Goal: Transaction & Acquisition: Purchase product/service

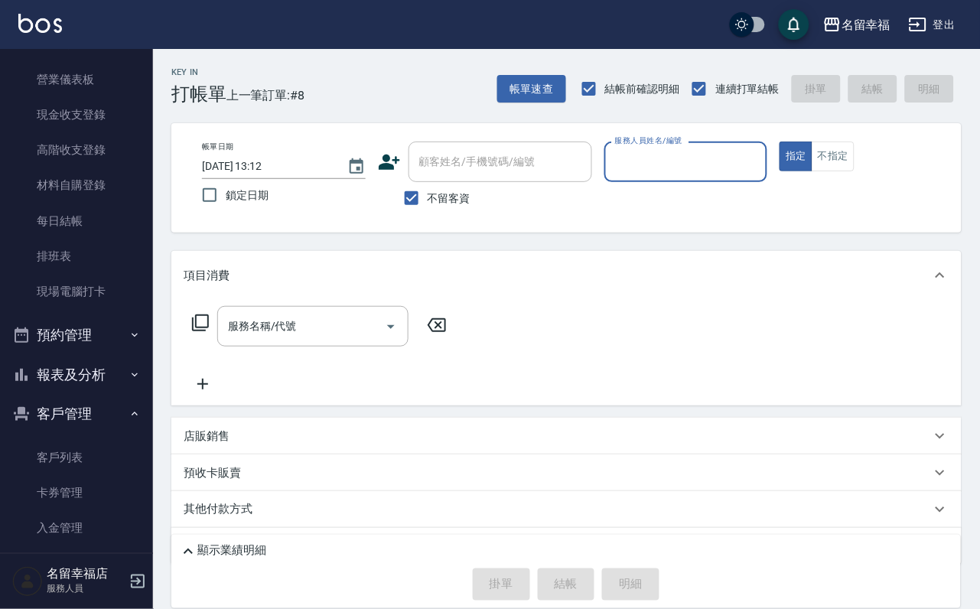
scroll to position [302, 0]
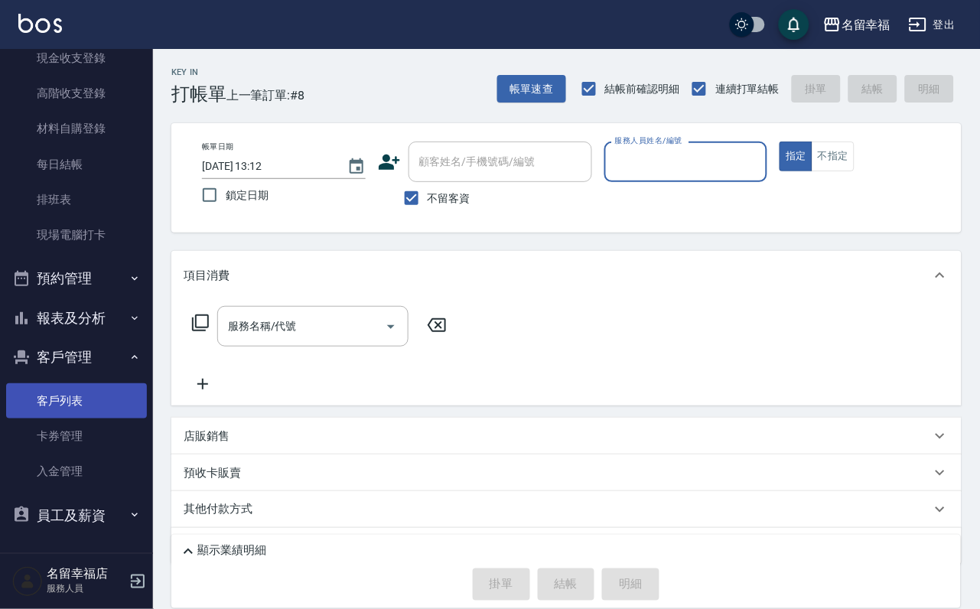
click at [80, 400] on link "客戶列表" at bounding box center [76, 400] width 141 height 35
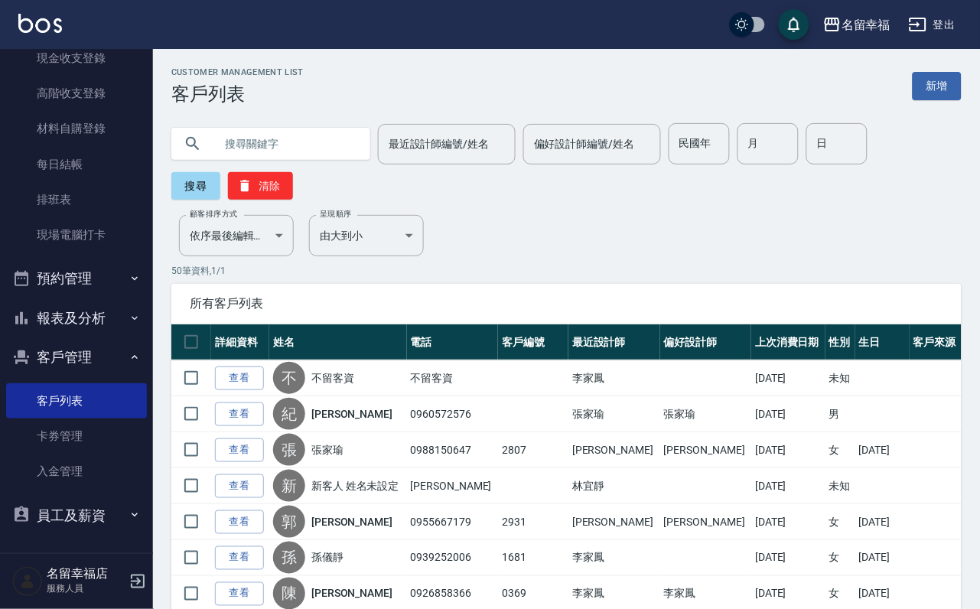
click at [250, 143] on input "text" at bounding box center [286, 143] width 144 height 41
type input "[PERSON_NAME]"
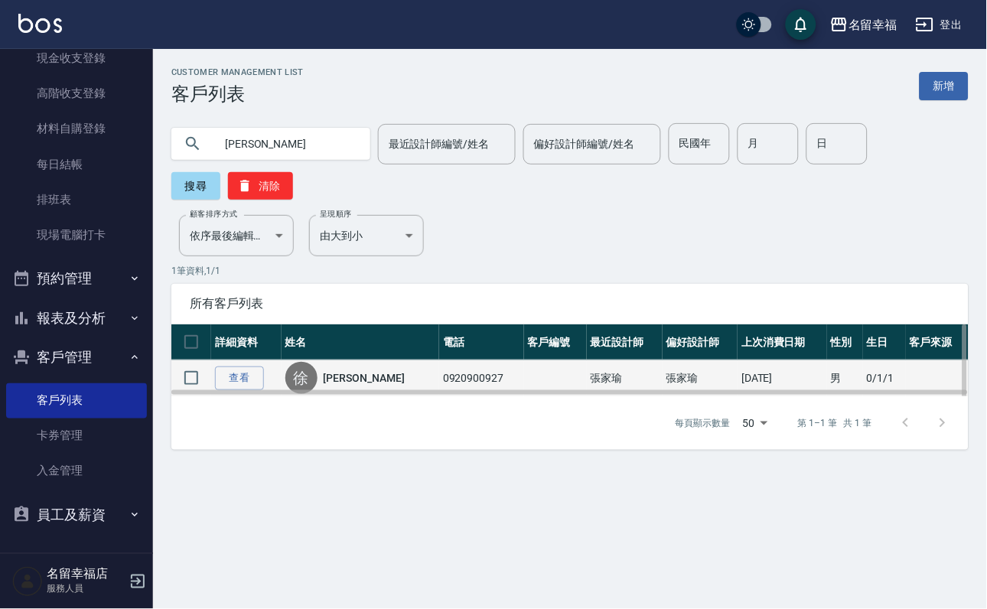
click at [380, 387] on div "[PERSON_NAME]" at bounding box center [360, 378] width 150 height 32
click at [360, 394] on div "[PERSON_NAME]" at bounding box center [360, 378] width 150 height 32
click at [356, 385] on div "[PERSON_NAME]" at bounding box center [360, 378] width 150 height 32
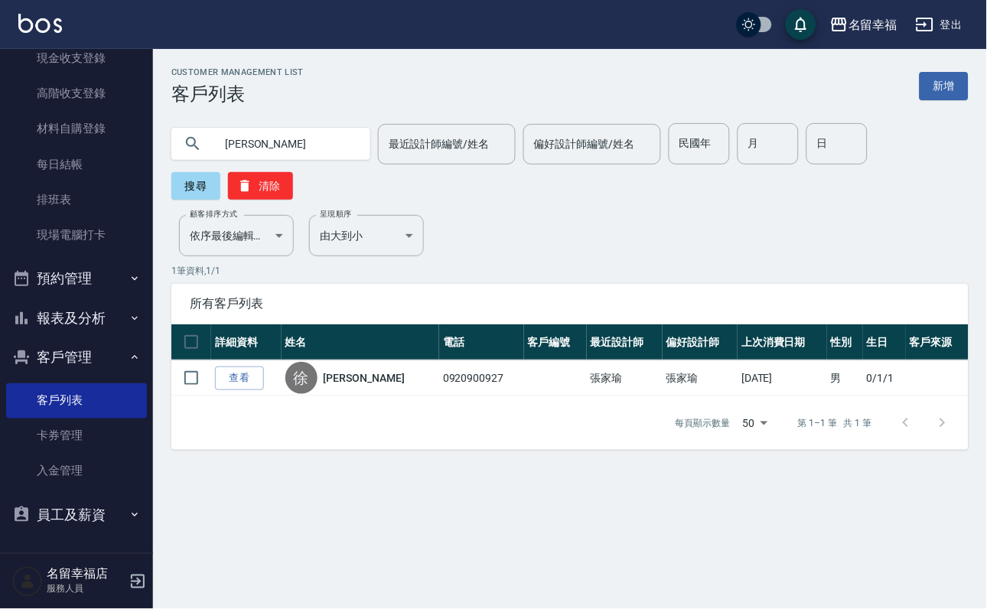
click at [334, 386] on link "[PERSON_NAME]" at bounding box center [364, 377] width 81 height 15
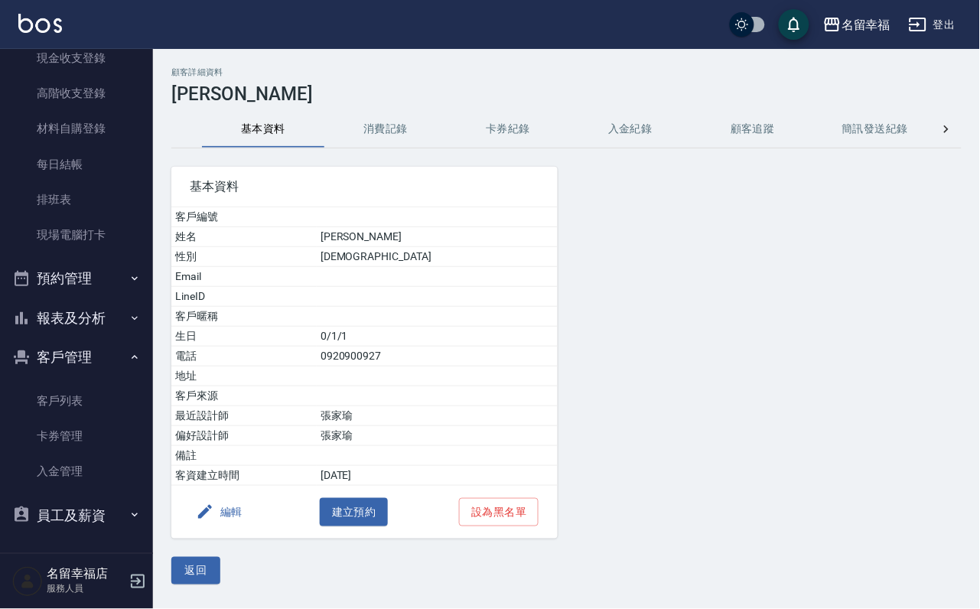
click at [383, 106] on div "顧客詳細資料 [PERSON_NAME]資料 消費記錄 卡券紀錄 入金紀錄 顧客追蹤 簡訊發送紀錄 抽獎券紀錄 基本資料 客戶編號 姓名 [PERSON_NA…" at bounding box center [566, 325] width 827 height 517
click at [373, 142] on button "消費記錄" at bounding box center [386, 129] width 122 height 37
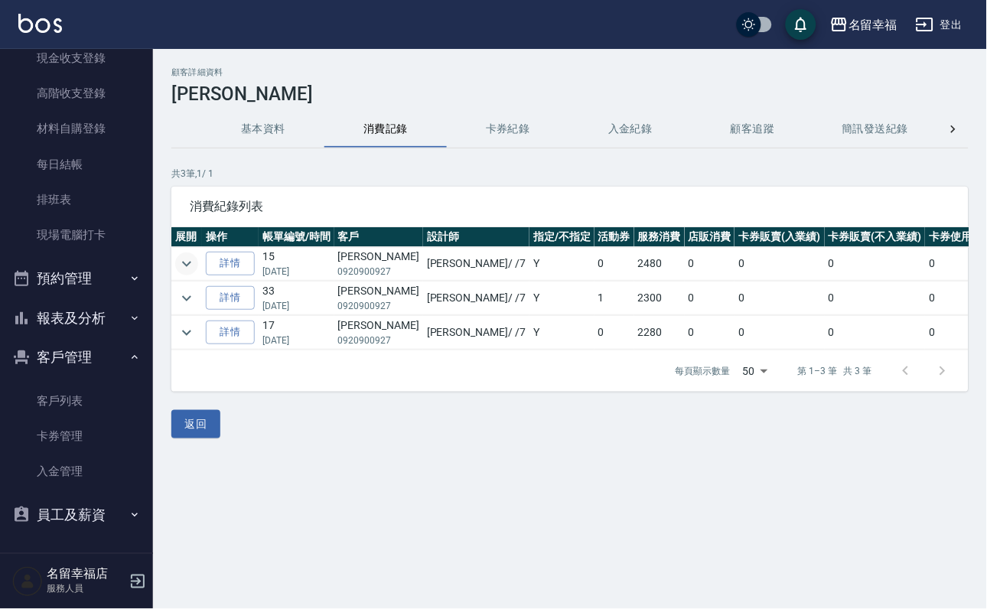
click at [196, 259] on icon "expand row" at bounding box center [187, 264] width 18 height 18
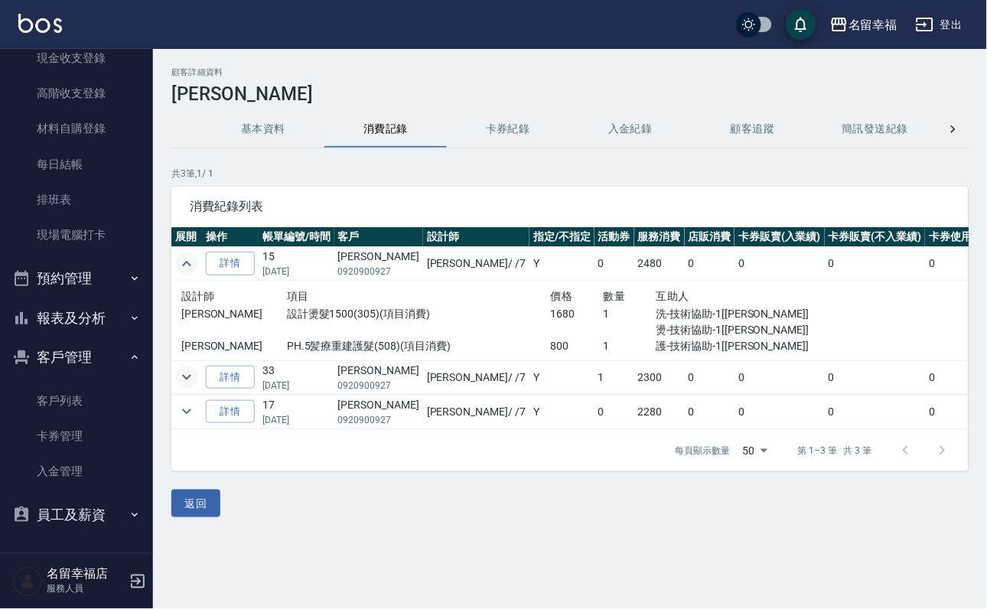
drag, startPoint x: 193, startPoint y: 383, endPoint x: 174, endPoint y: 395, distance: 22.3
click at [194, 385] on icon "expand row" at bounding box center [187, 377] width 18 height 18
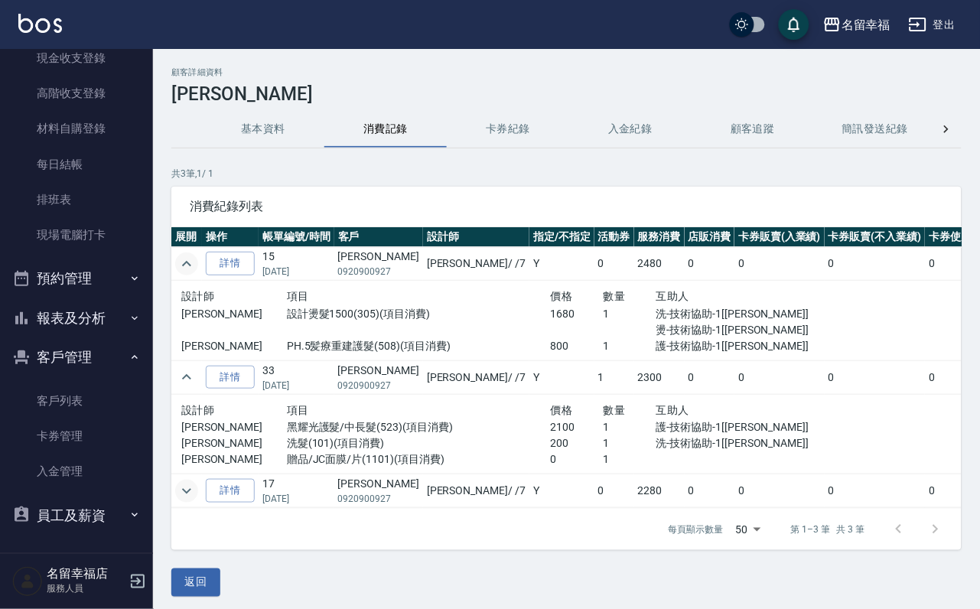
click at [196, 501] on icon "expand row" at bounding box center [187, 491] width 18 height 18
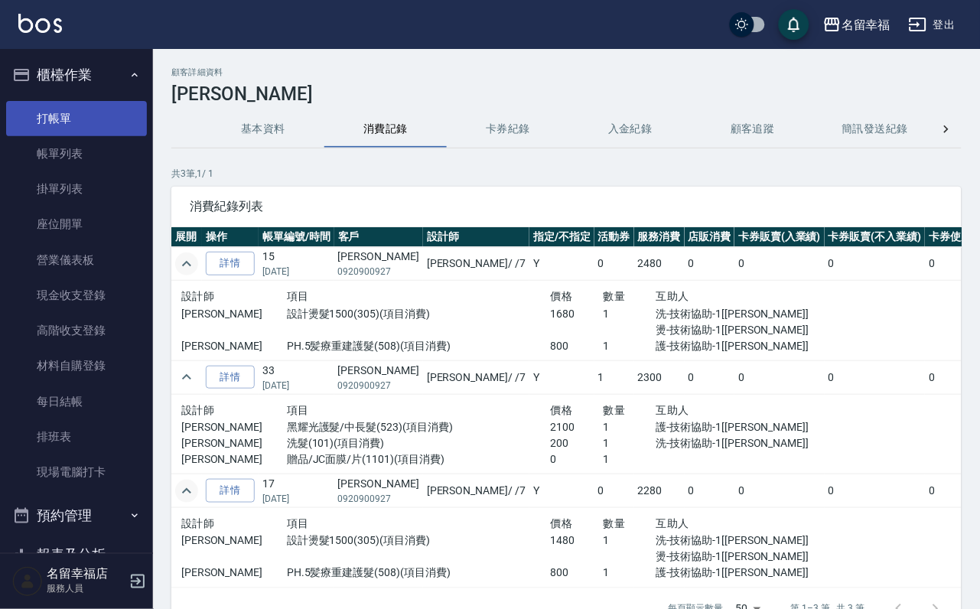
click at [78, 128] on link "打帳單" at bounding box center [76, 118] width 141 height 35
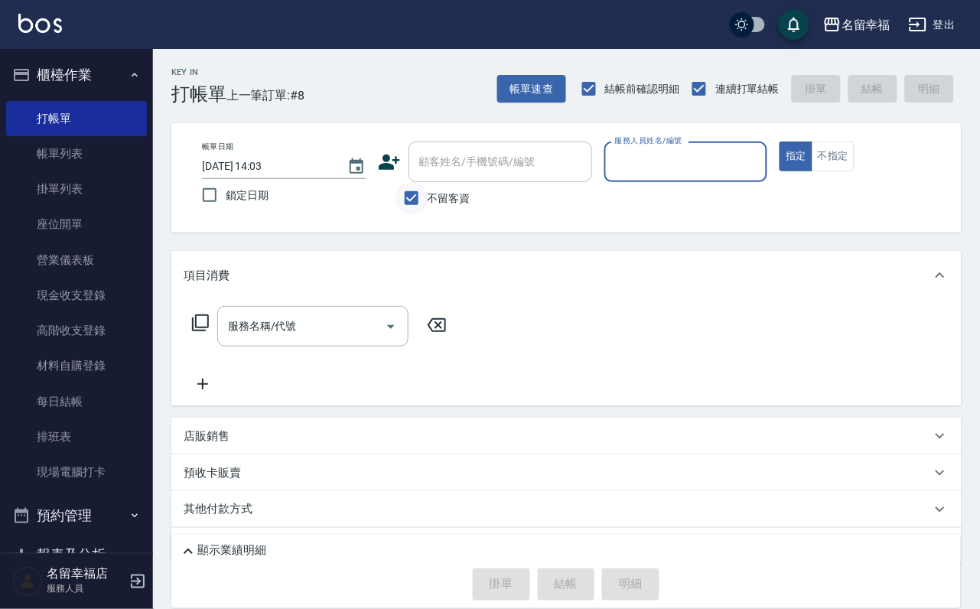
click at [406, 210] on input "不留客資" at bounding box center [412, 198] width 32 height 32
checkbox input "false"
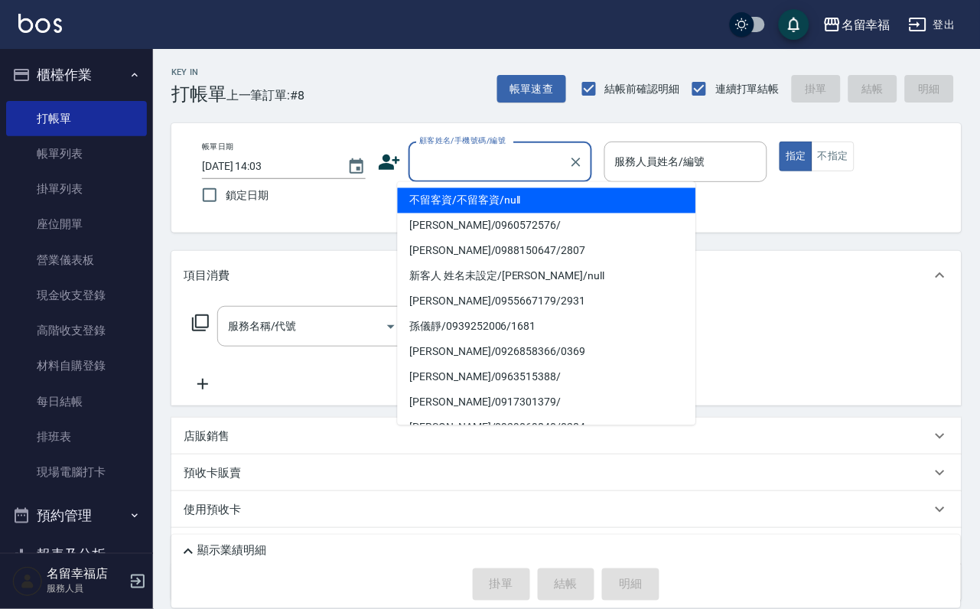
click at [458, 158] on input "顧客姓名/手機號碼/編號" at bounding box center [489, 161] width 147 height 27
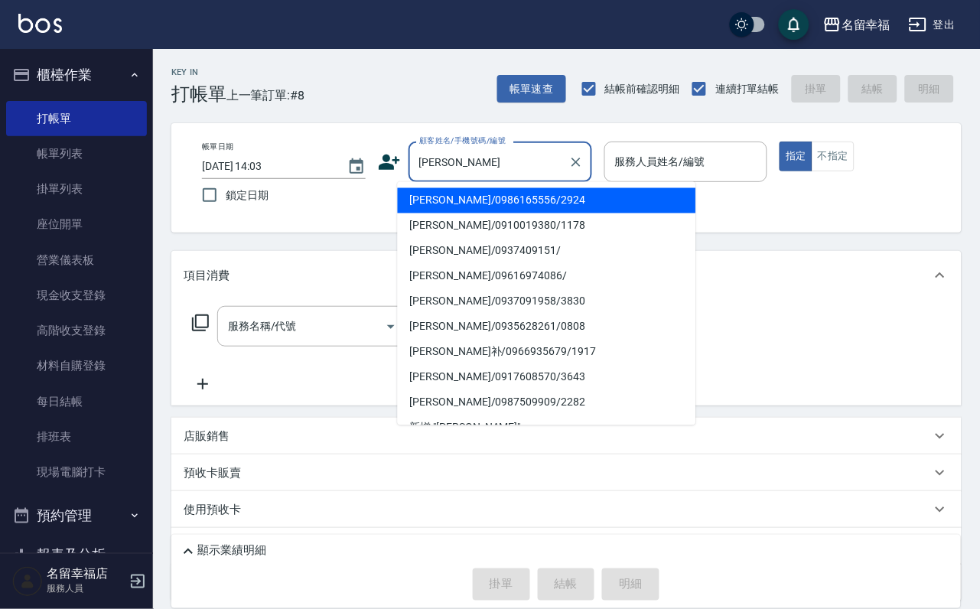
click at [451, 197] on li "[PERSON_NAME]/0986165556/2924" at bounding box center [547, 200] width 298 height 25
type input "[PERSON_NAME]/0986165556/2924"
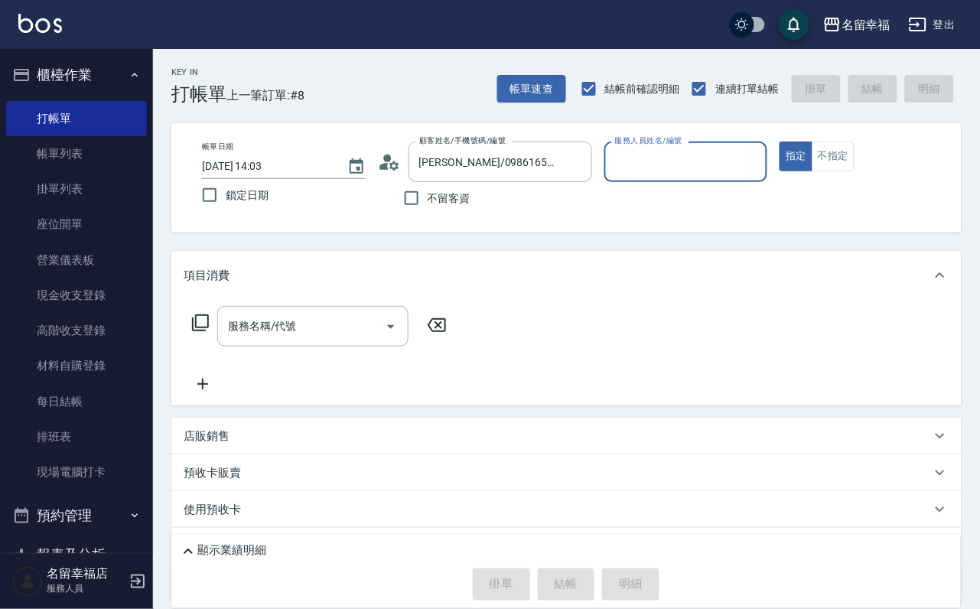
type input "[PERSON_NAME]-2"
click at [390, 162] on icon at bounding box center [394, 165] width 9 height 9
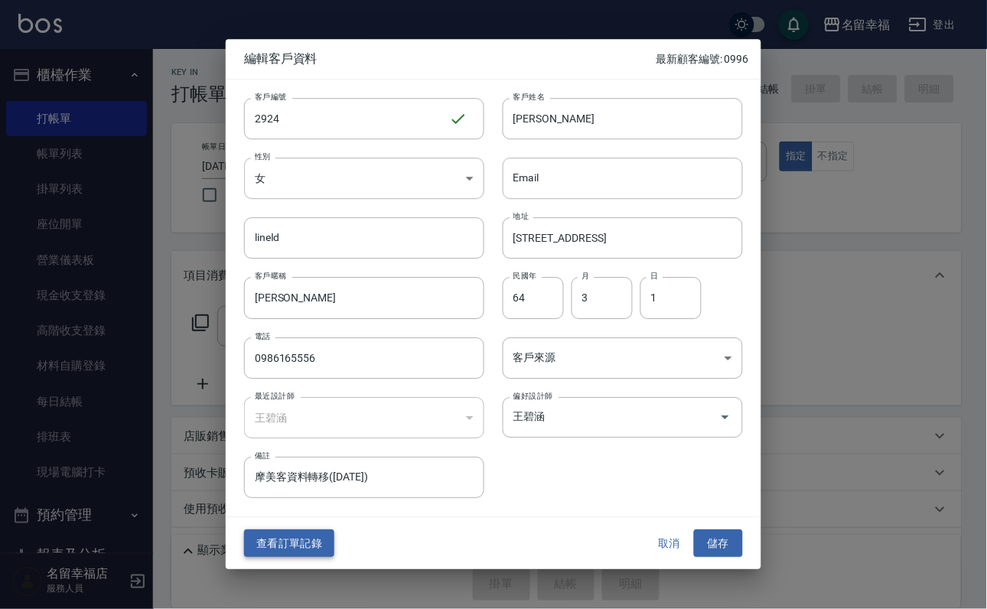
click at [284, 551] on button "查看訂單記錄" at bounding box center [289, 544] width 90 height 28
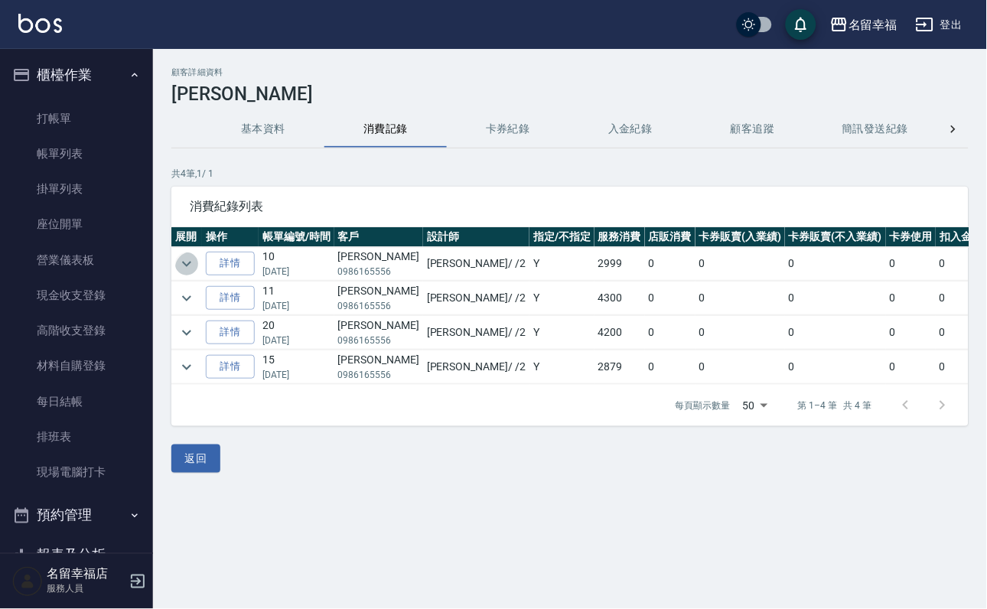
click at [196, 261] on icon "expand row" at bounding box center [187, 264] width 18 height 18
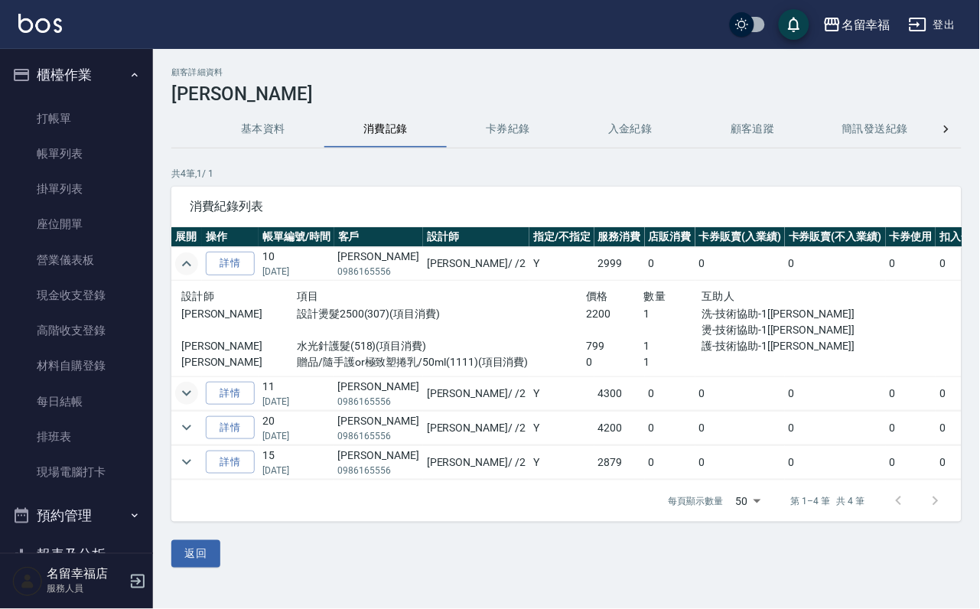
click at [196, 403] on icon "expand row" at bounding box center [187, 393] width 18 height 18
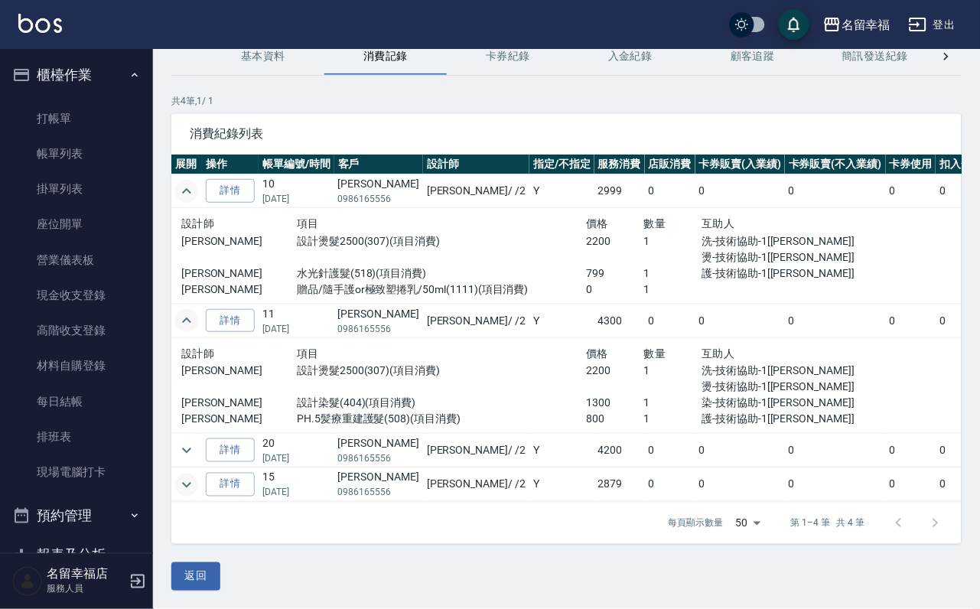
scroll to position [117, 0]
click at [184, 442] on icon "expand row" at bounding box center [187, 451] width 18 height 18
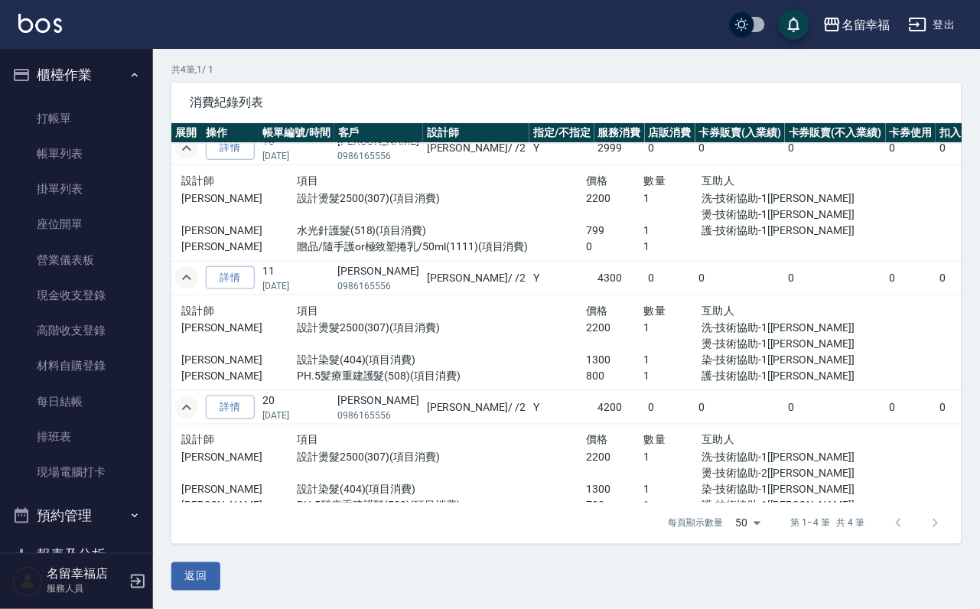
scroll to position [111, 0]
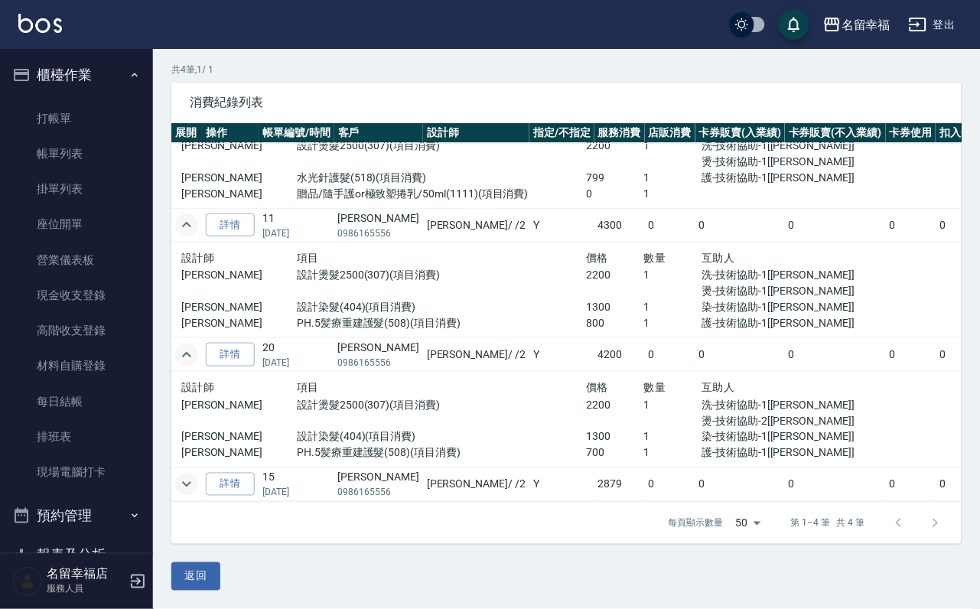
click at [187, 475] on icon "expand row" at bounding box center [187, 484] width 18 height 18
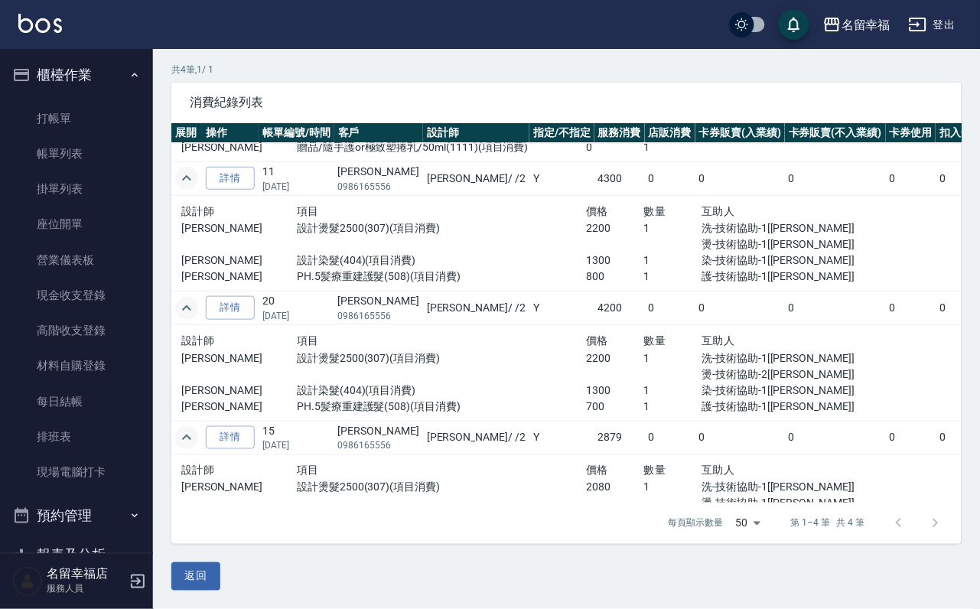
click at [191, 444] on icon "expand row" at bounding box center [187, 438] width 18 height 18
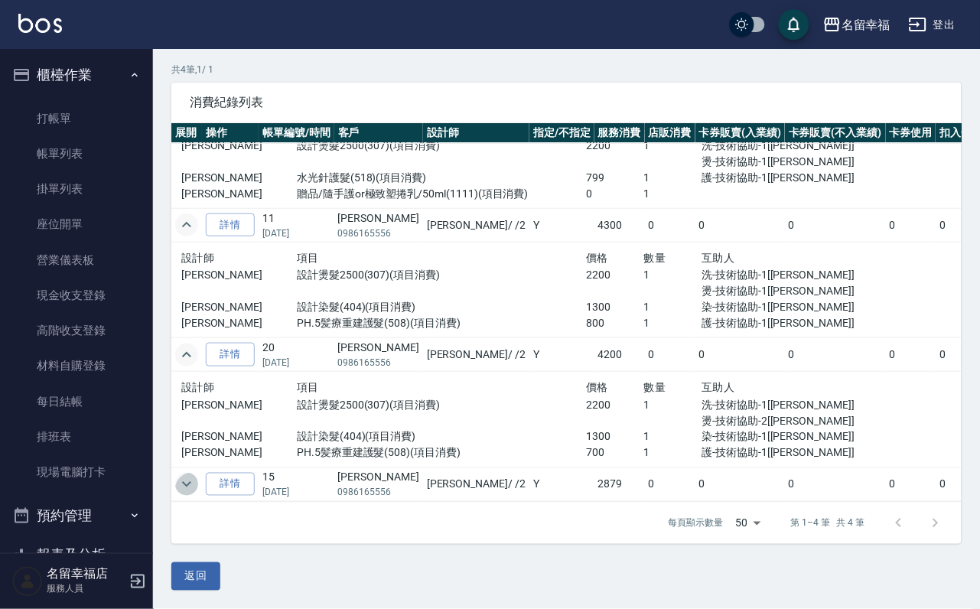
click at [187, 482] on icon "expand row" at bounding box center [186, 484] width 9 height 5
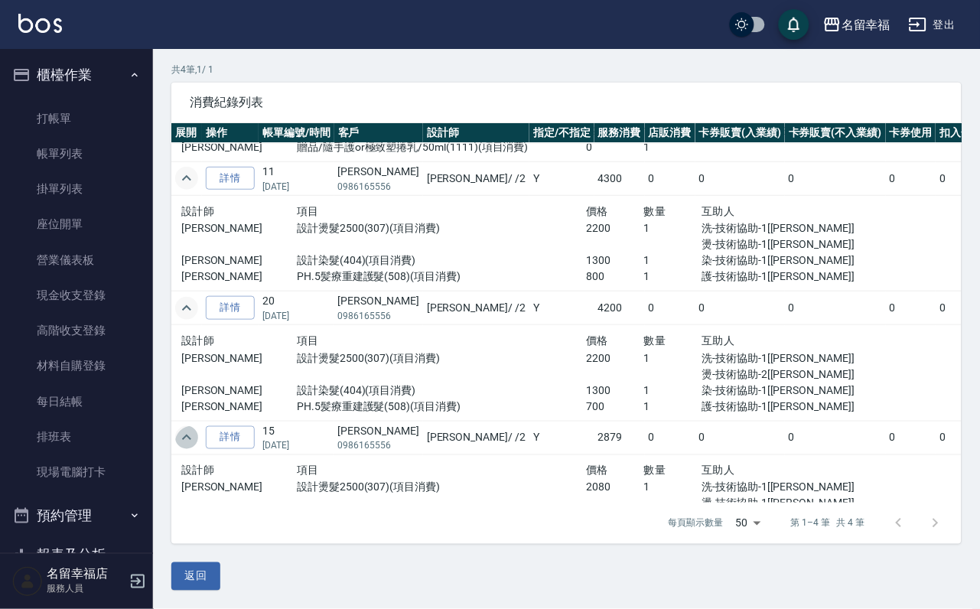
click at [187, 447] on icon "expand row" at bounding box center [187, 438] width 18 height 18
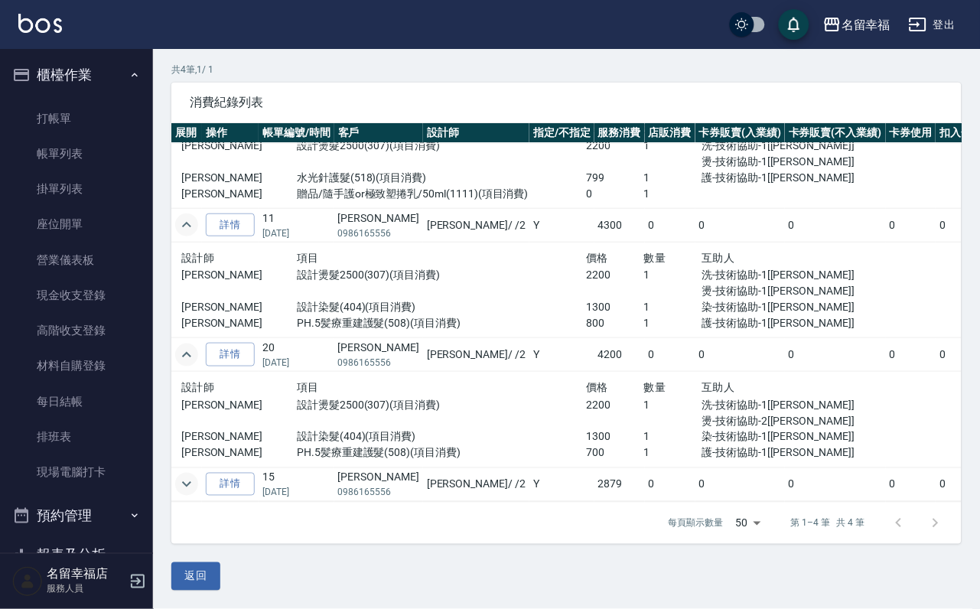
click at [194, 475] on icon "expand row" at bounding box center [187, 484] width 18 height 18
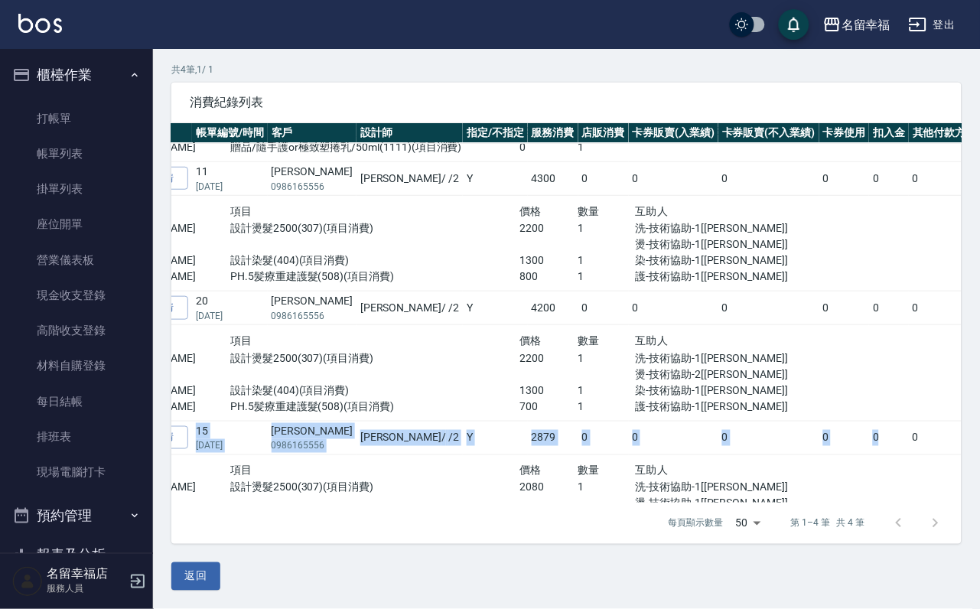
drag, startPoint x: 954, startPoint y: 364, endPoint x: 946, endPoint y: 447, distance: 83.1
click at [946, 447] on tbody "詳情 10 [DATE] [PERSON_NAME]0986165556 [PERSON_NAME] / /2 Y 2999 0 0 0 0 0 0 2999…" at bounding box center [587, 283] width 964 height 503
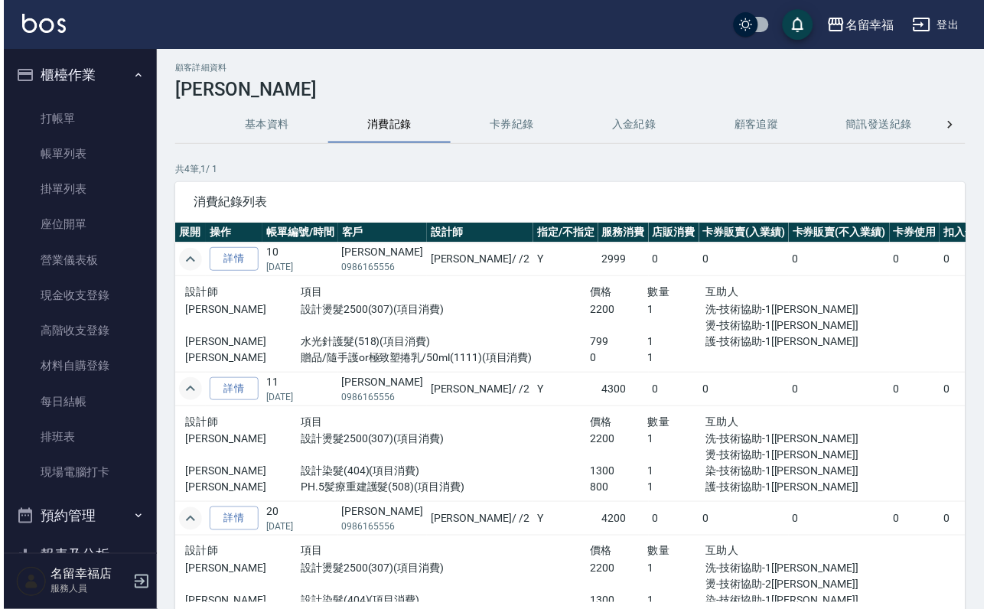
scroll to position [0, 0]
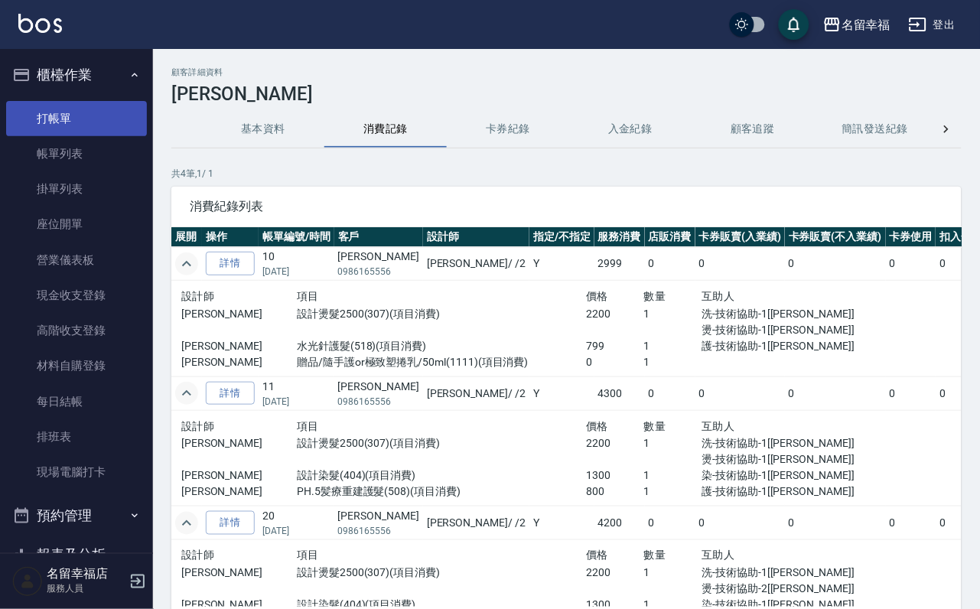
click at [58, 112] on link "打帳單" at bounding box center [76, 118] width 141 height 35
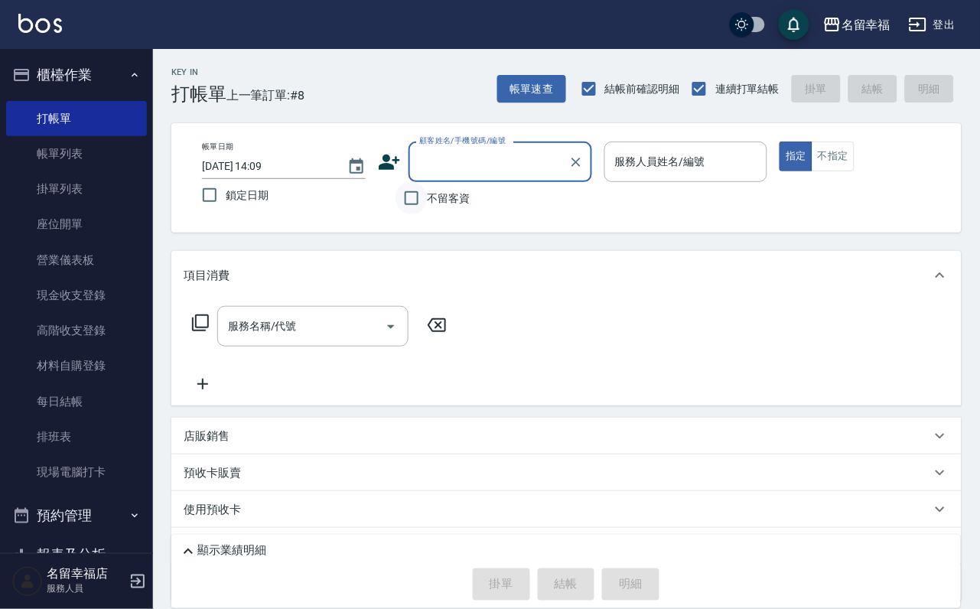
click at [406, 197] on input "不留客資" at bounding box center [412, 198] width 32 height 32
checkbox input "true"
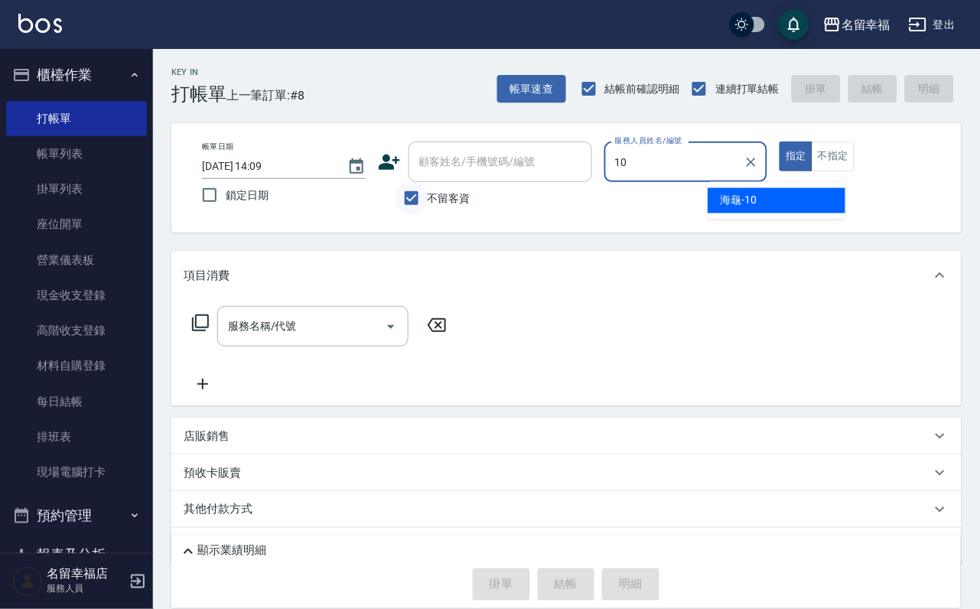
type input "海龜-10"
type button "true"
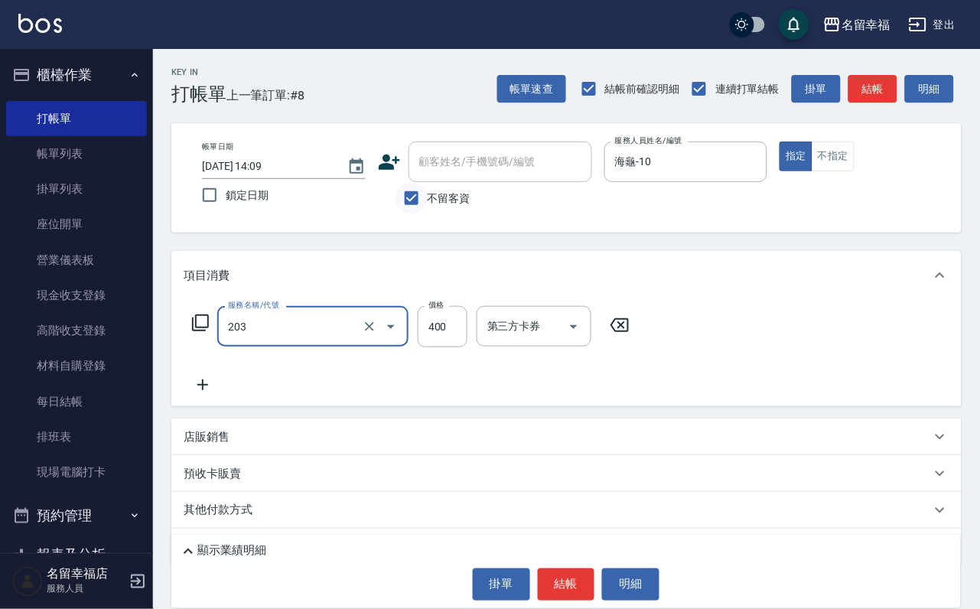
type input "指定單剪(203)"
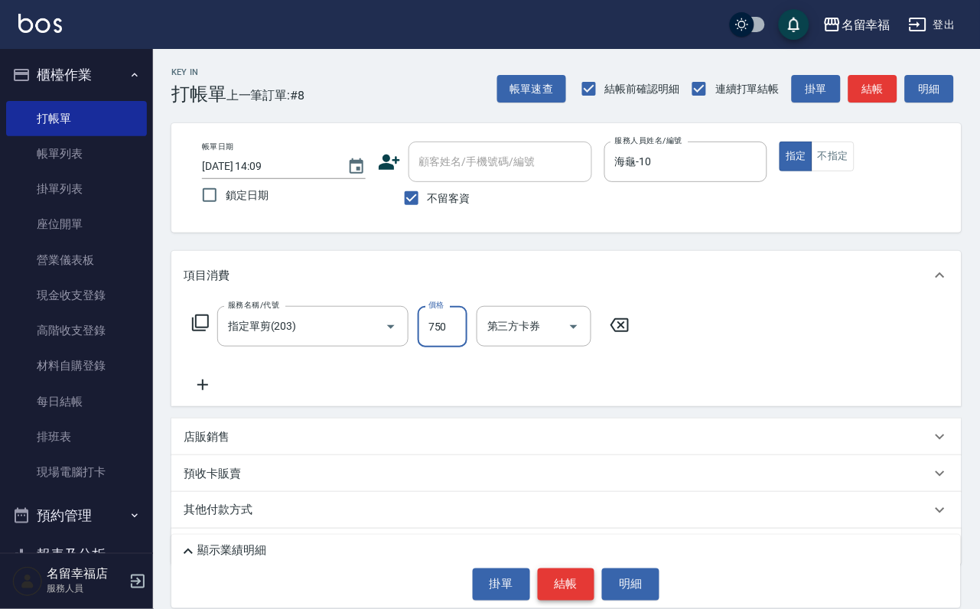
type input "750"
click at [587, 594] on button "結帳" at bounding box center [566, 585] width 57 height 32
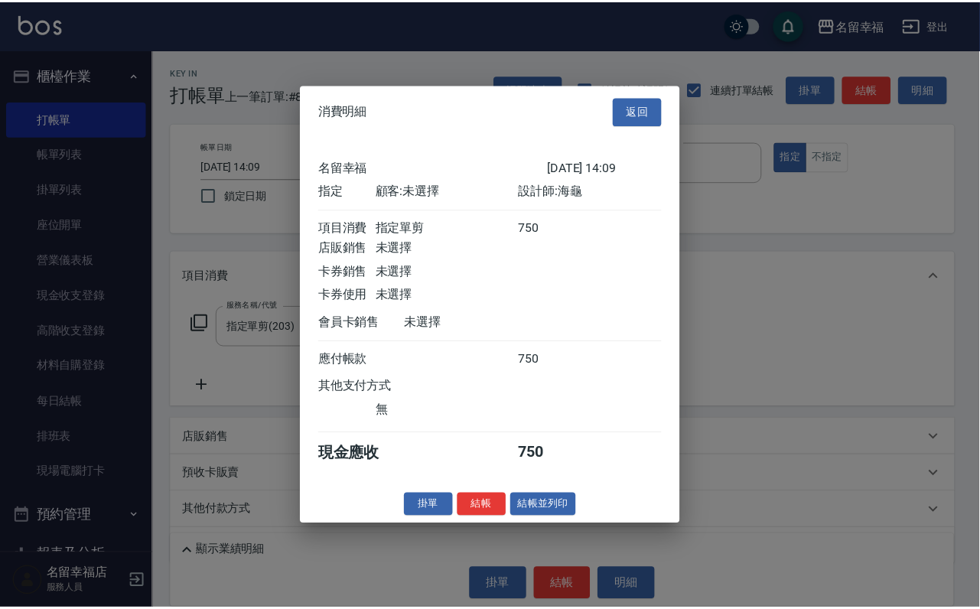
scroll to position [189, 0]
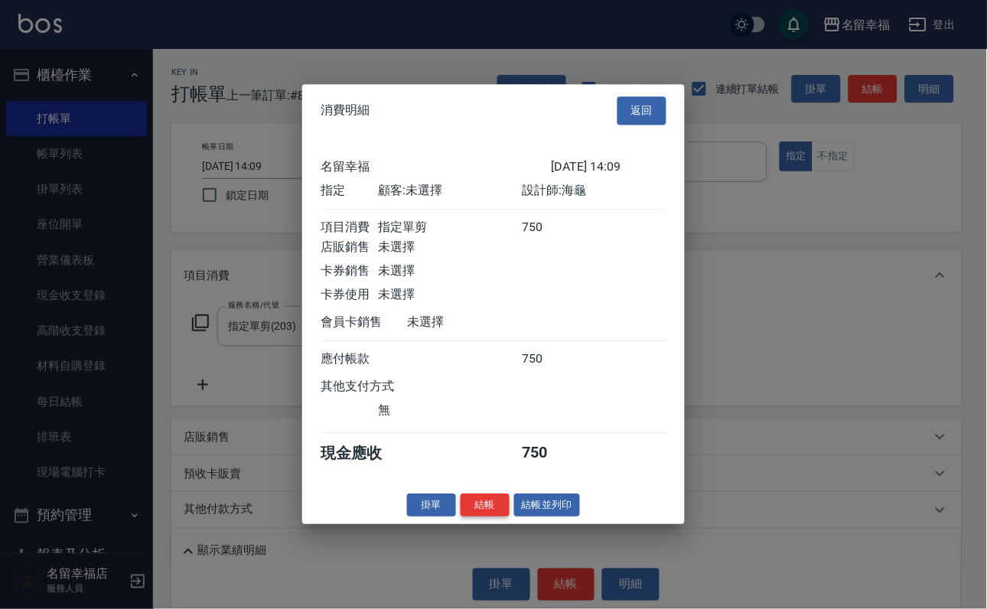
click at [482, 517] on button "結帳" at bounding box center [485, 506] width 49 height 24
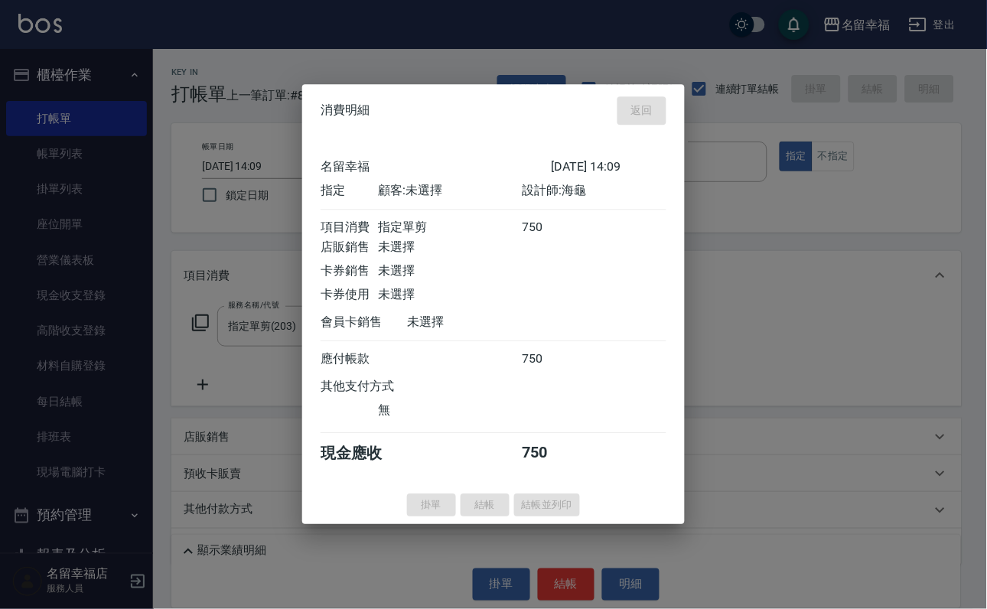
type input "[DATE] 14:16"
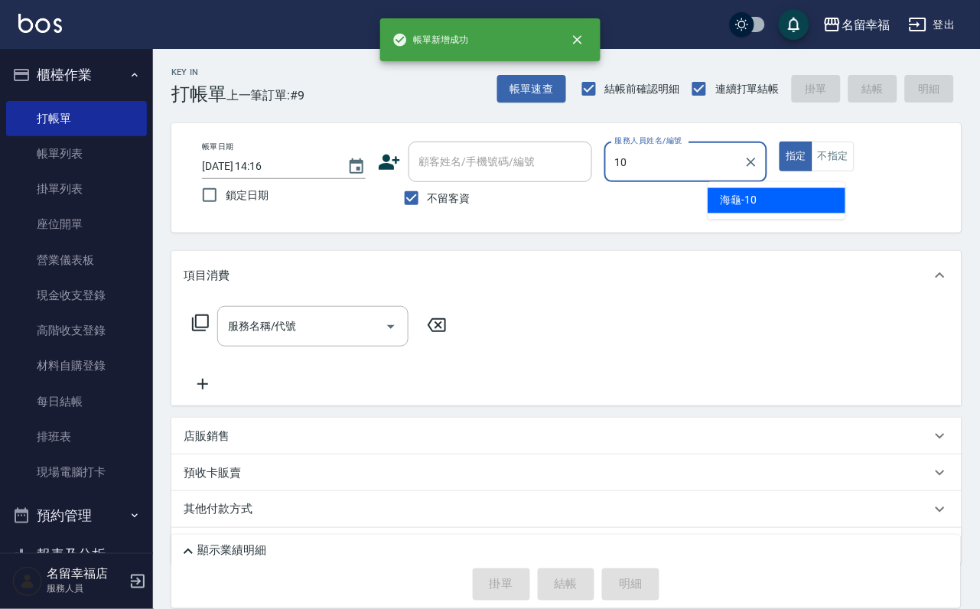
type input "海龜-10"
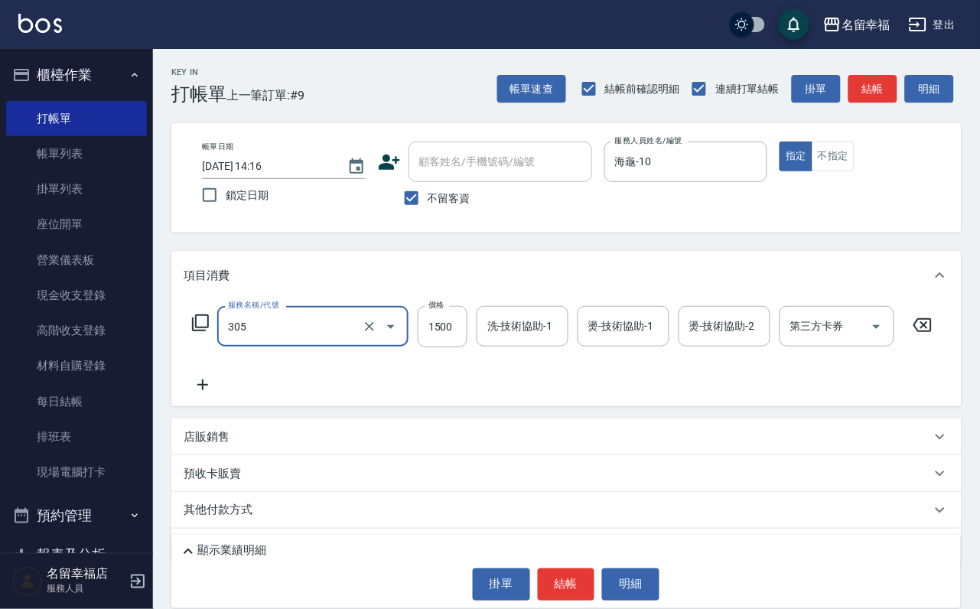
type input "設計燙髮1500(305)"
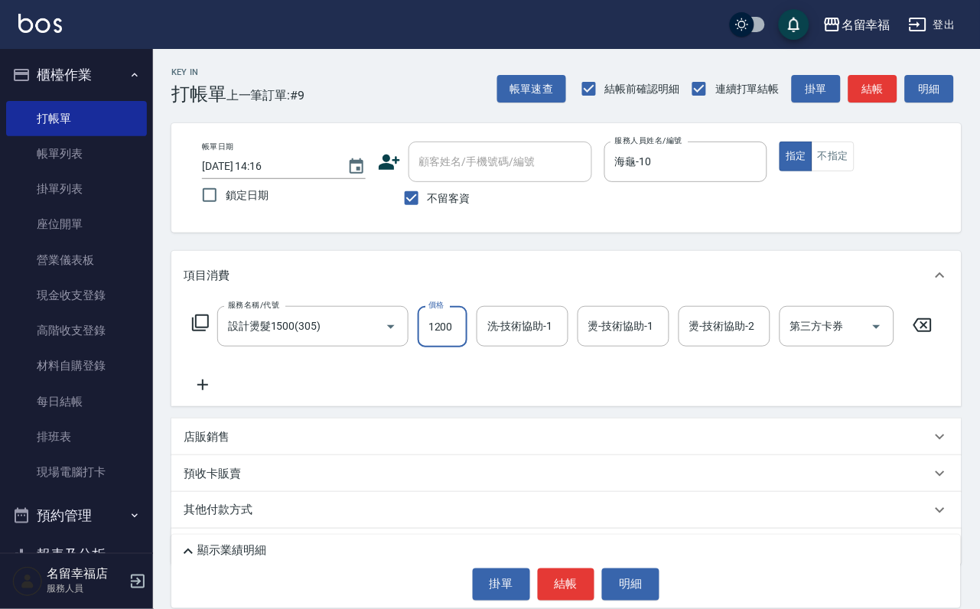
scroll to position [0, 1]
type input "1200"
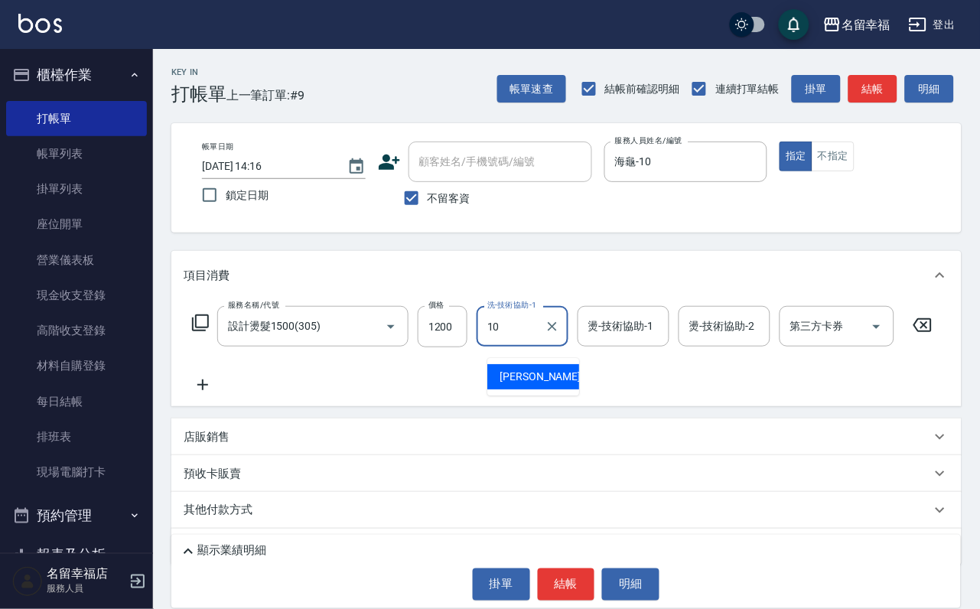
type input "海龜-10"
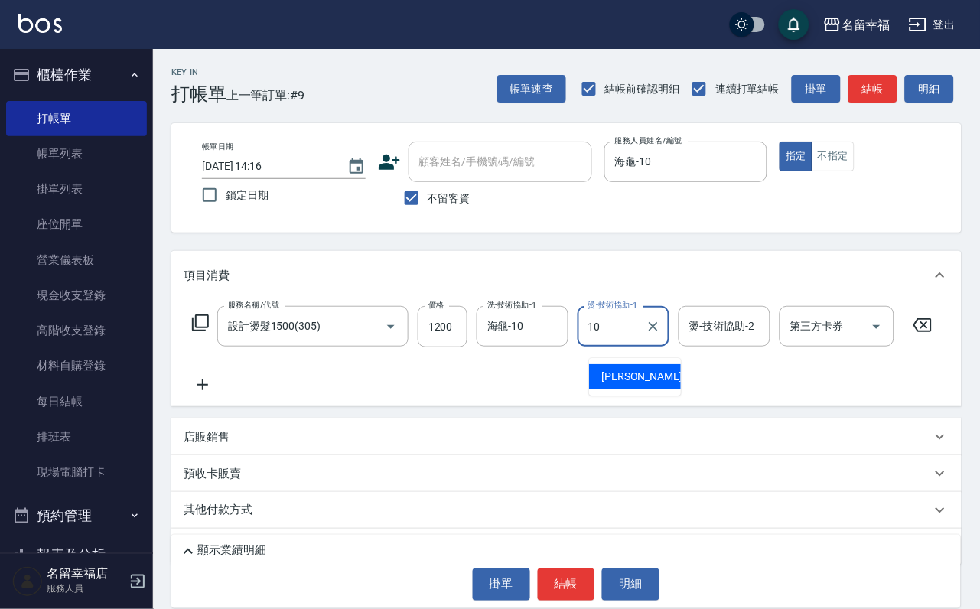
type input "海龜-10"
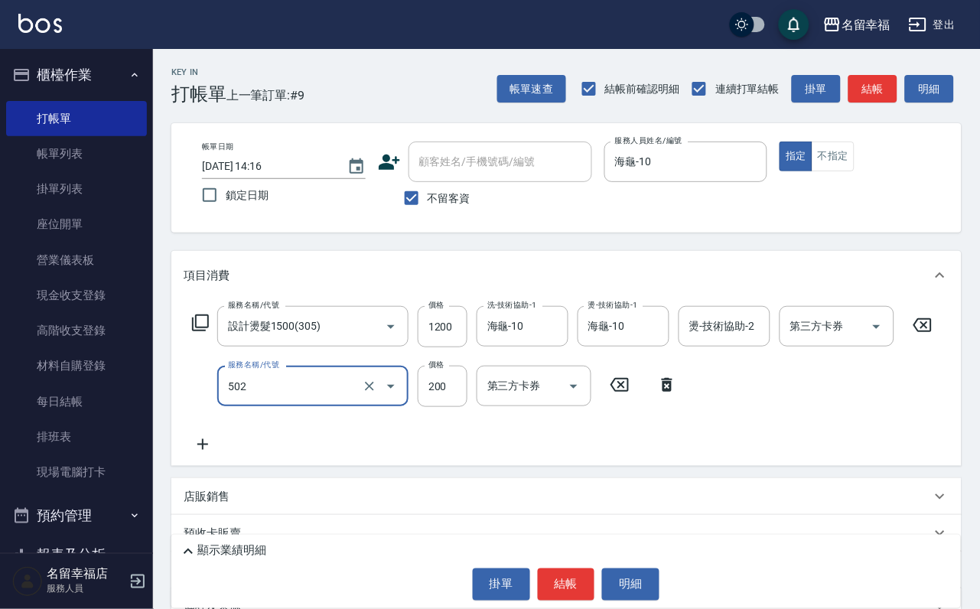
type input "自備護髮(502)"
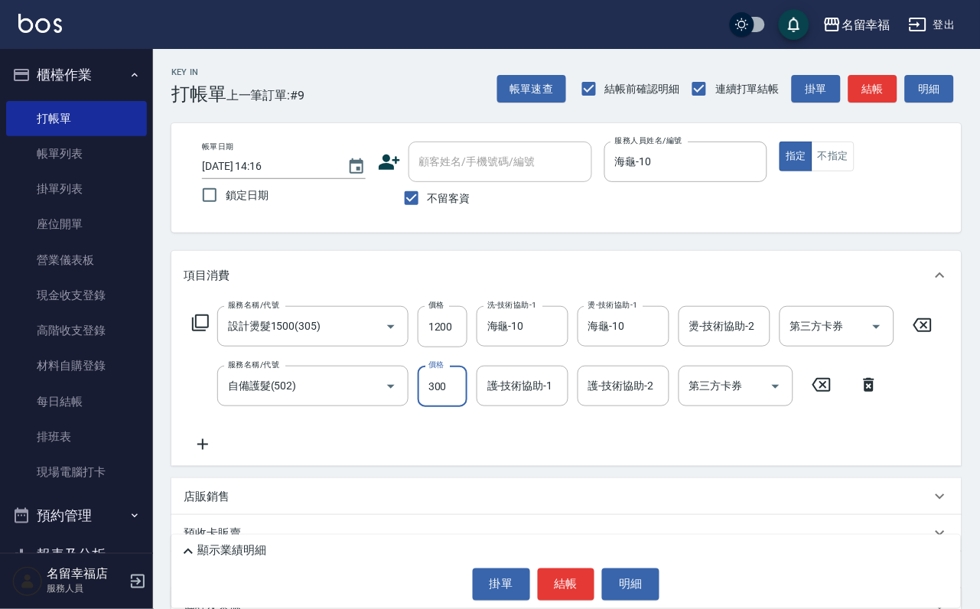
type input "300"
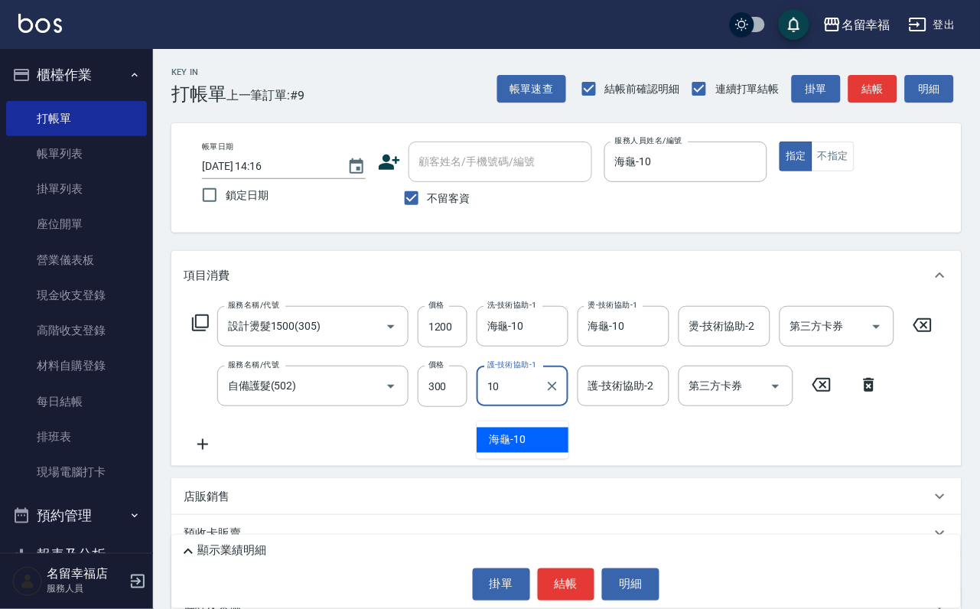
type input "海龜-10"
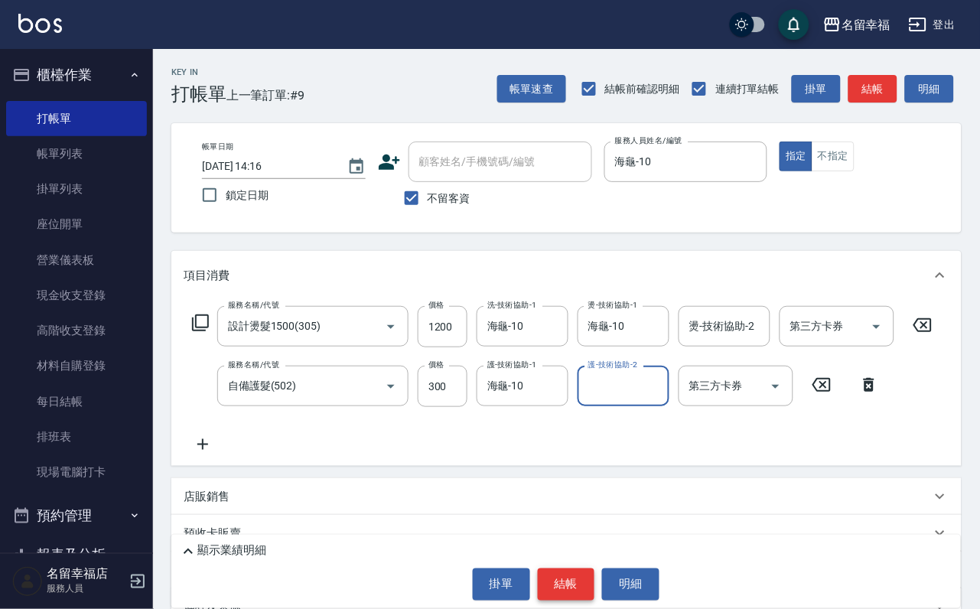
click at [586, 575] on button "結帳" at bounding box center [566, 585] width 57 height 32
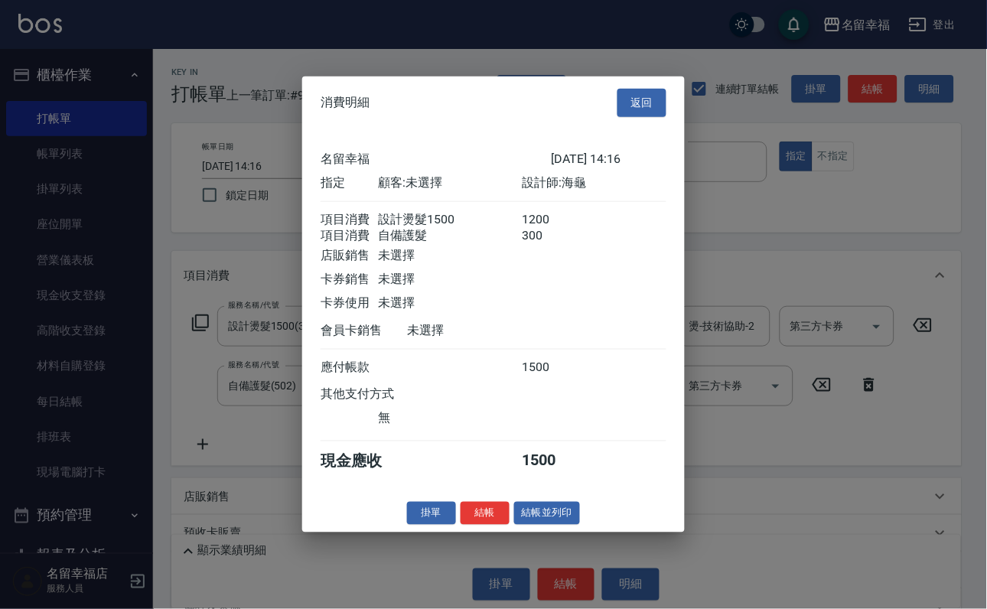
scroll to position [246, 0]
click at [478, 525] on button "結帳" at bounding box center [485, 513] width 49 height 24
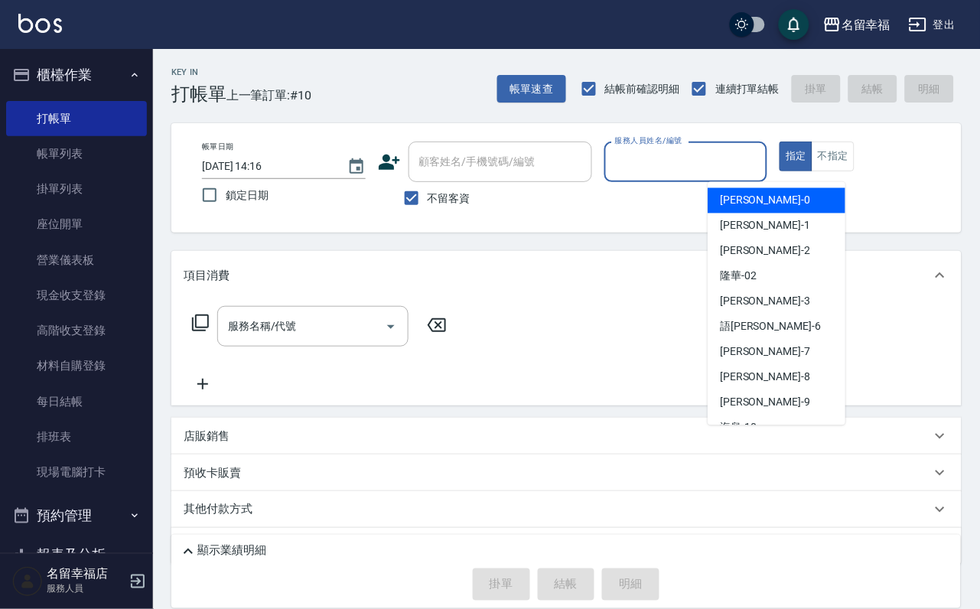
drag, startPoint x: 794, startPoint y: 171, endPoint x: 765, endPoint y: 202, distance: 42.3
click at [762, 171] on input "服務人員姓名/編號" at bounding box center [687, 161] width 150 height 27
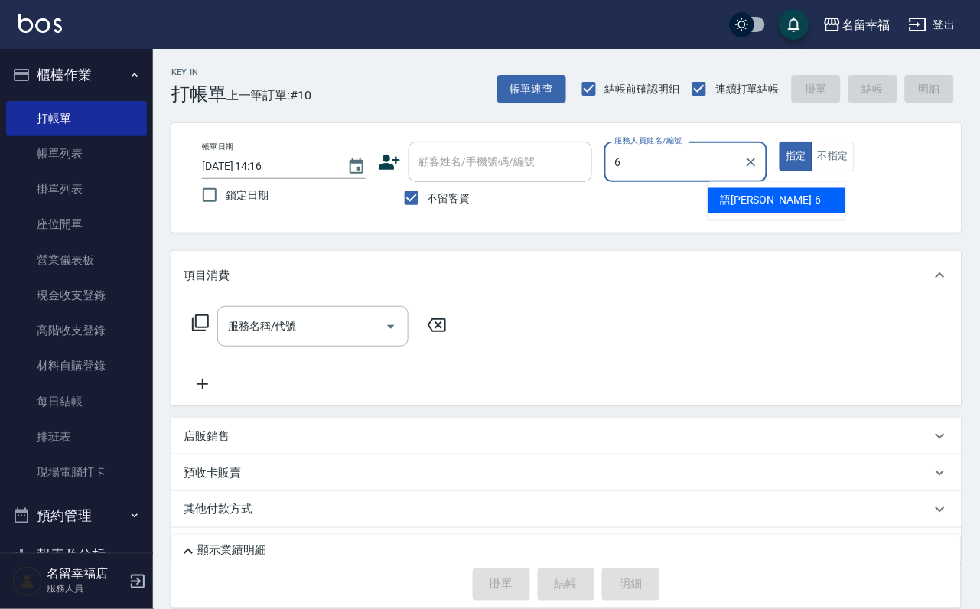
type input "語[PERSON_NAME]-6"
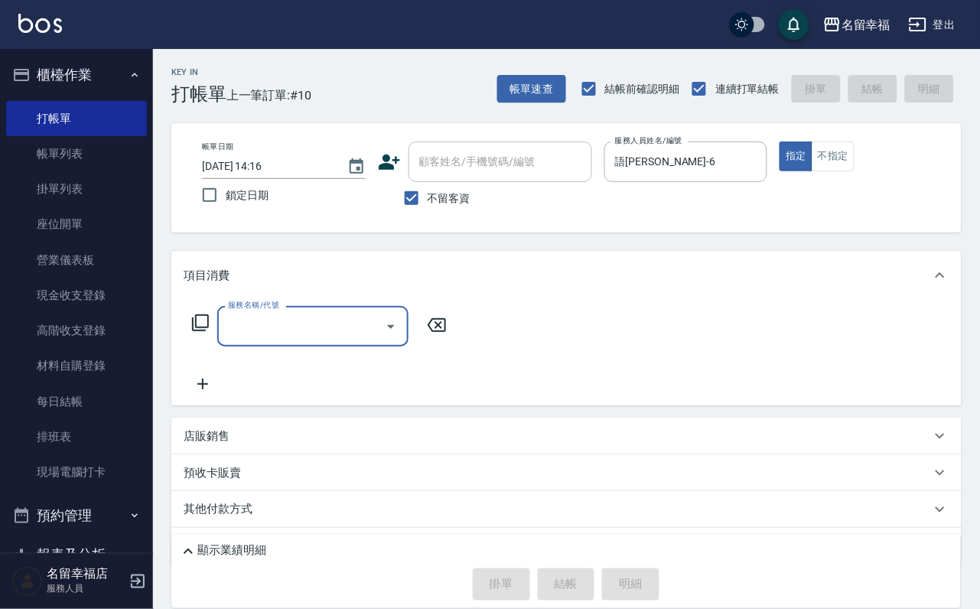
click at [210, 331] on icon at bounding box center [200, 323] width 18 height 18
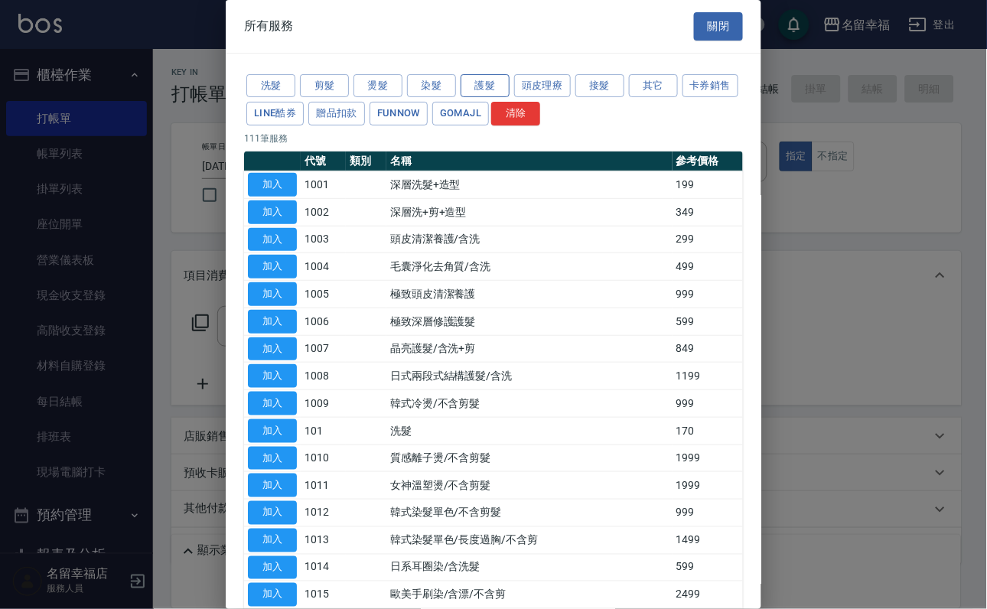
click at [481, 90] on button "護髮" at bounding box center [485, 86] width 49 height 24
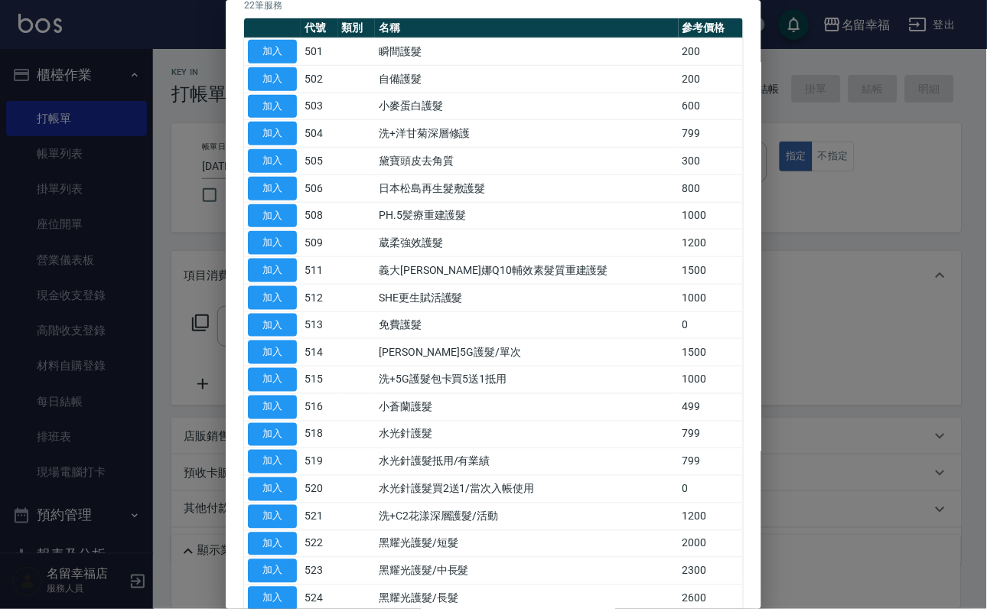
scroll to position [344, 0]
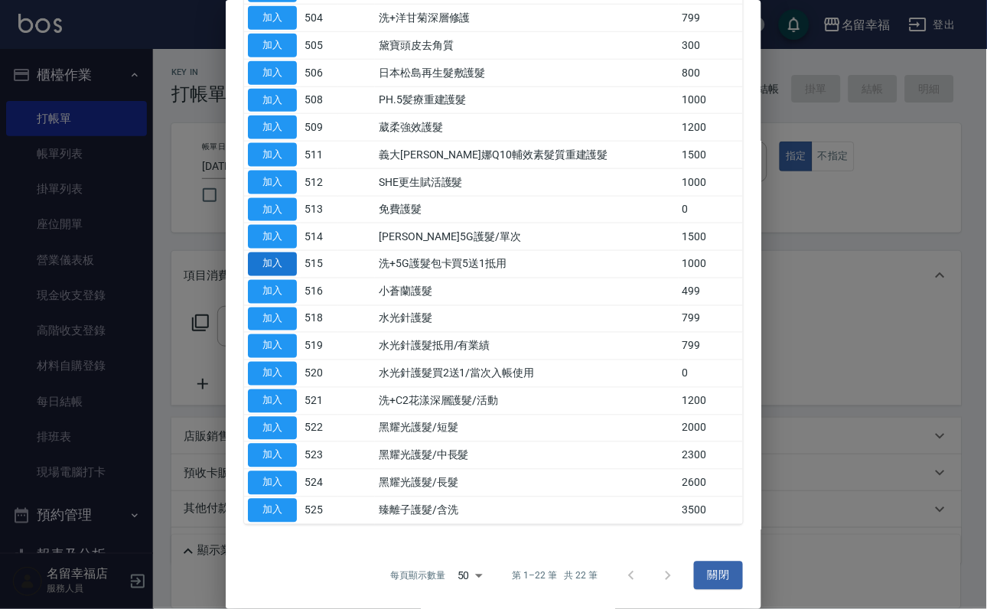
click at [272, 276] on button "加入" at bounding box center [272, 265] width 49 height 24
type input "洗+5G護髮包卡買5送1抵用(515)"
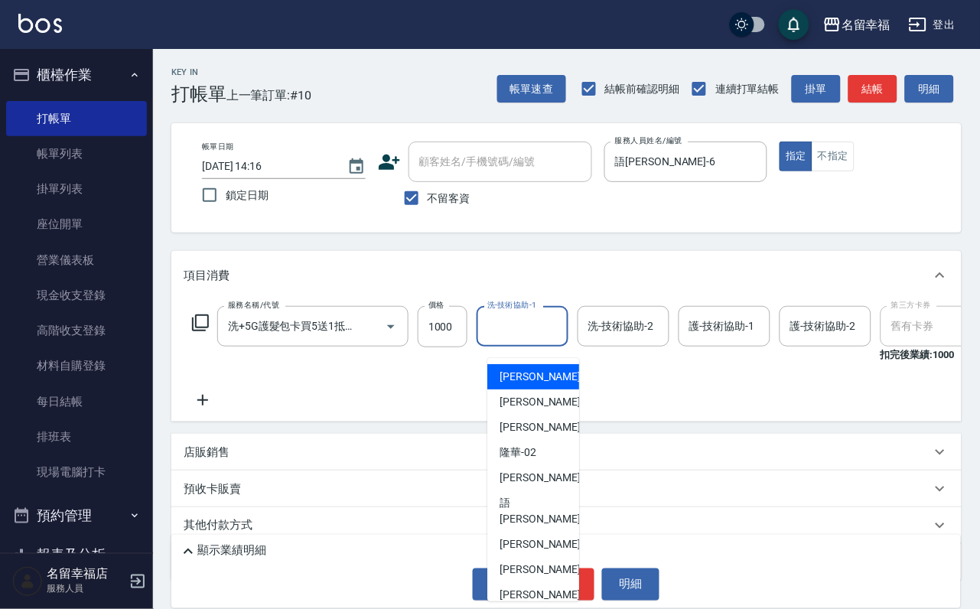
drag, startPoint x: 535, startPoint y: 341, endPoint x: 514, endPoint y: 346, distance: 21.2
click at [536, 340] on input "洗-技術協助-1" at bounding box center [523, 326] width 78 height 27
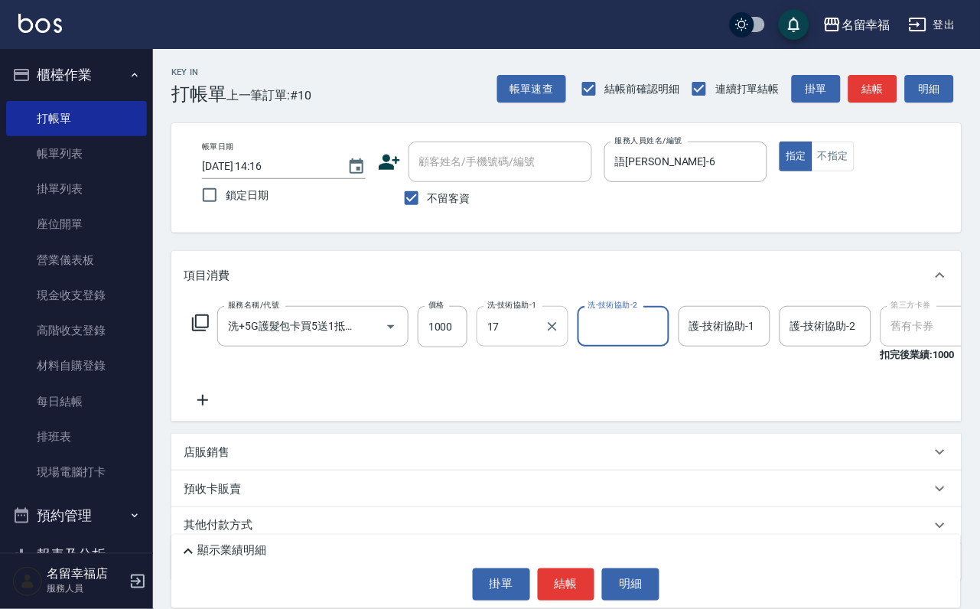
type input "惠文-17"
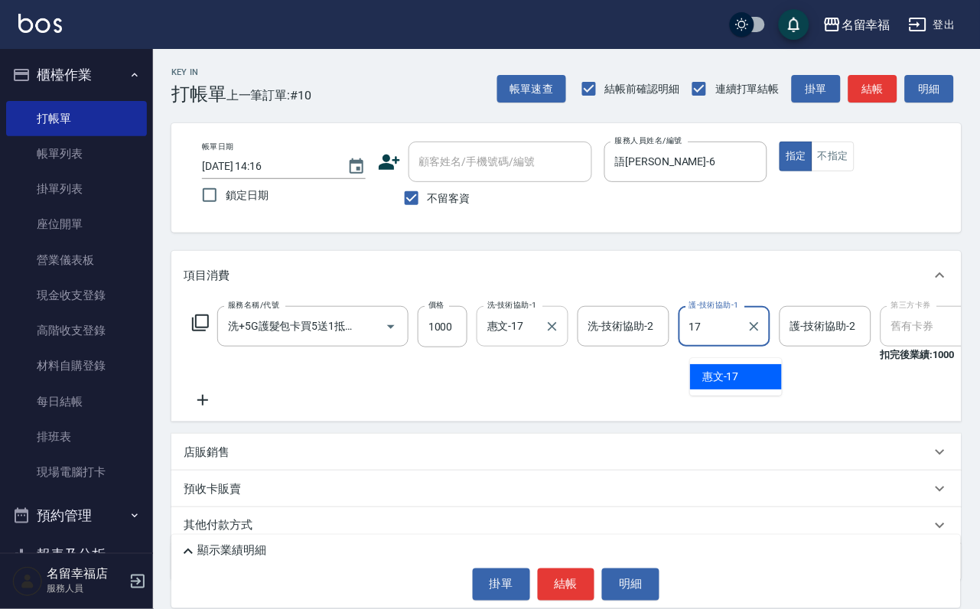
type input "惠文-17"
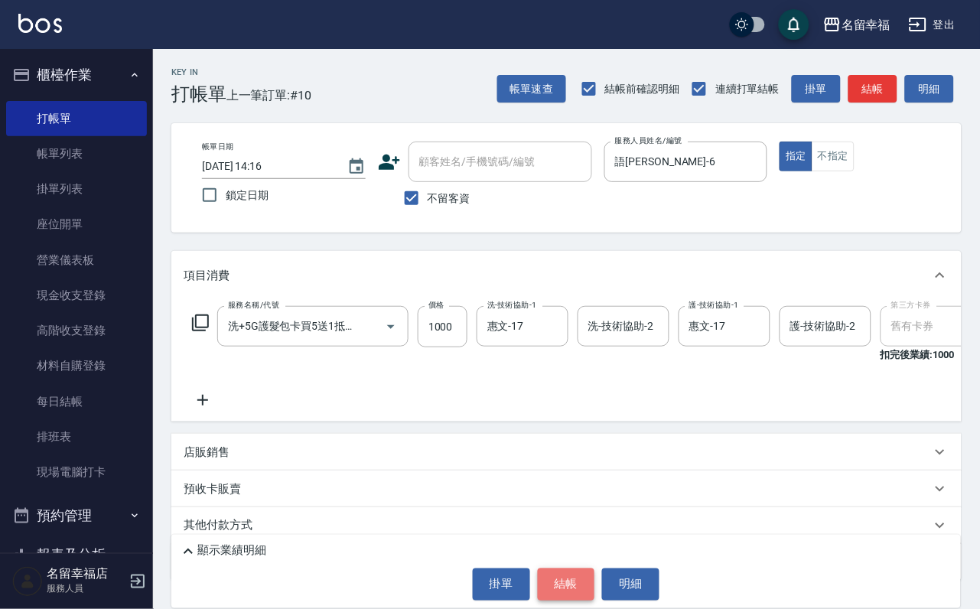
click at [586, 579] on button "結帳" at bounding box center [566, 585] width 57 height 32
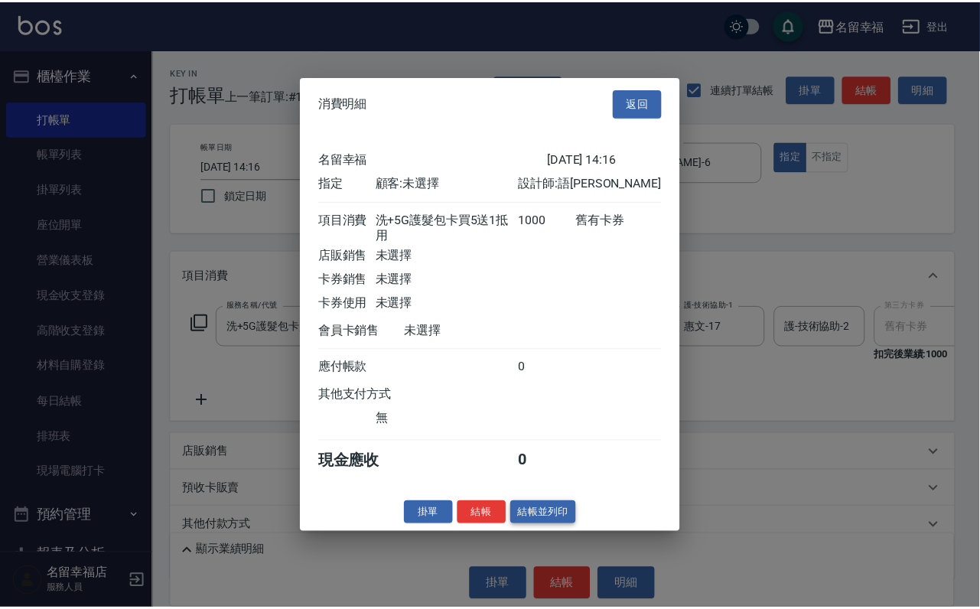
scroll to position [189, 0]
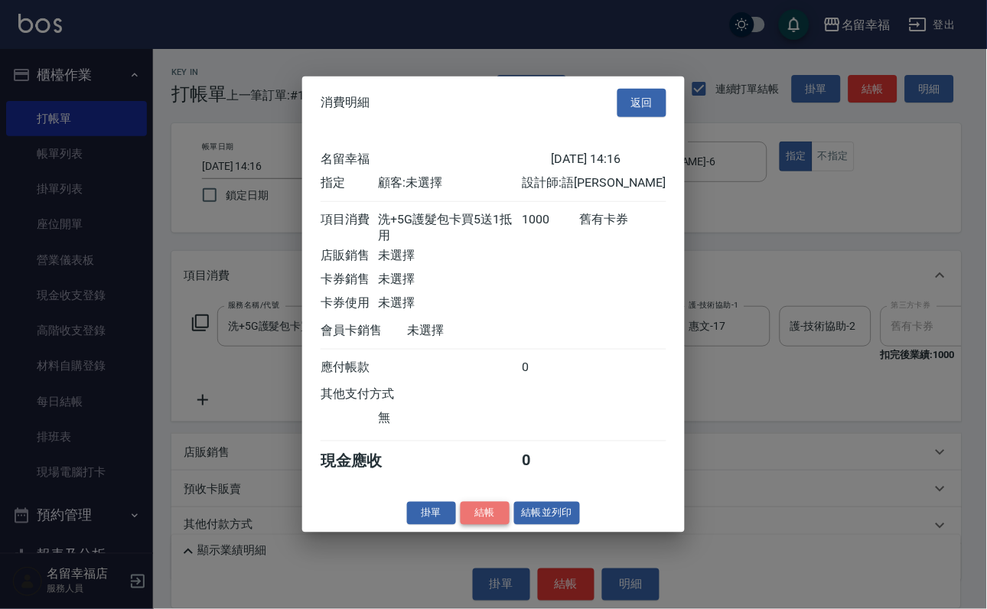
drag, startPoint x: 458, startPoint y: 585, endPoint x: 574, endPoint y: 422, distance: 199.7
click at [461, 525] on button "結帳" at bounding box center [485, 513] width 49 height 24
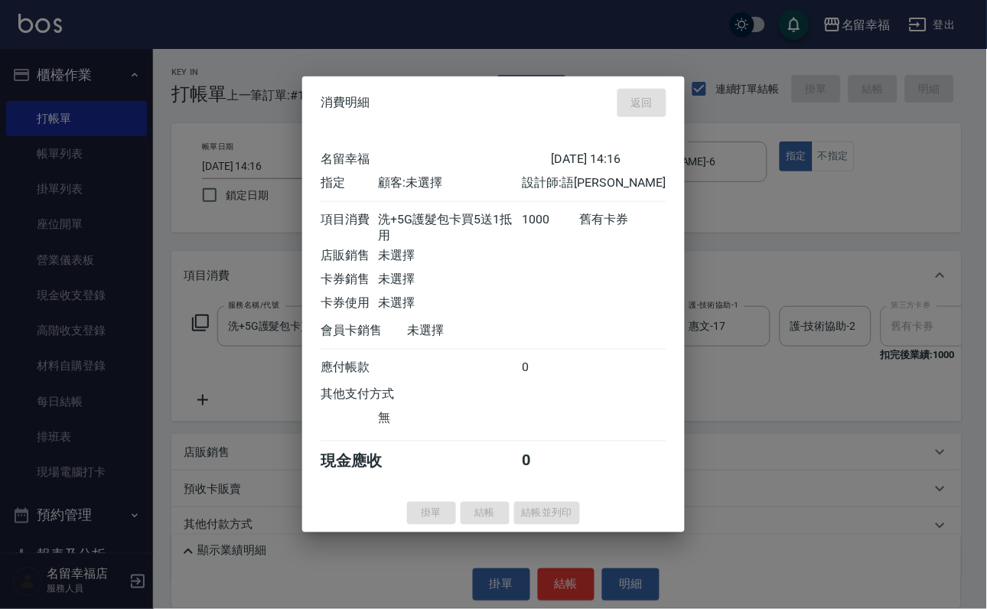
type input "[DATE] 14:19"
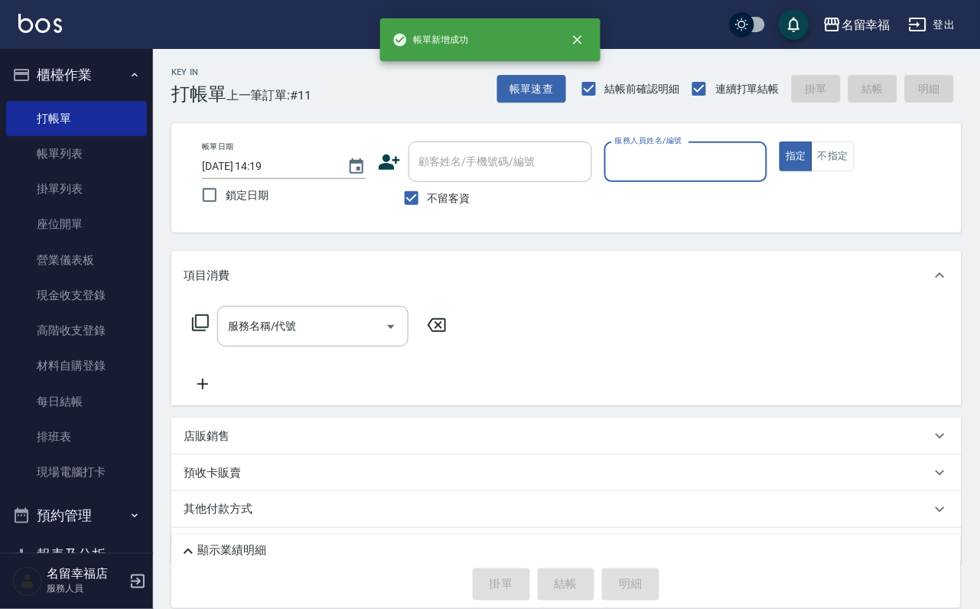
click at [762, 150] on input "服務人員姓名/編號" at bounding box center [687, 161] width 150 height 27
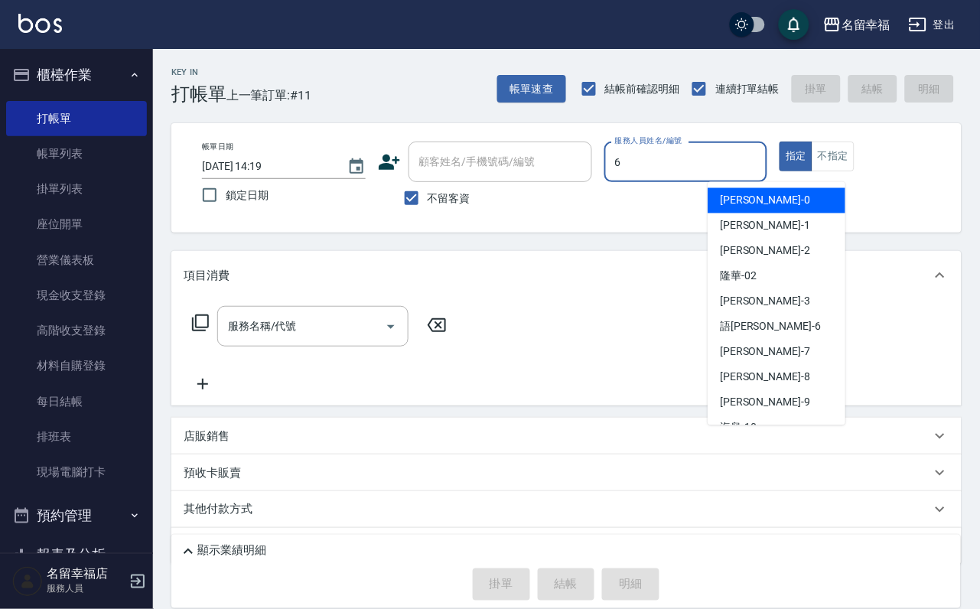
type input "語[PERSON_NAME]-6"
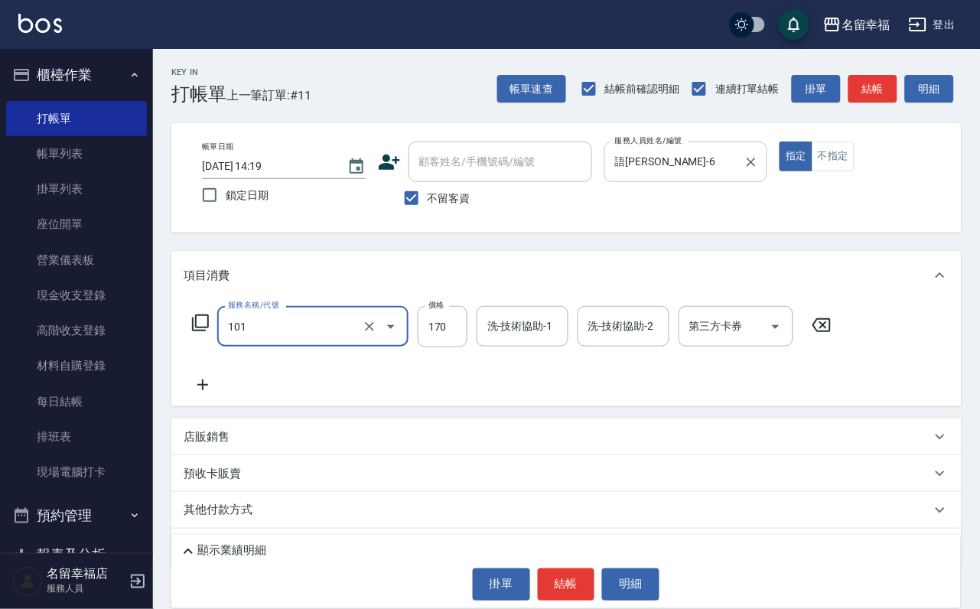
type input "2"
type input "洗髮(101)"
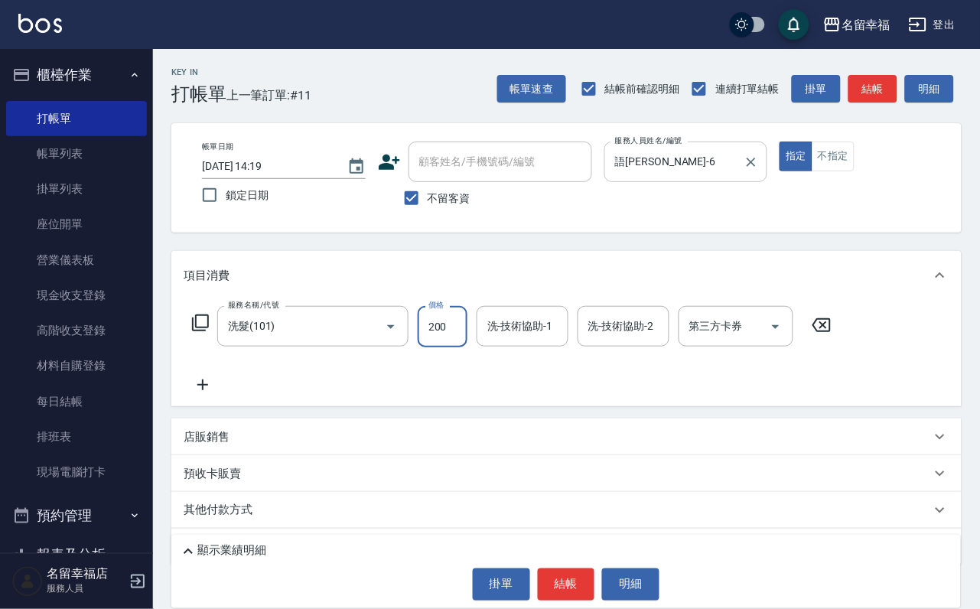
type input "200"
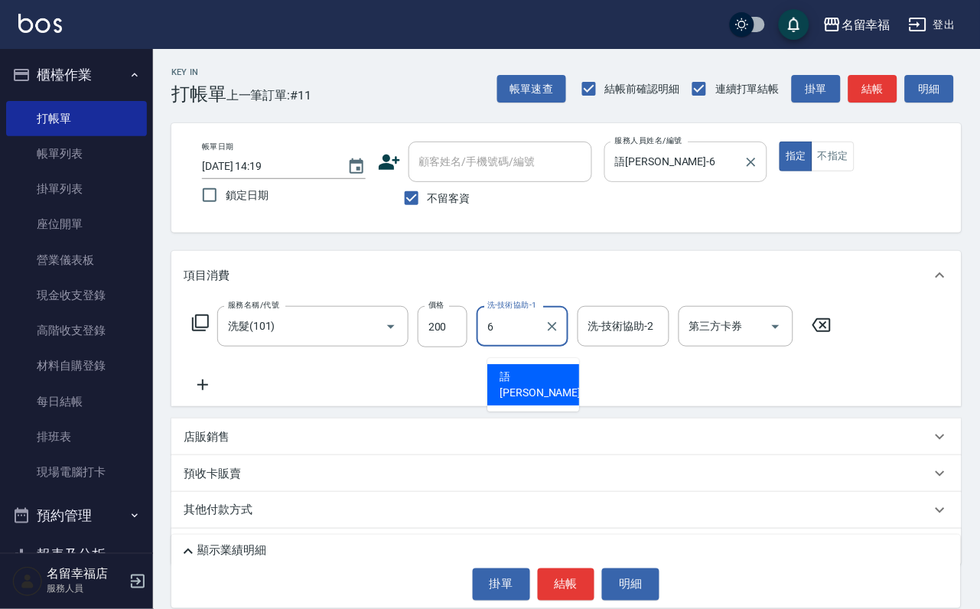
type input "語[PERSON_NAME]-6"
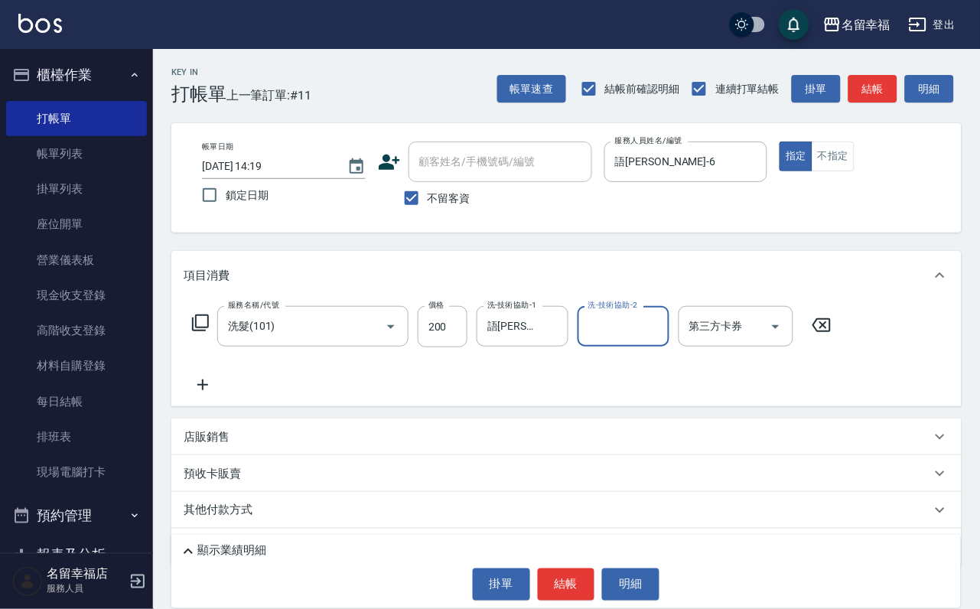
click at [203, 332] on icon at bounding box center [200, 323] width 18 height 18
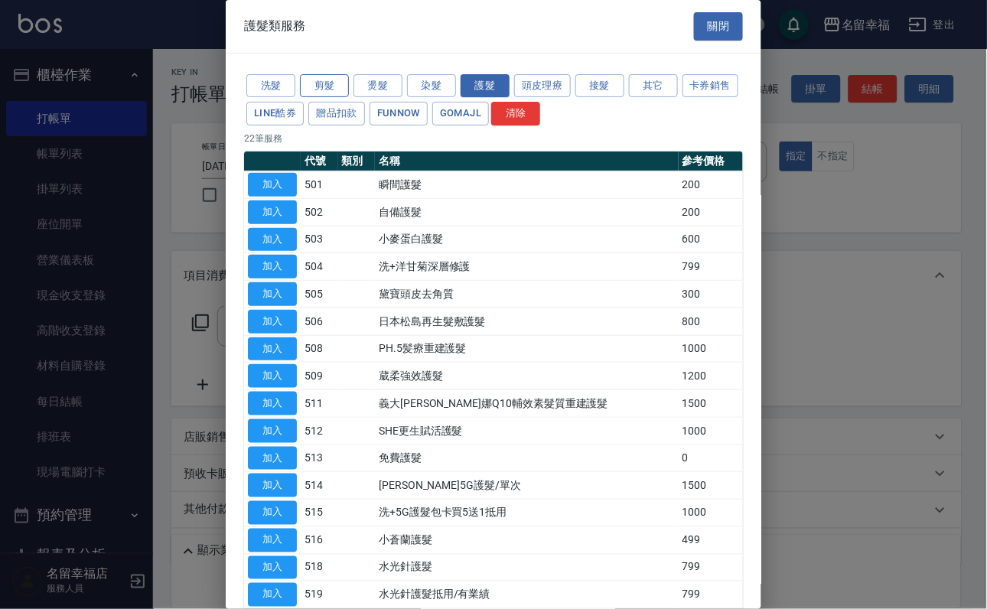
click at [321, 98] on button "剪髮" at bounding box center [324, 86] width 49 height 24
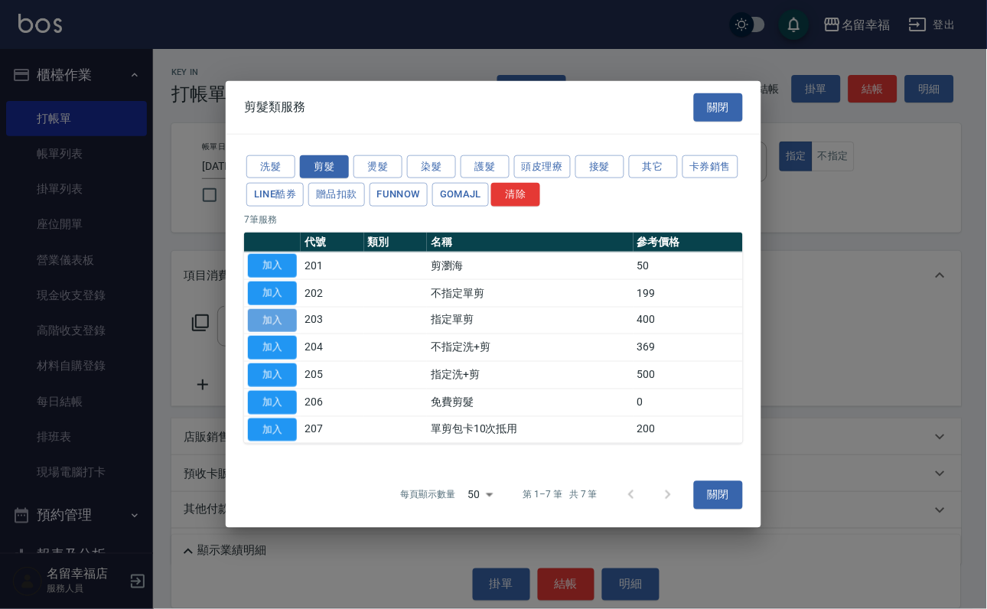
click at [266, 324] on button "加入" at bounding box center [272, 320] width 49 height 24
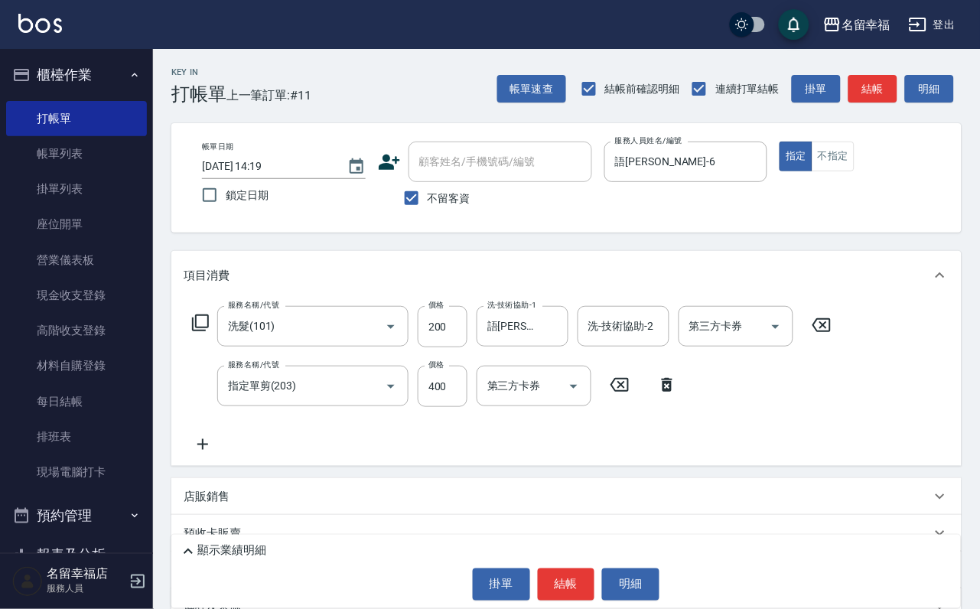
click at [200, 331] on icon at bounding box center [200, 323] width 17 height 17
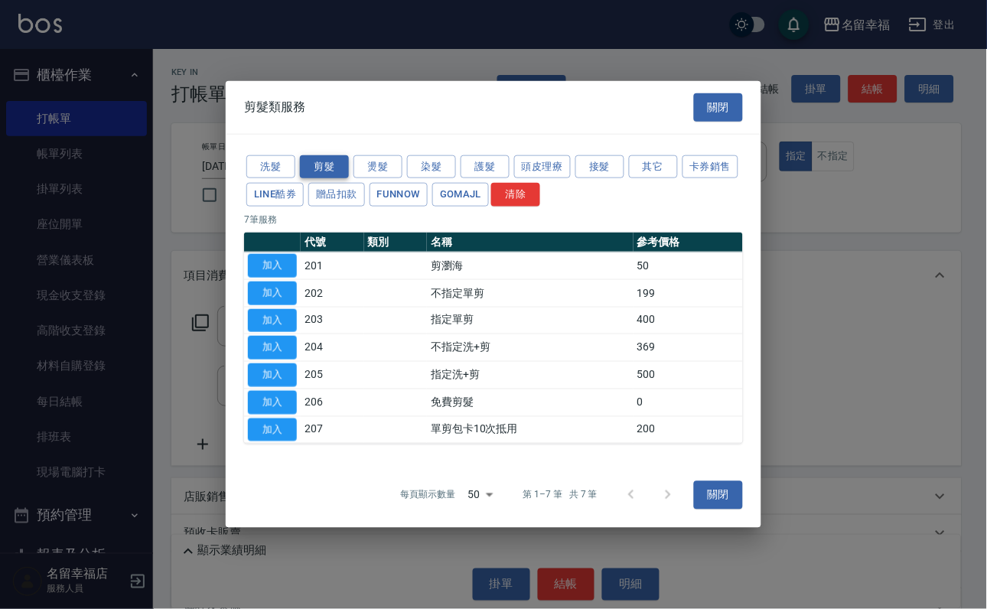
click at [314, 155] on button "剪髮" at bounding box center [324, 167] width 49 height 24
click at [276, 320] on button "加入" at bounding box center [272, 320] width 49 height 24
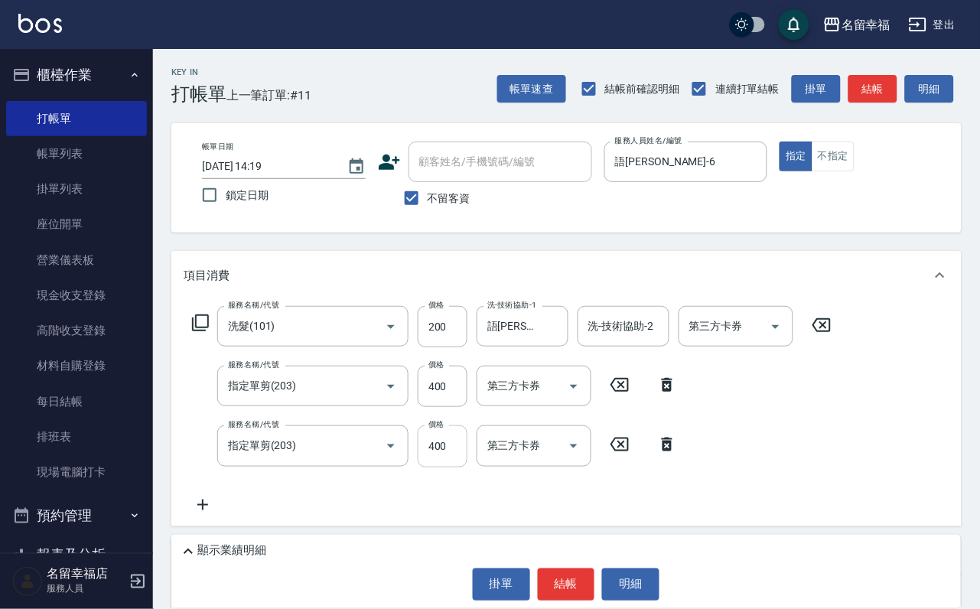
drag, startPoint x: 449, startPoint y: 468, endPoint x: 440, endPoint y: 468, distance: 8.4
click at [445, 467] on input "400" at bounding box center [443, 446] width 50 height 41
type input "100"
click at [200, 332] on icon at bounding box center [200, 323] width 18 height 18
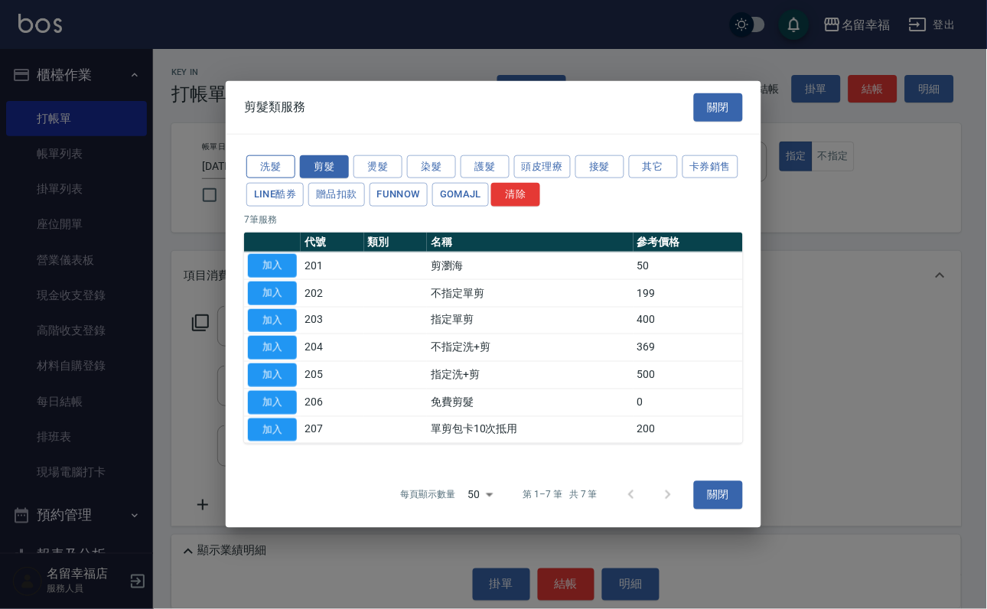
click at [270, 155] on button "洗髮" at bounding box center [270, 167] width 49 height 24
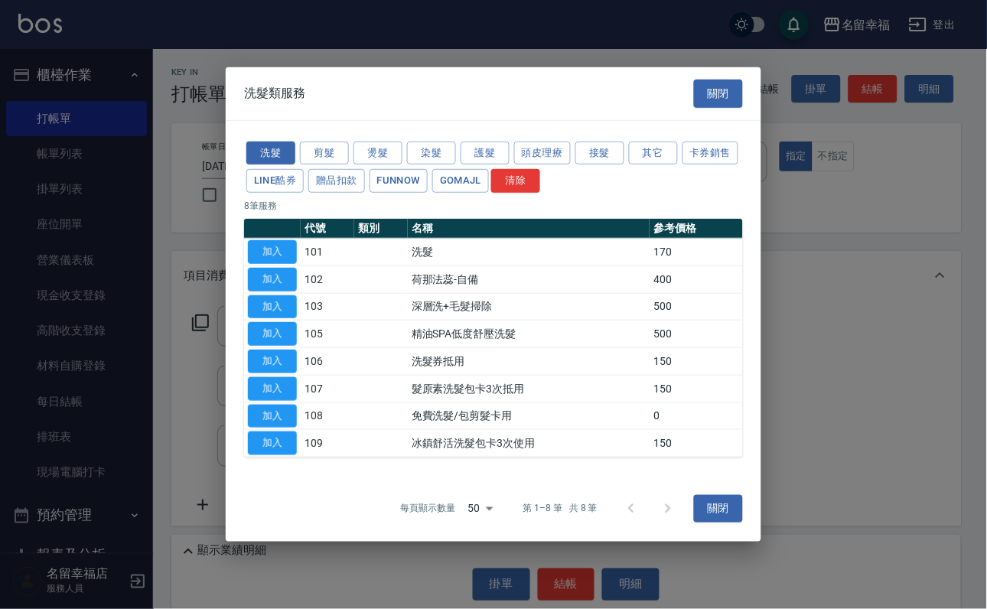
click at [266, 240] on button "加入" at bounding box center [272, 252] width 49 height 24
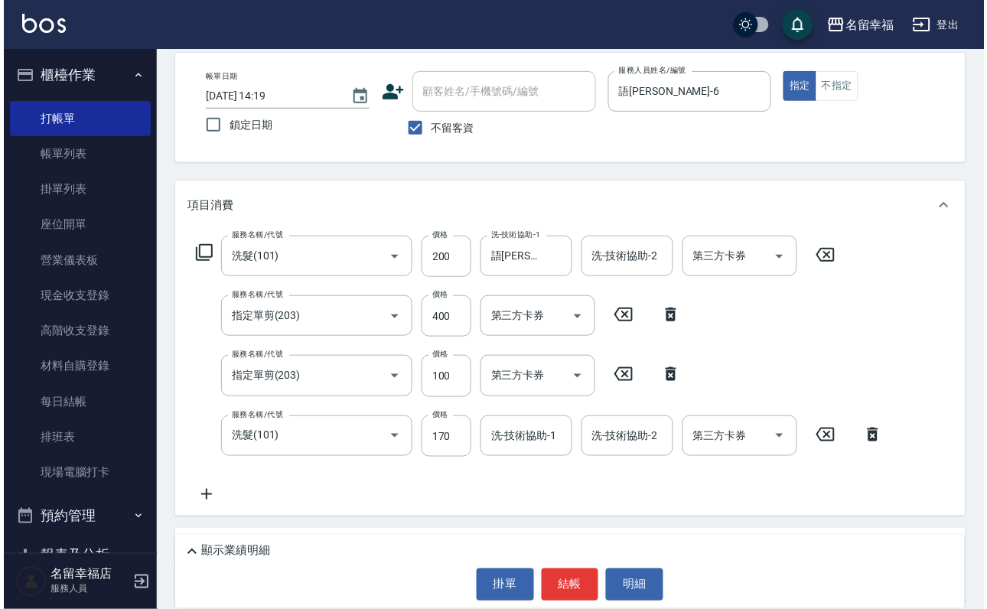
scroll to position [115, 0]
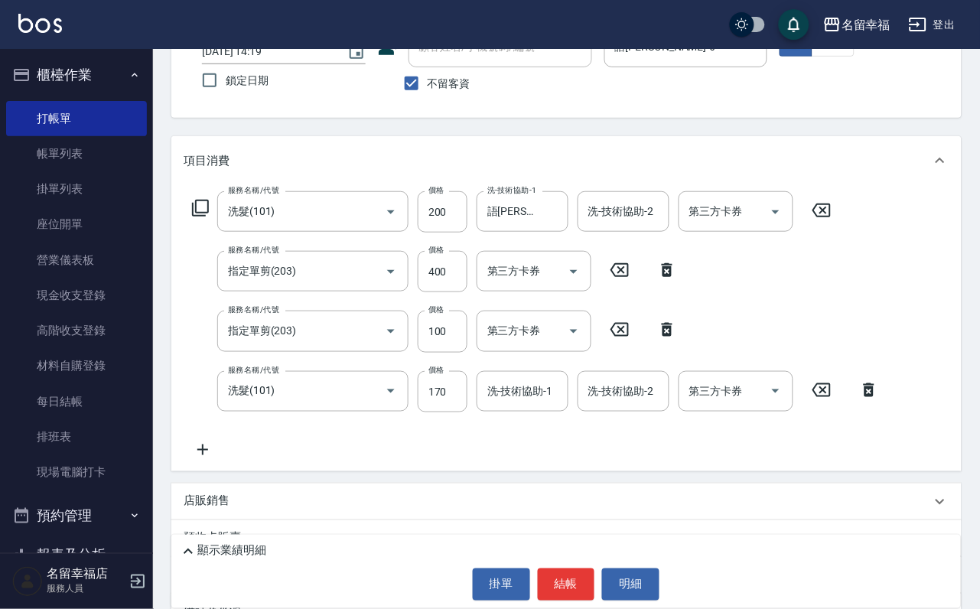
drag, startPoint x: 433, startPoint y: 407, endPoint x: 416, endPoint y: 416, distance: 18.8
click at [431, 406] on input "170" at bounding box center [443, 391] width 50 height 41
type input "250"
type input "惠文-17"
click at [210, 217] on icon at bounding box center [200, 208] width 18 height 18
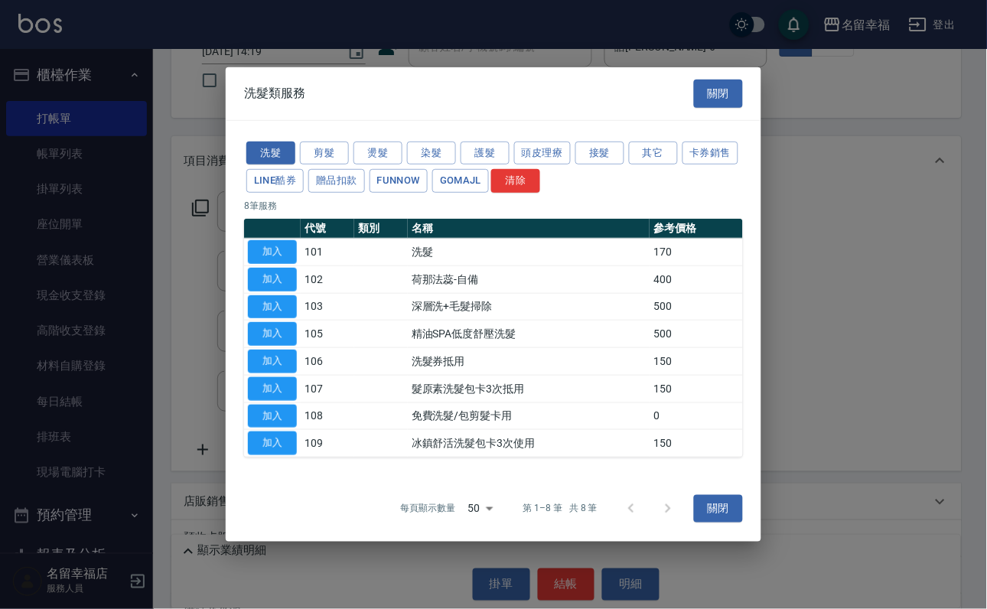
drag, startPoint x: 313, startPoint y: 103, endPoint x: 324, endPoint y: 210, distance: 107.7
click at [315, 141] on button "剪髮" at bounding box center [324, 153] width 49 height 24
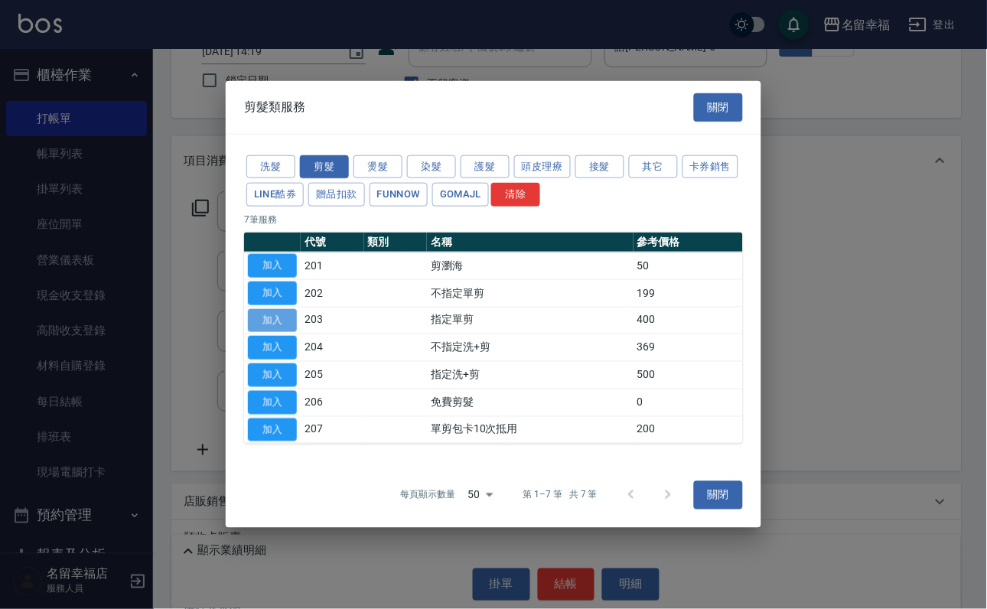
click at [272, 320] on button "加入" at bounding box center [272, 320] width 49 height 24
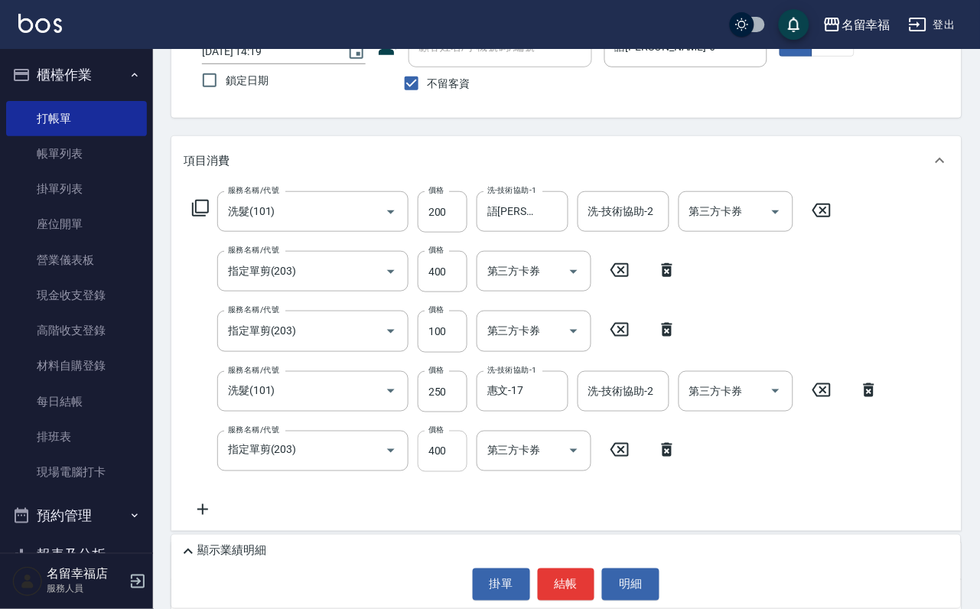
click at [451, 472] on input "400" at bounding box center [443, 451] width 50 height 41
type input "250"
click at [239, 543] on p "顯示業績明細" at bounding box center [231, 551] width 69 height 16
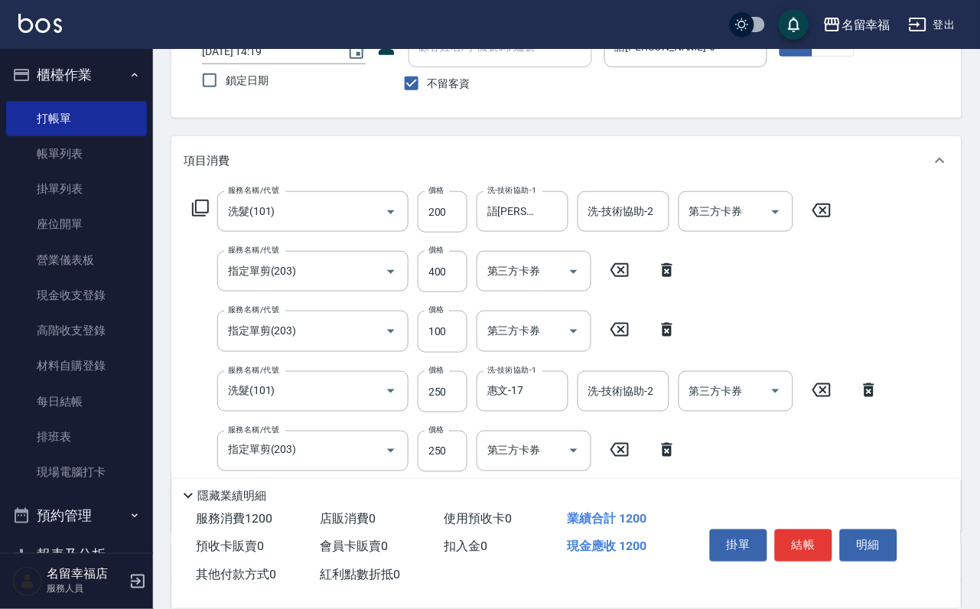
click at [197, 487] on icon at bounding box center [188, 496] width 18 height 18
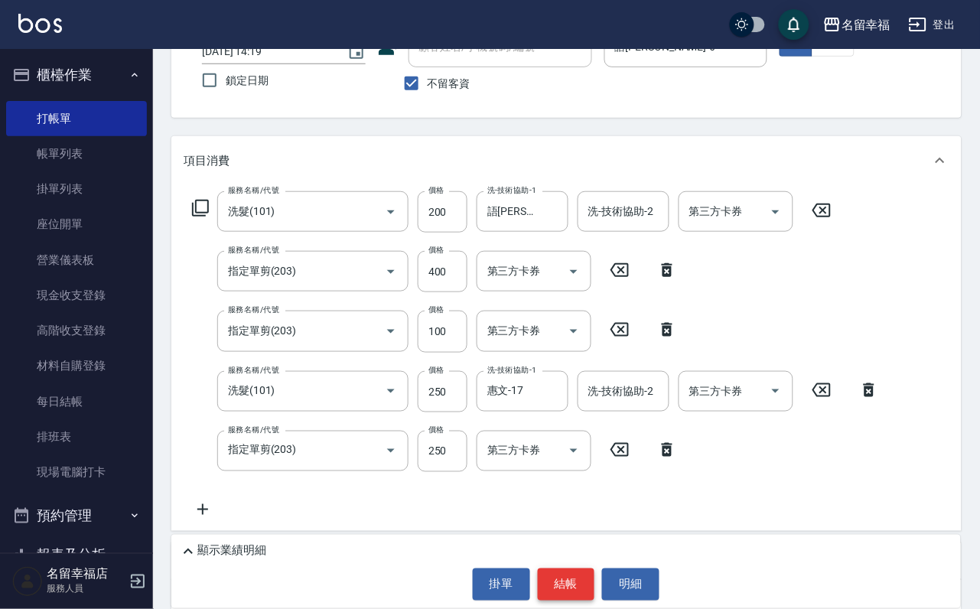
click at [558, 579] on button "結帳" at bounding box center [566, 585] width 57 height 32
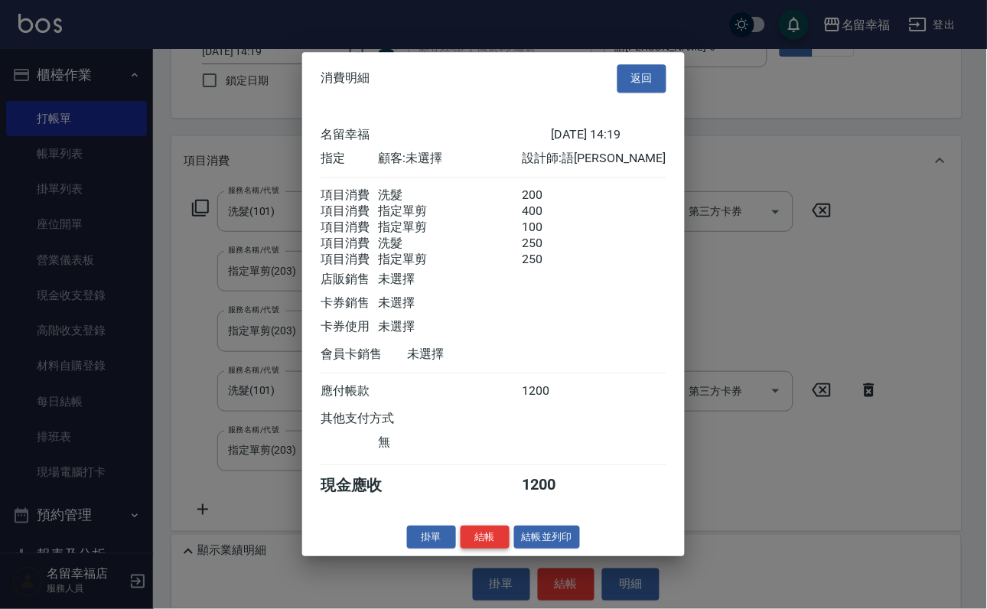
scroll to position [417, 0]
click at [461, 550] on button "結帳" at bounding box center [485, 538] width 49 height 24
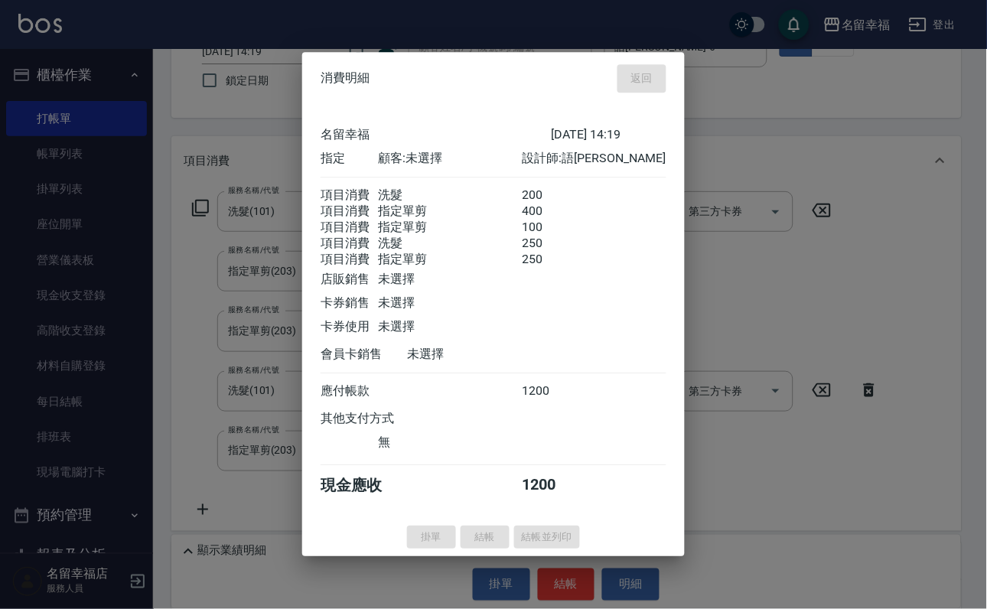
type input "[DATE] 14:21"
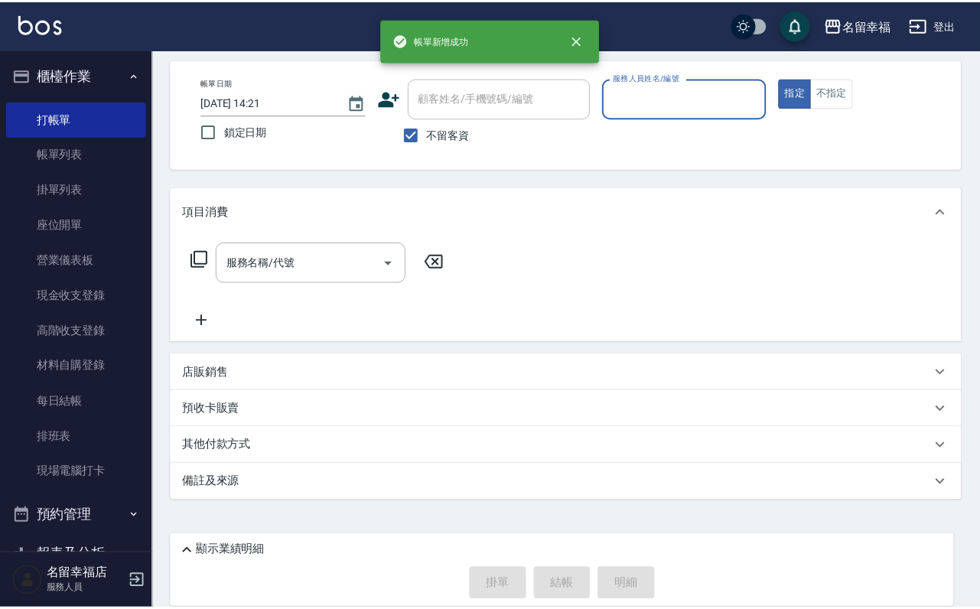
scroll to position [91, 0]
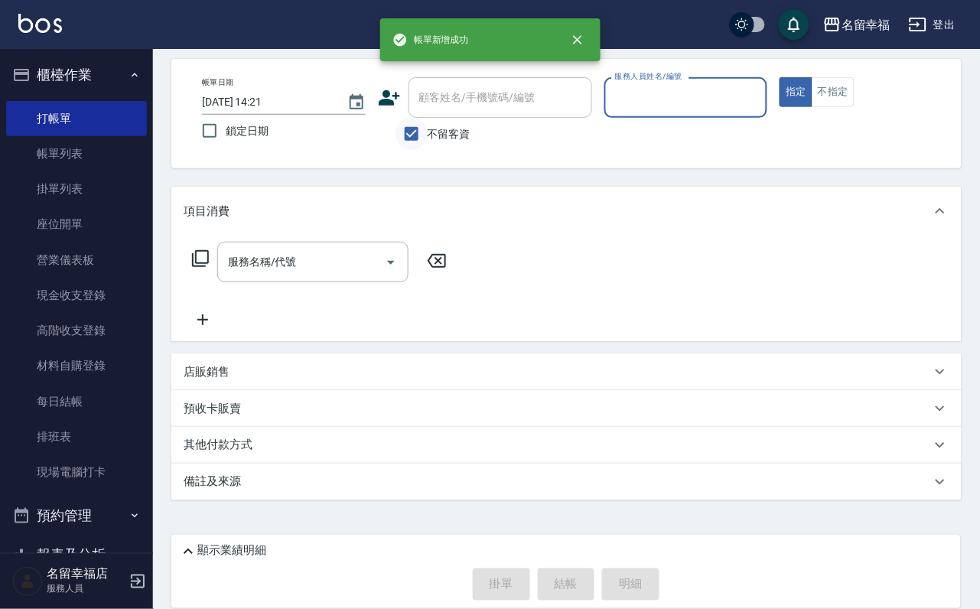
click at [404, 129] on input "不留客資" at bounding box center [412, 134] width 32 height 32
checkbox input "false"
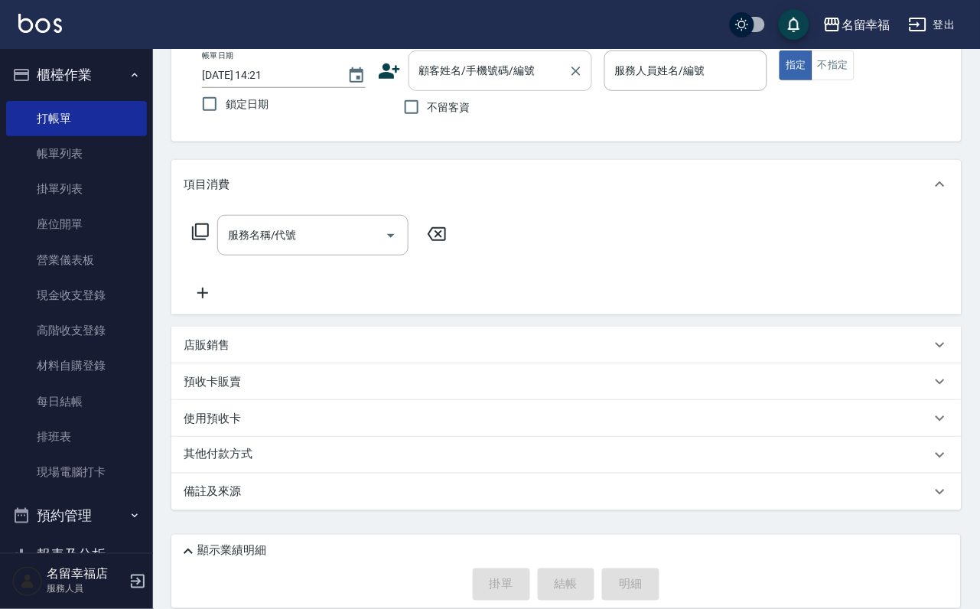
click at [488, 72] on input "顧客姓名/手機號碼/編號" at bounding box center [489, 70] width 147 height 27
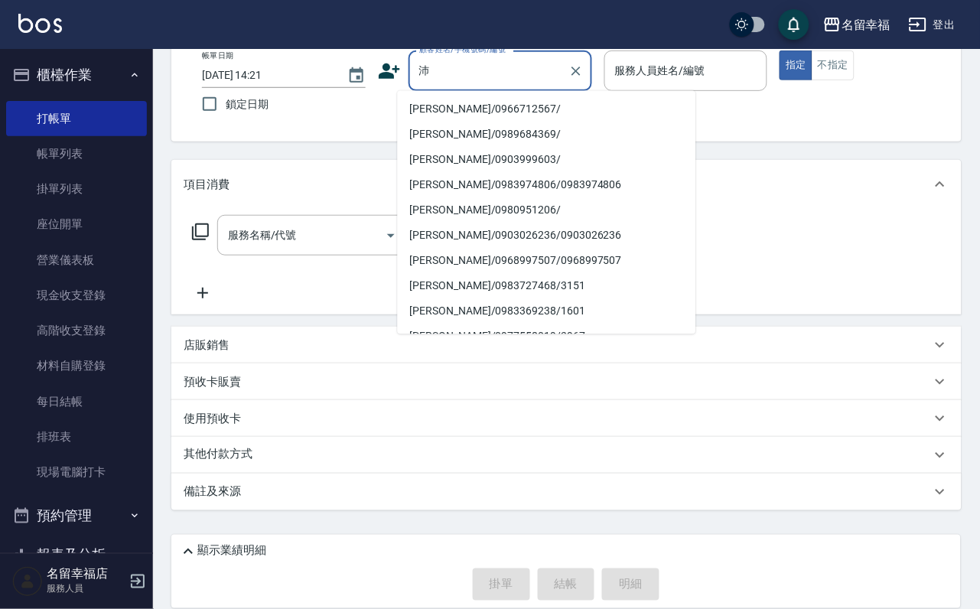
click at [482, 106] on li "[PERSON_NAME]/0966712567/" at bounding box center [547, 109] width 298 height 25
type input "[PERSON_NAME]/0966712567/"
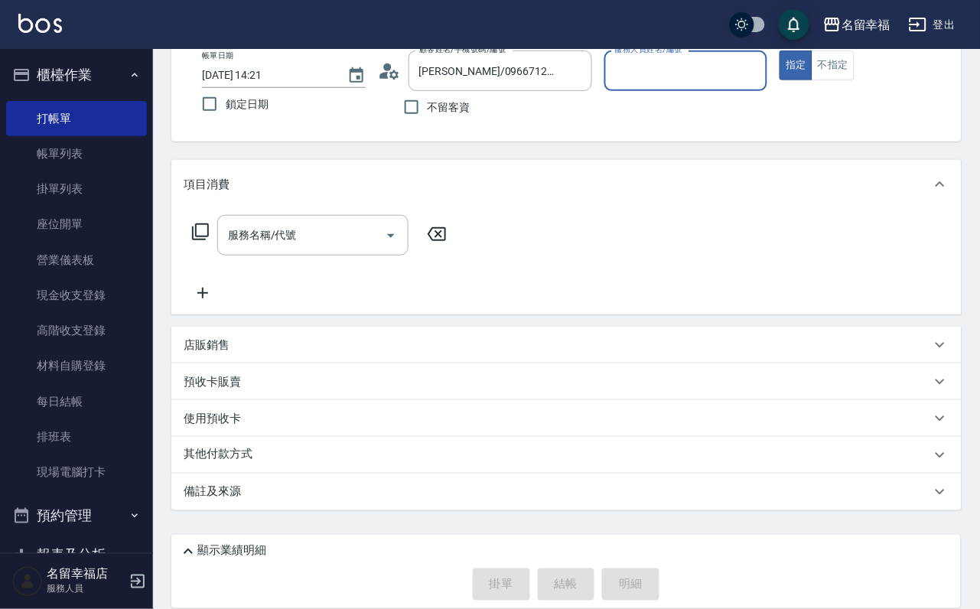
type input "語[PERSON_NAME]-6"
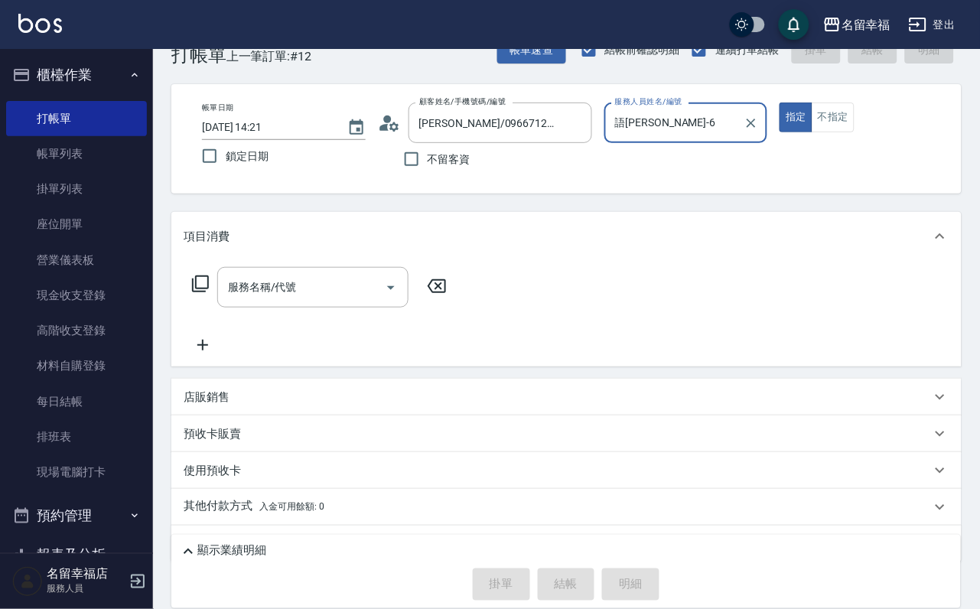
scroll to position [0, 0]
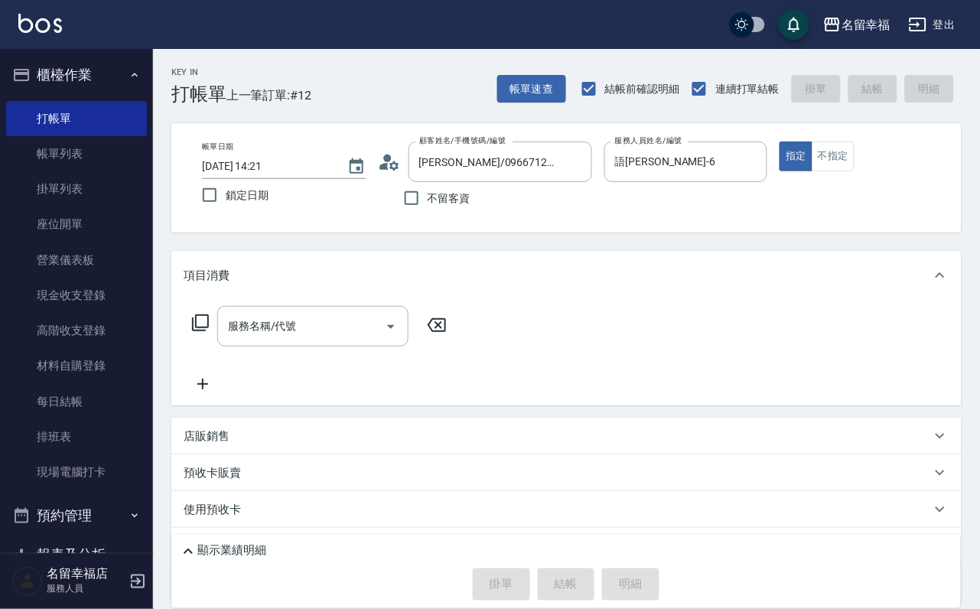
click at [210, 332] on icon at bounding box center [200, 323] width 18 height 18
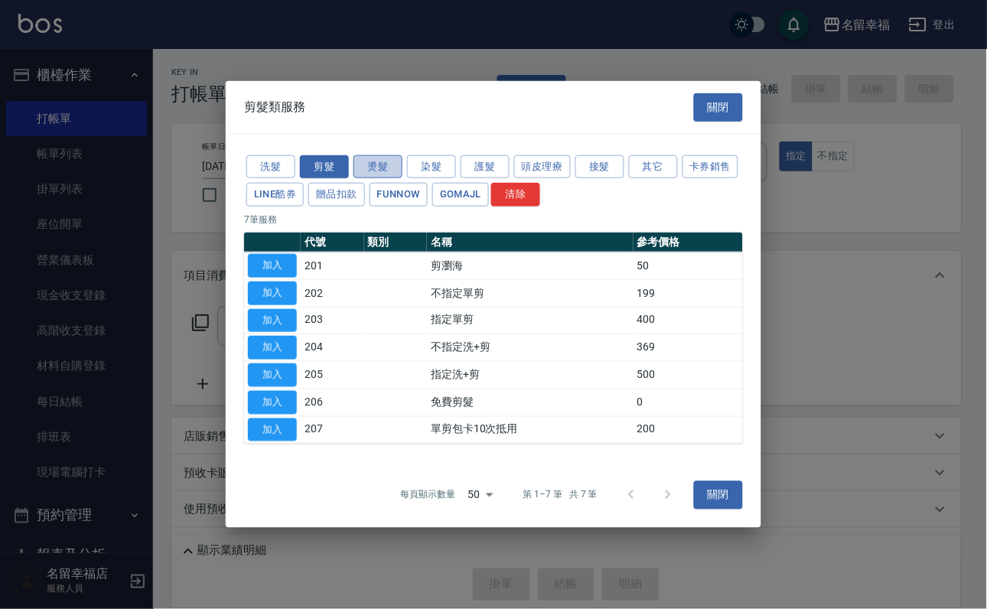
click at [378, 155] on button "燙髮" at bounding box center [378, 167] width 49 height 24
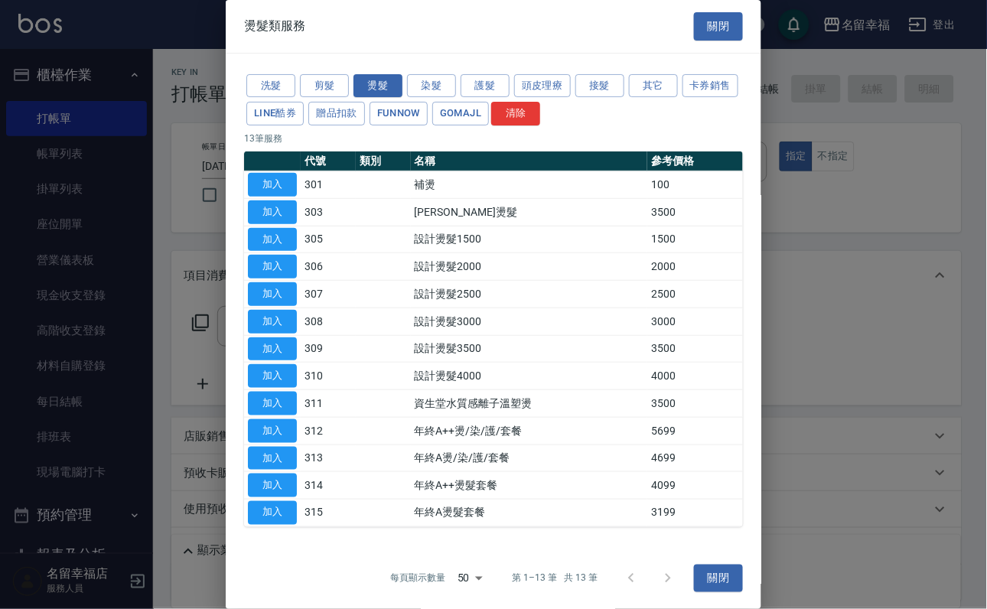
drag, startPoint x: 276, startPoint y: 512, endPoint x: 339, endPoint y: 511, distance: 63.5
click at [277, 416] on button "加入" at bounding box center [272, 404] width 49 height 24
type input "資生堂水質感離子溫塑燙(311)"
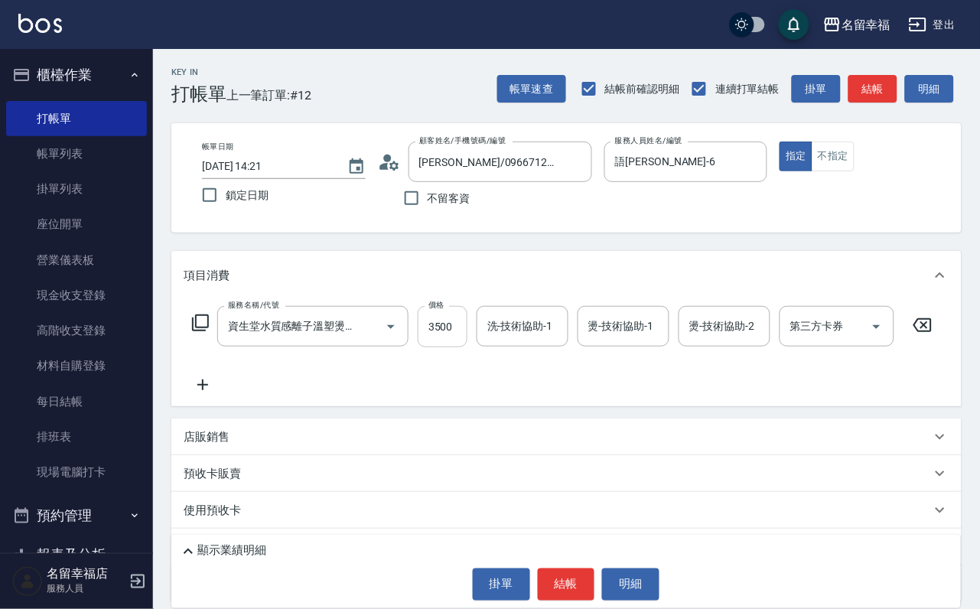
click at [440, 338] on input "3500" at bounding box center [443, 326] width 50 height 41
type input "3000"
type input "惠文-17"
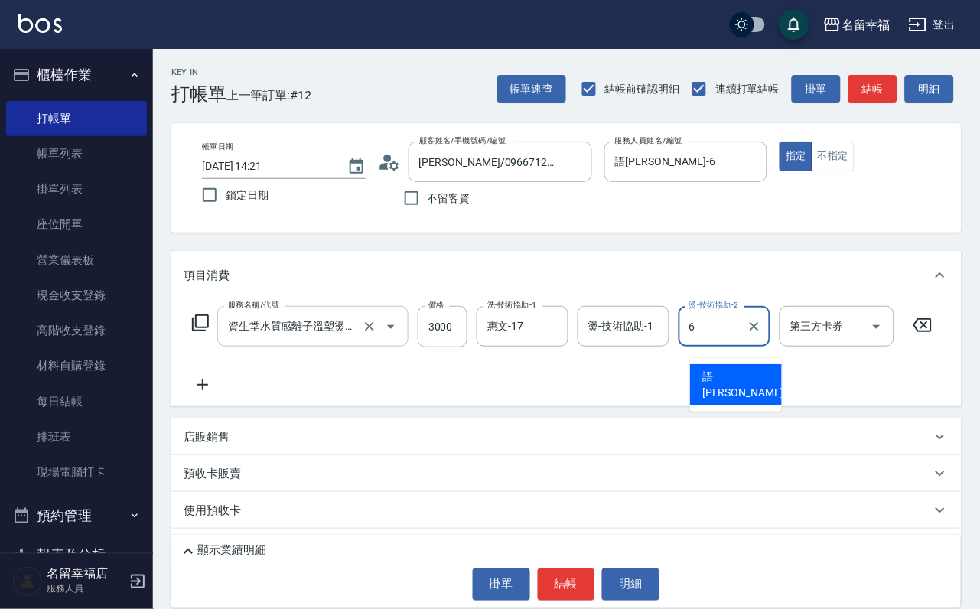
type input "語[PERSON_NAME]-6"
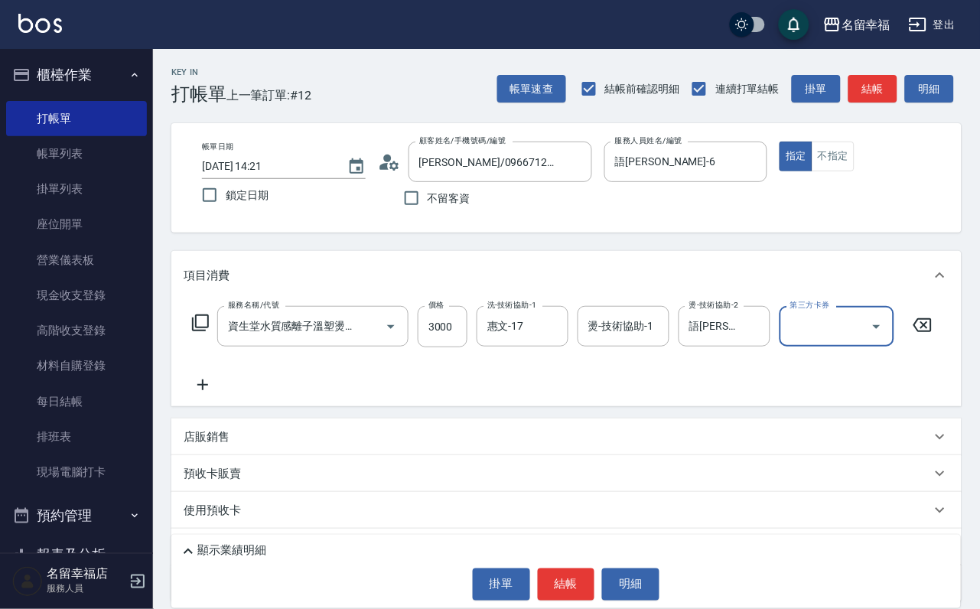
click at [199, 331] on icon at bounding box center [200, 323] width 17 height 17
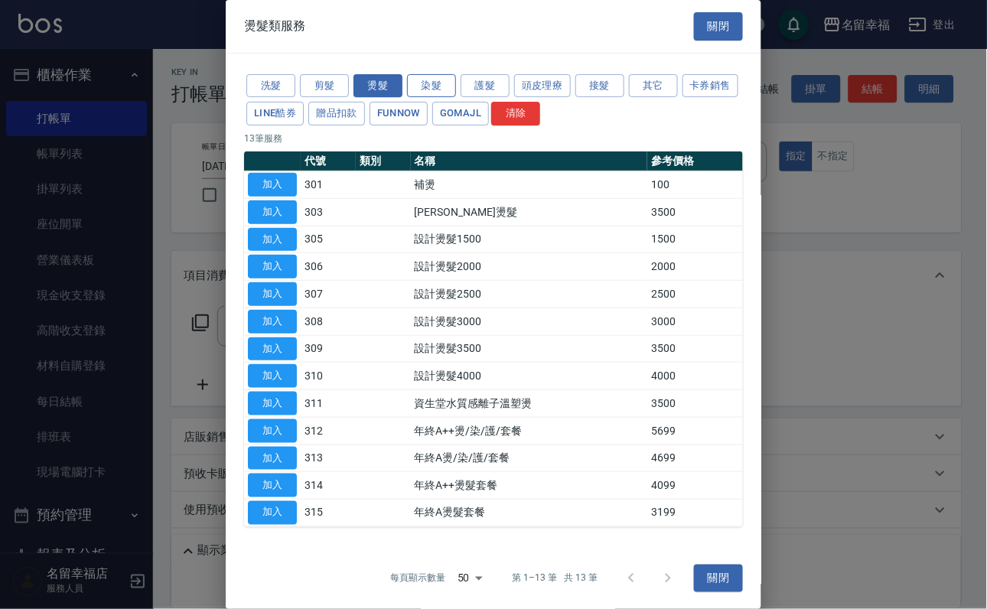
click at [430, 94] on button "染髮" at bounding box center [431, 86] width 49 height 24
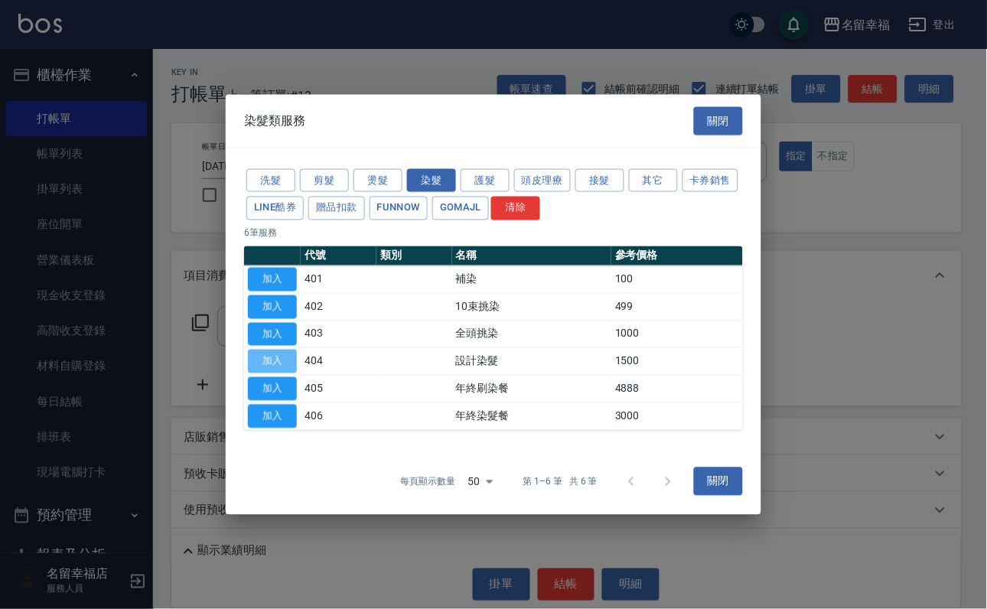
drag, startPoint x: 272, startPoint y: 370, endPoint x: 369, endPoint y: 379, distance: 96.9
click at [274, 368] on button "加入" at bounding box center [272, 362] width 49 height 24
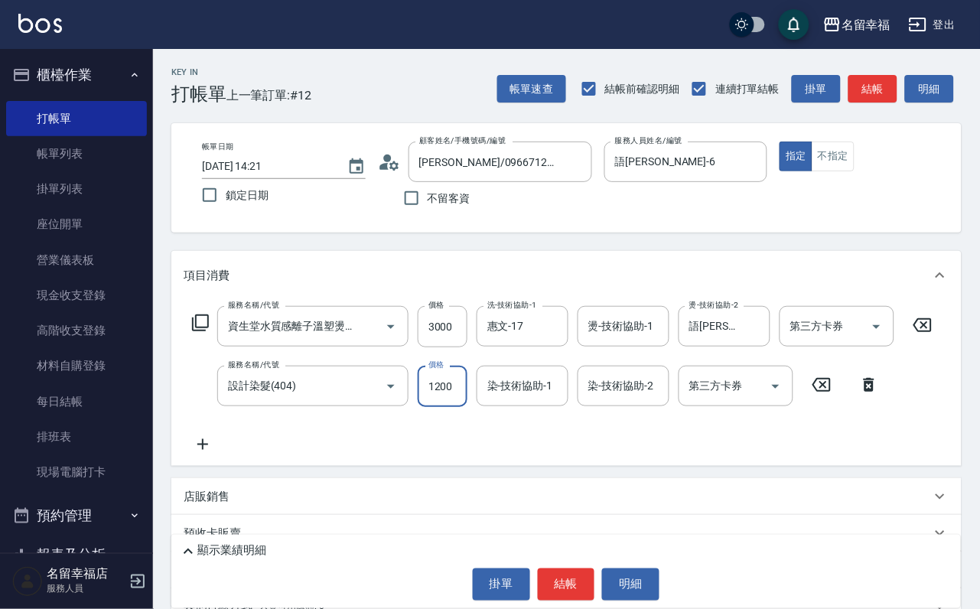
scroll to position [0, 1]
type input "1200"
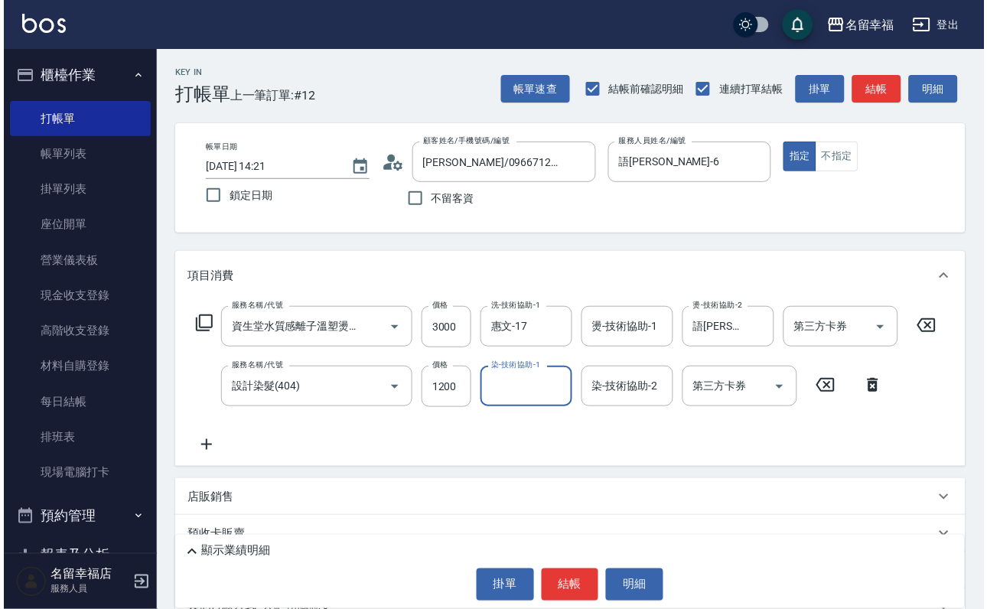
scroll to position [0, 0]
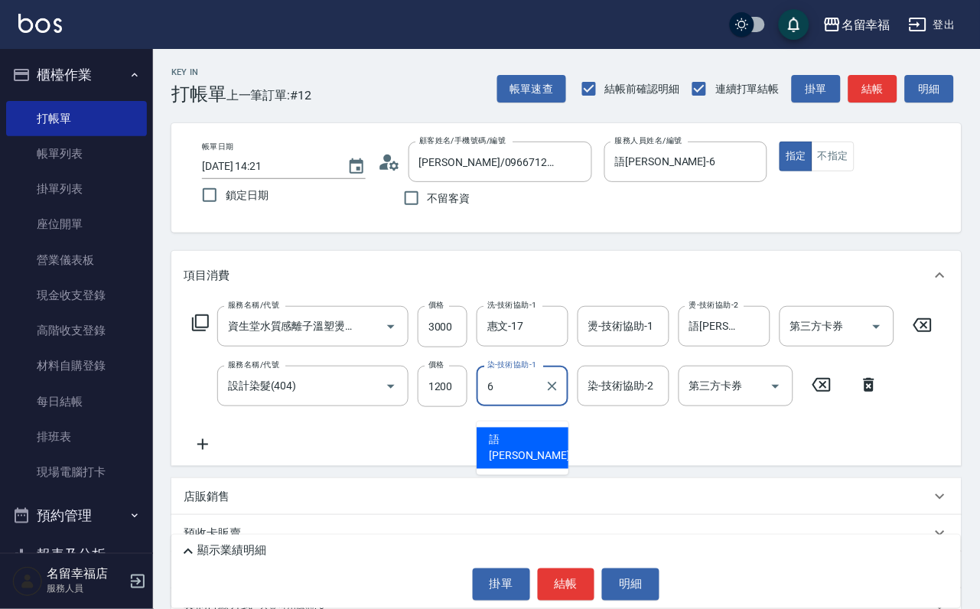
type input "語[PERSON_NAME]-6"
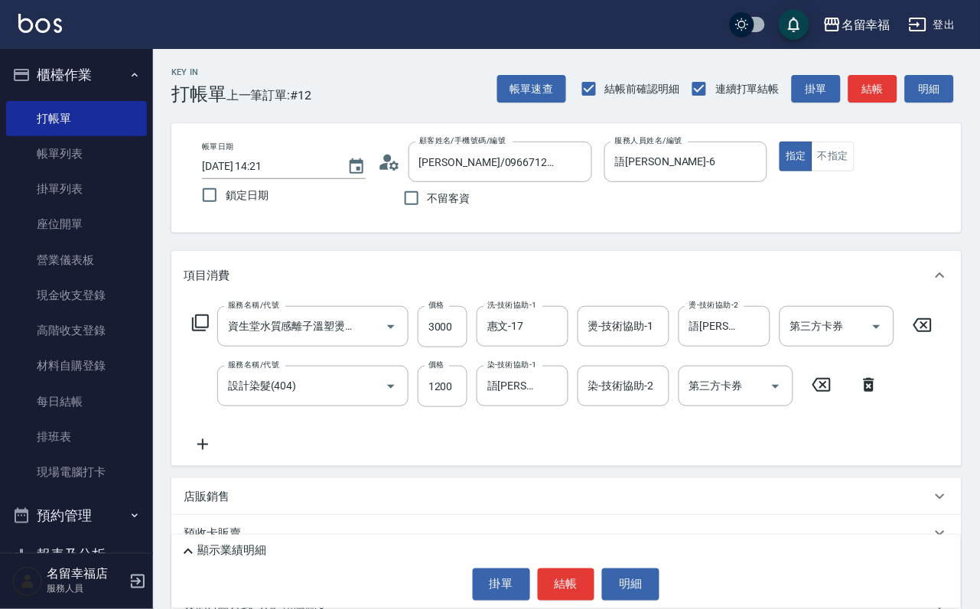
click at [210, 332] on icon at bounding box center [200, 323] width 18 height 18
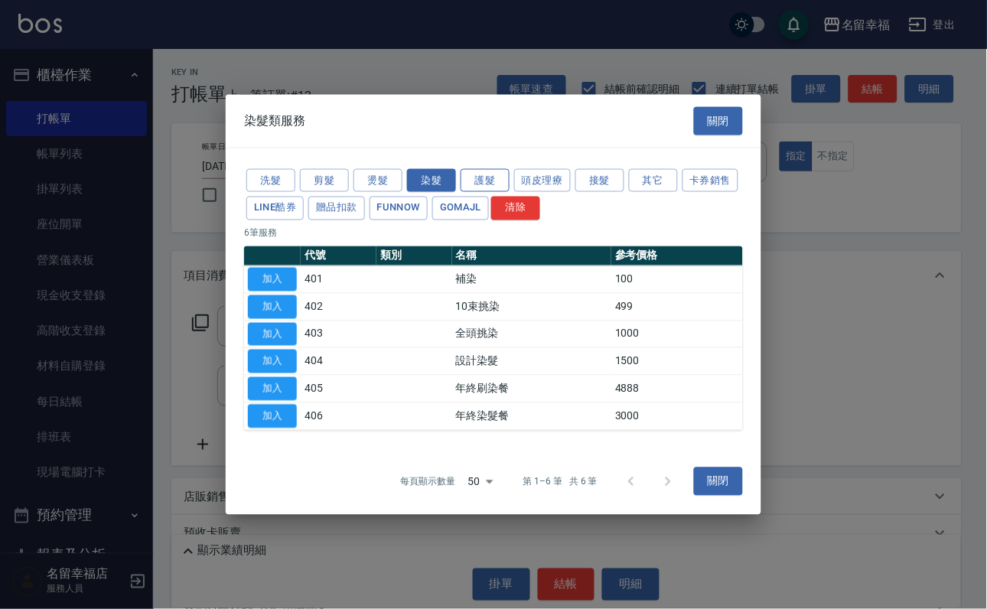
click at [481, 168] on button "護髮" at bounding box center [485, 180] width 49 height 24
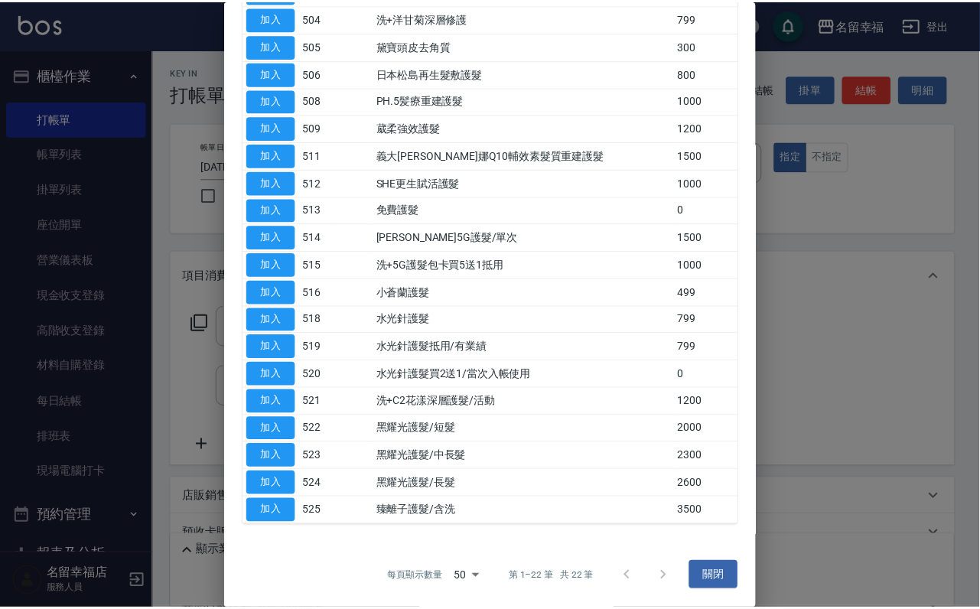
scroll to position [522, 0]
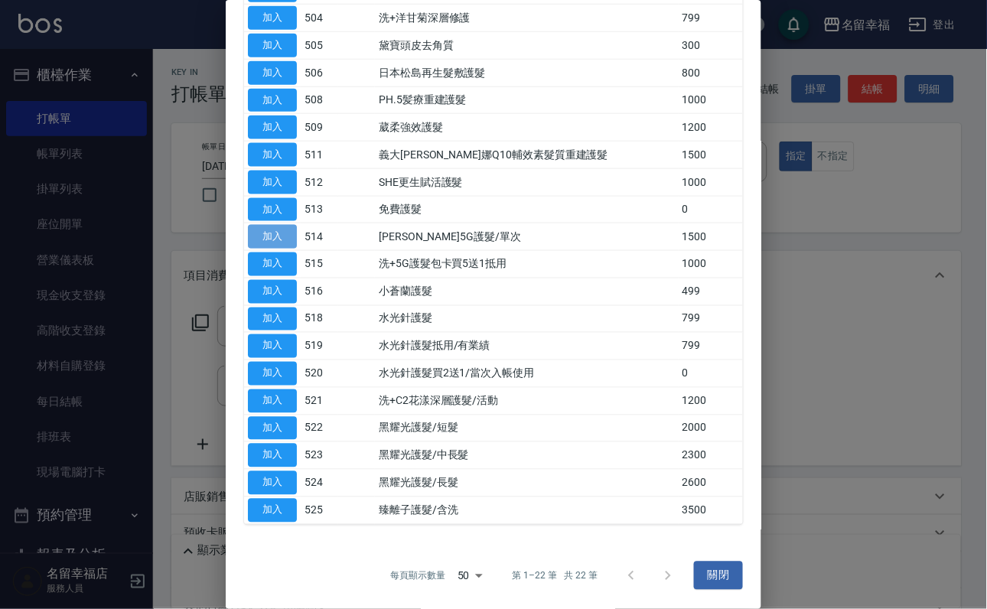
click at [276, 225] on button "加入" at bounding box center [272, 237] width 49 height 24
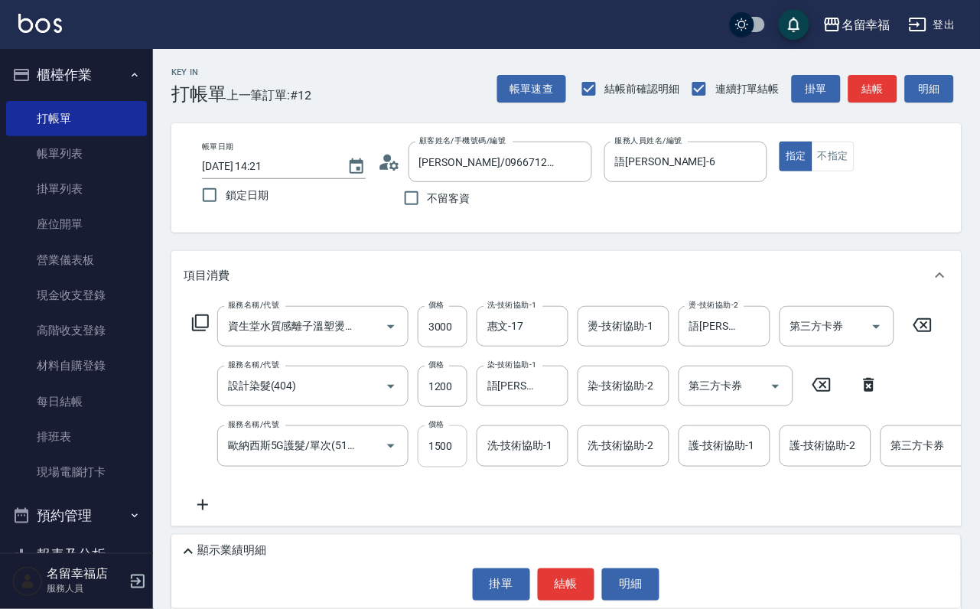
click at [447, 467] on input "1500" at bounding box center [443, 446] width 50 height 41
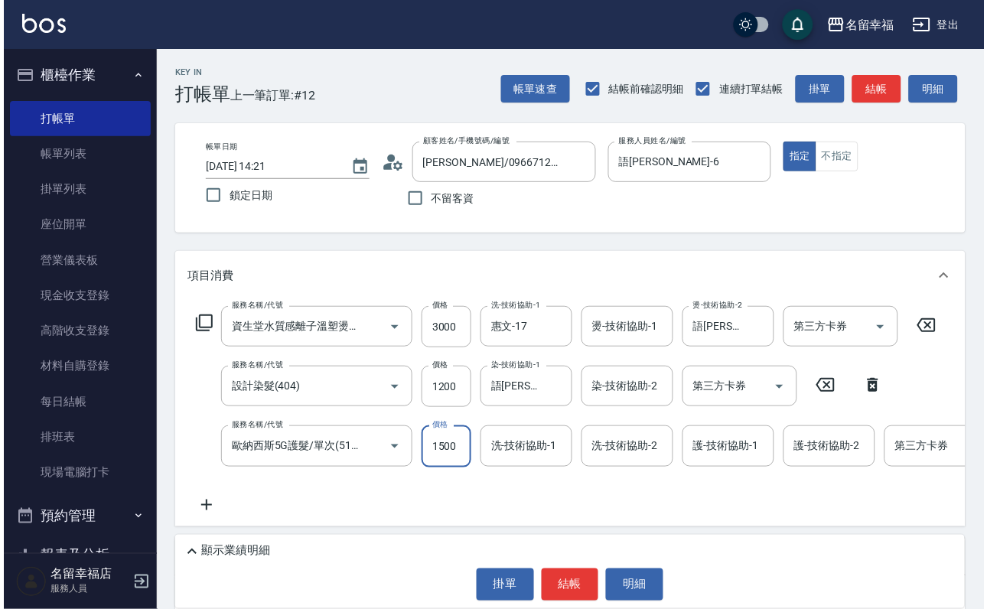
scroll to position [0, 0]
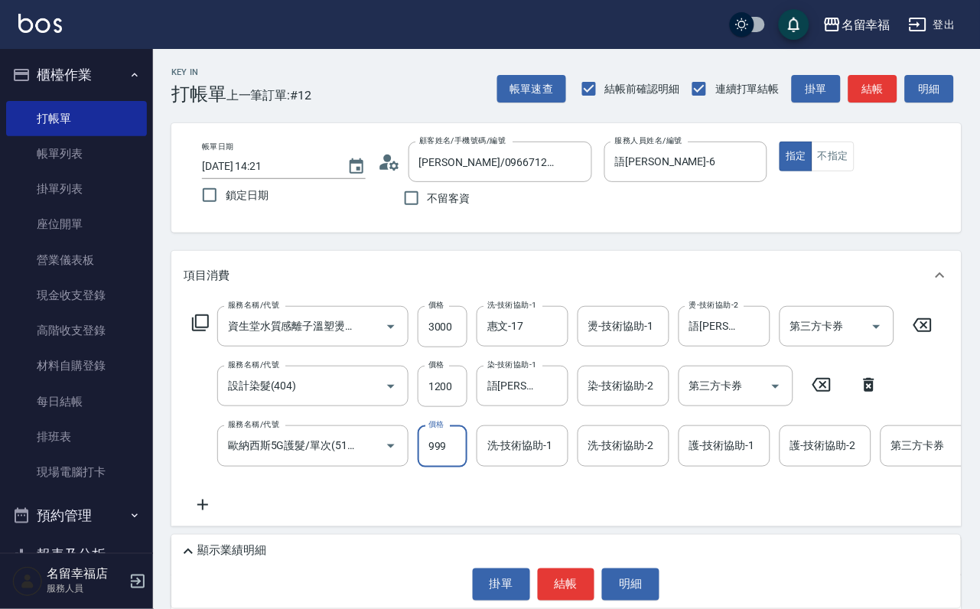
type input "999"
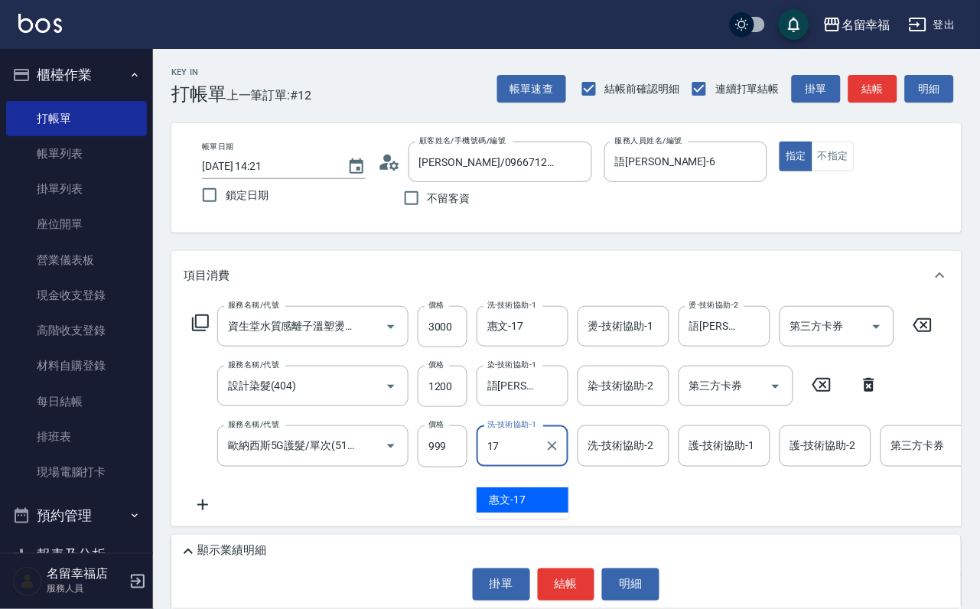
type input "惠文-17"
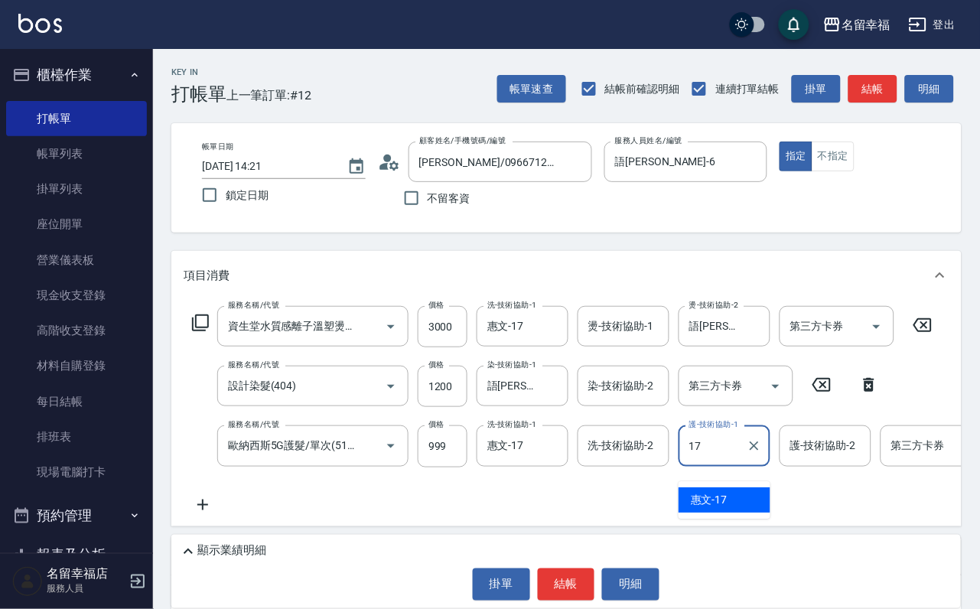
type input "惠文-17"
click at [401, 543] on div "顯示業績明細" at bounding box center [570, 552] width 782 height 18
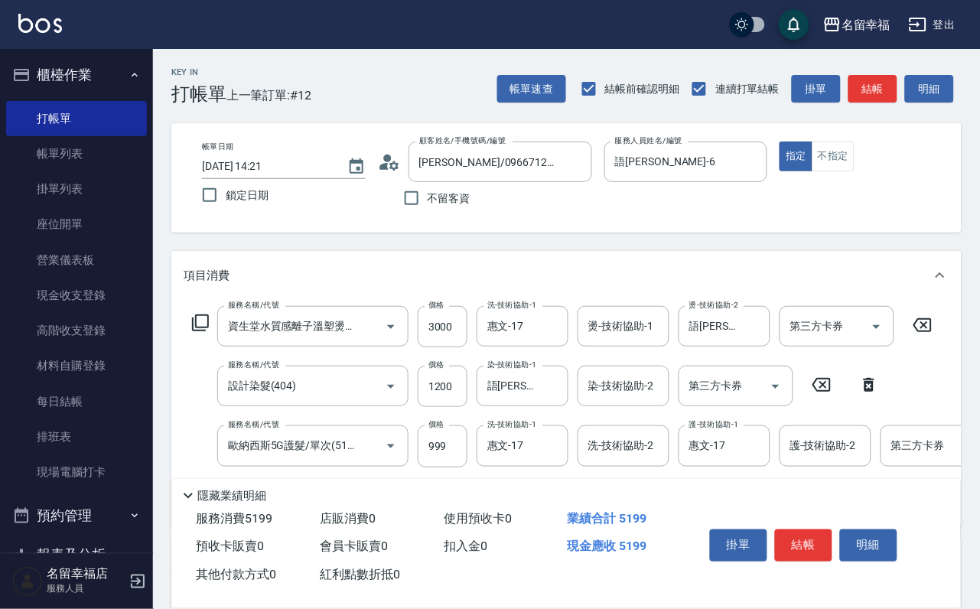
click at [215, 487] on div "隱藏業績明細" at bounding box center [570, 496] width 782 height 18
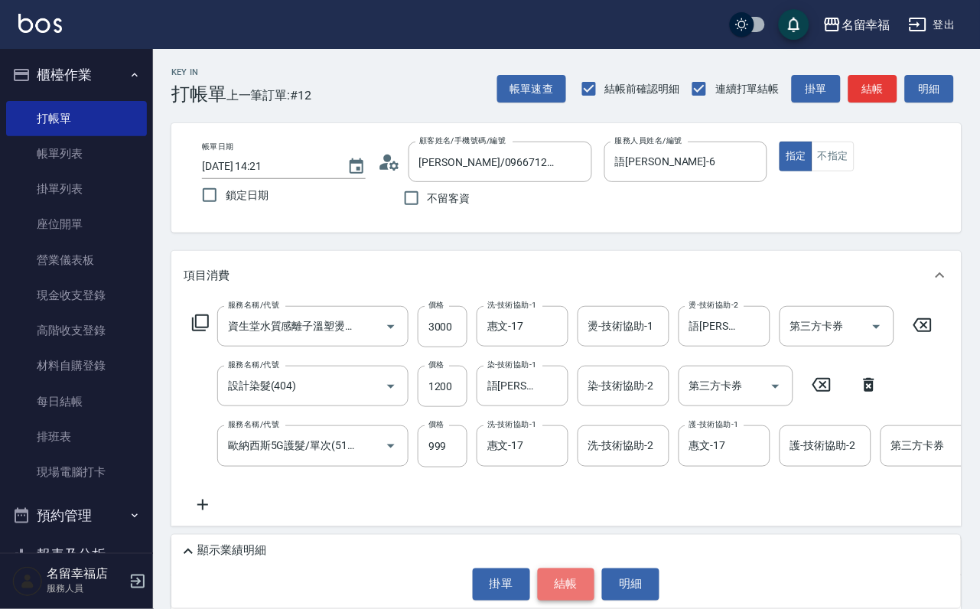
click at [561, 581] on button "結帳" at bounding box center [566, 585] width 57 height 32
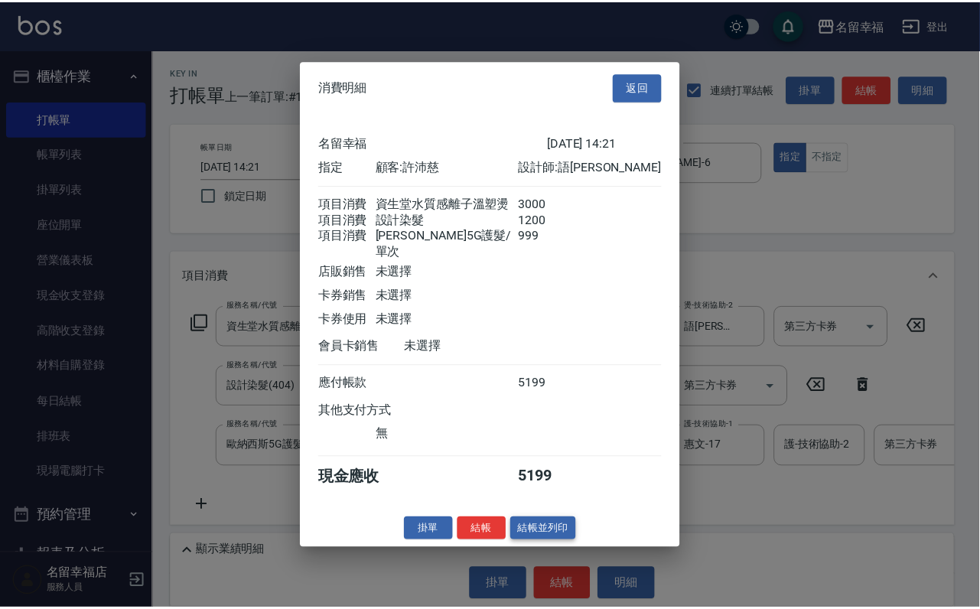
scroll to position [303, 0]
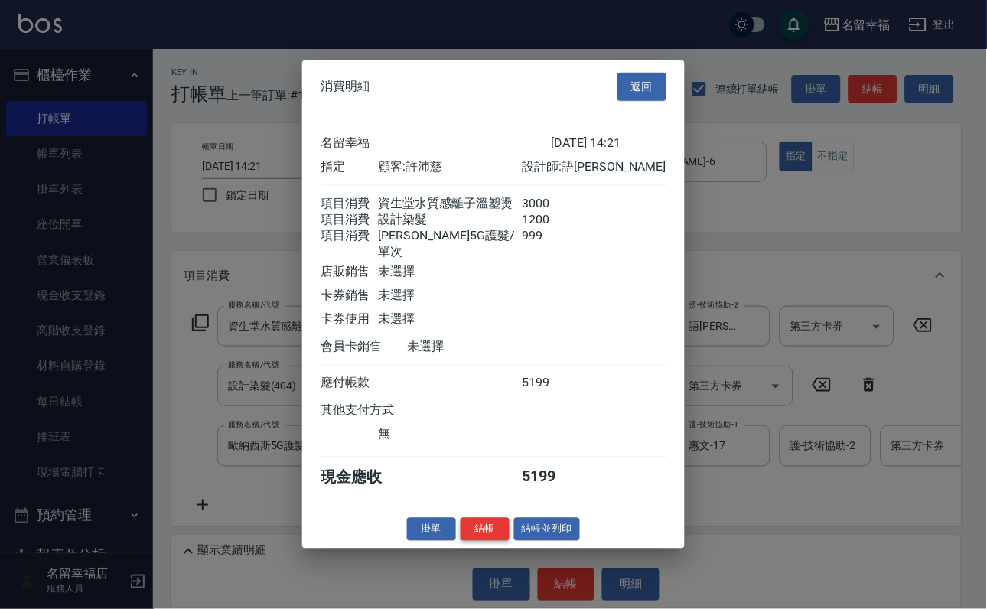
click at [473, 541] on button "結帳" at bounding box center [485, 529] width 49 height 24
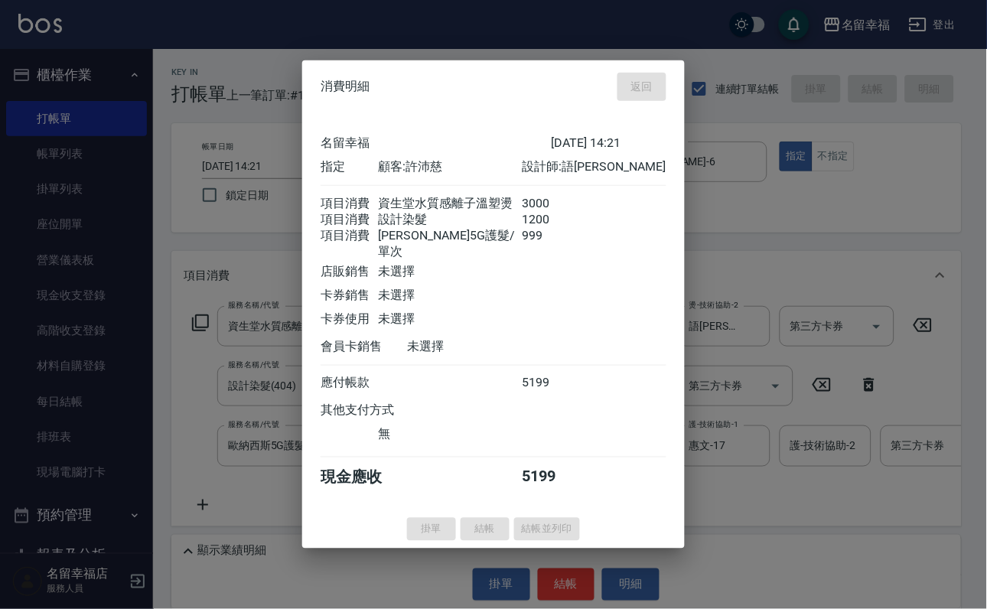
type input "[DATE] 14:23"
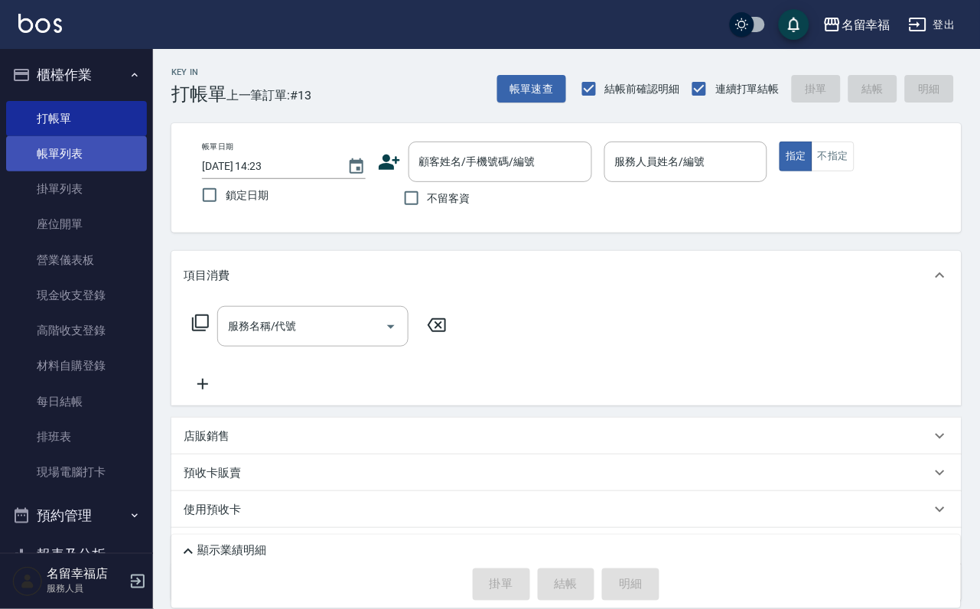
click at [86, 171] on link "帳單列表" at bounding box center [76, 153] width 141 height 35
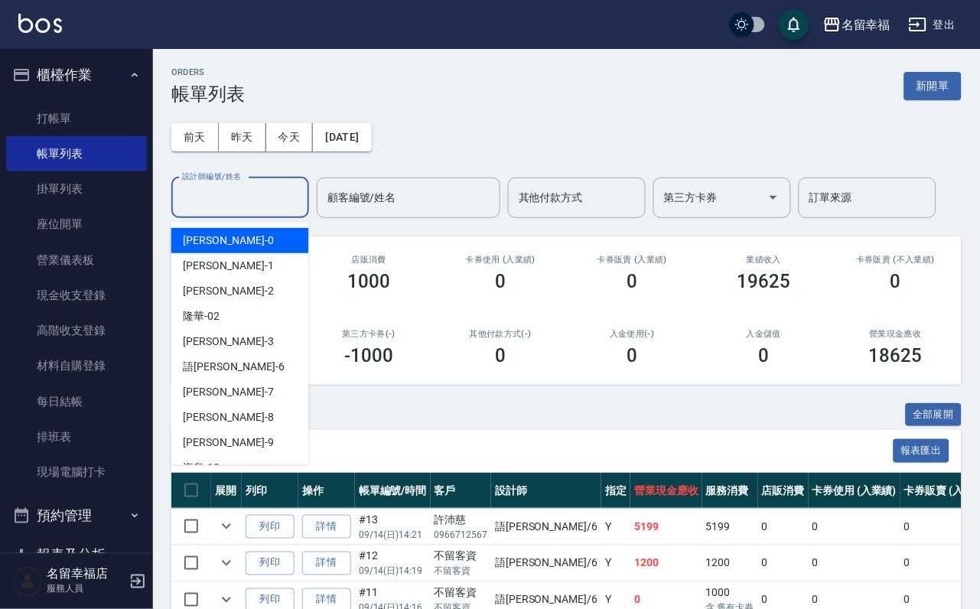
drag, startPoint x: 248, startPoint y: 211, endPoint x: 244, endPoint y: 221, distance: 10.7
click at [249, 211] on input "設計師編號/姓名" at bounding box center [240, 197] width 124 height 27
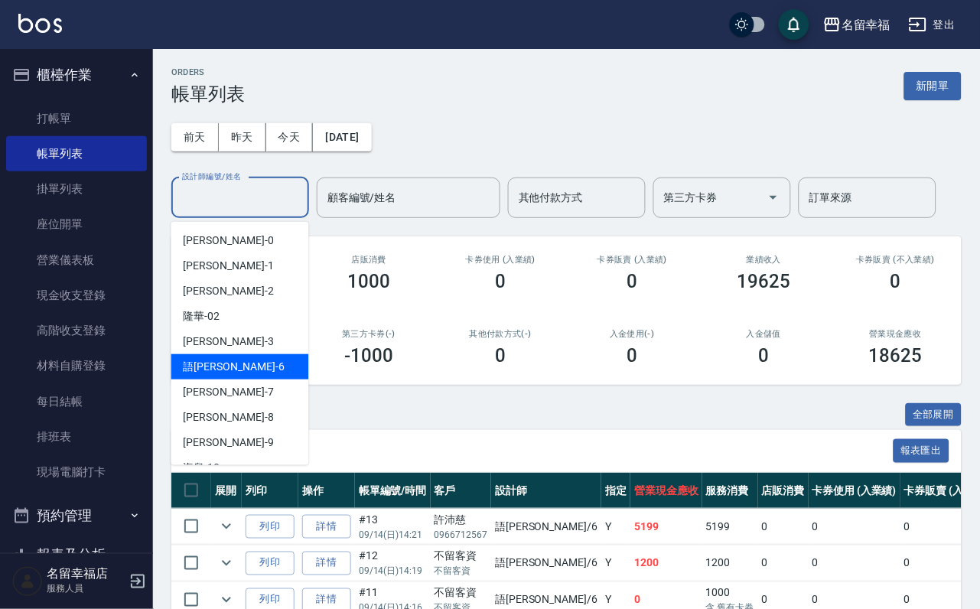
click at [231, 363] on div "語[PERSON_NAME] -6" at bounding box center [240, 366] width 138 height 25
type input "語[PERSON_NAME]-6"
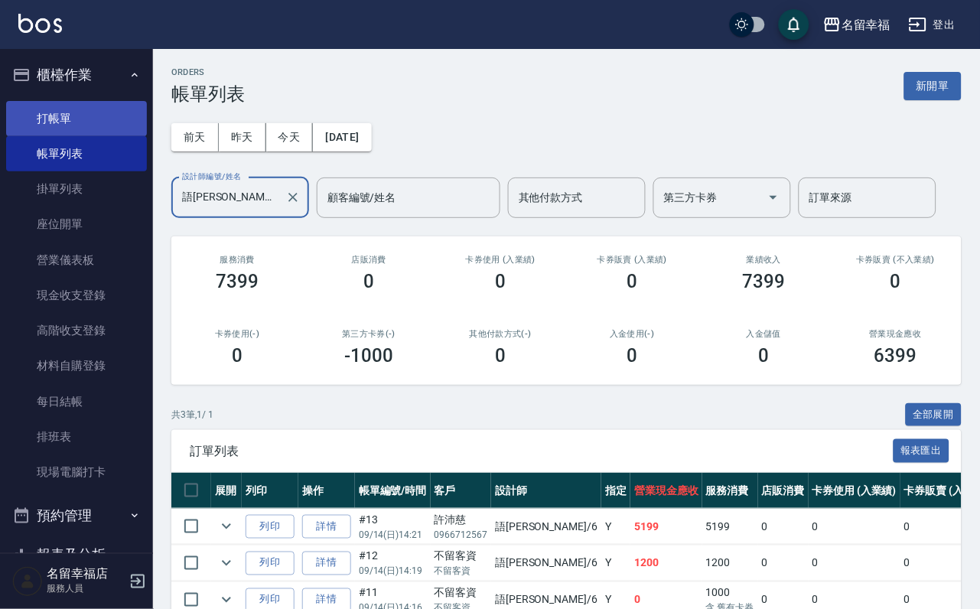
click at [49, 126] on link "打帳單" at bounding box center [76, 118] width 141 height 35
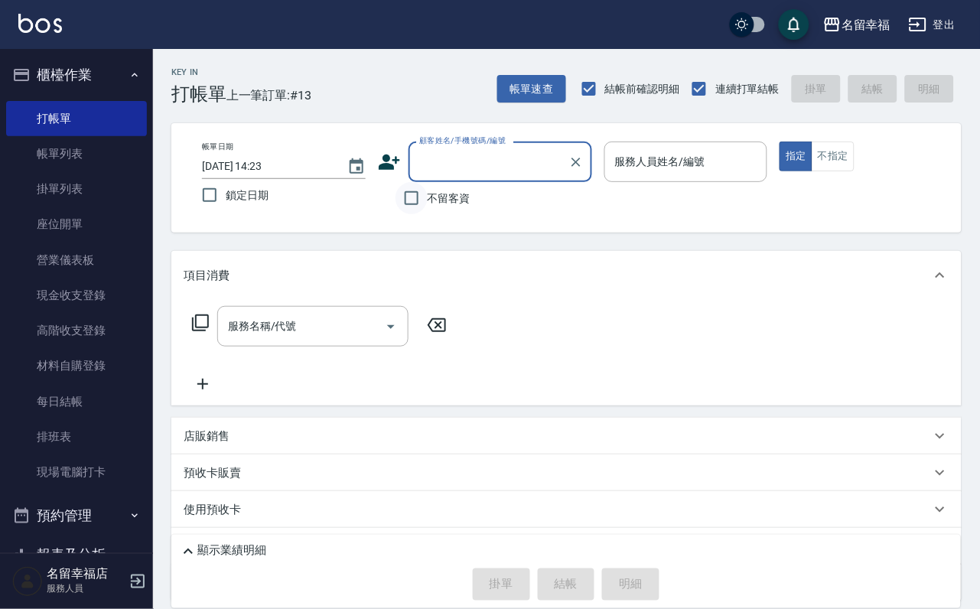
click at [409, 201] on input "不留客資" at bounding box center [412, 198] width 32 height 32
checkbox input "true"
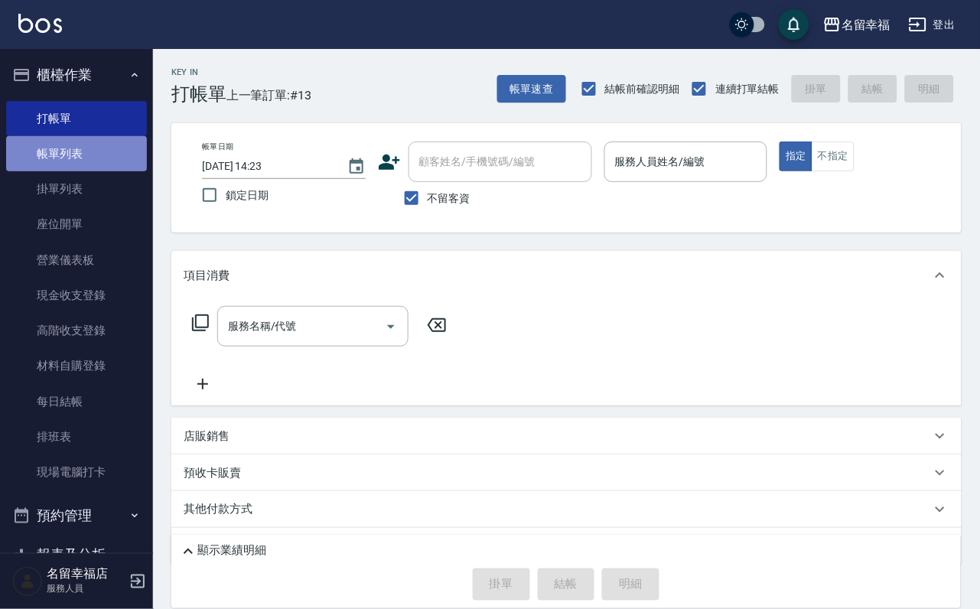
click at [88, 153] on link "帳單列表" at bounding box center [76, 153] width 141 height 35
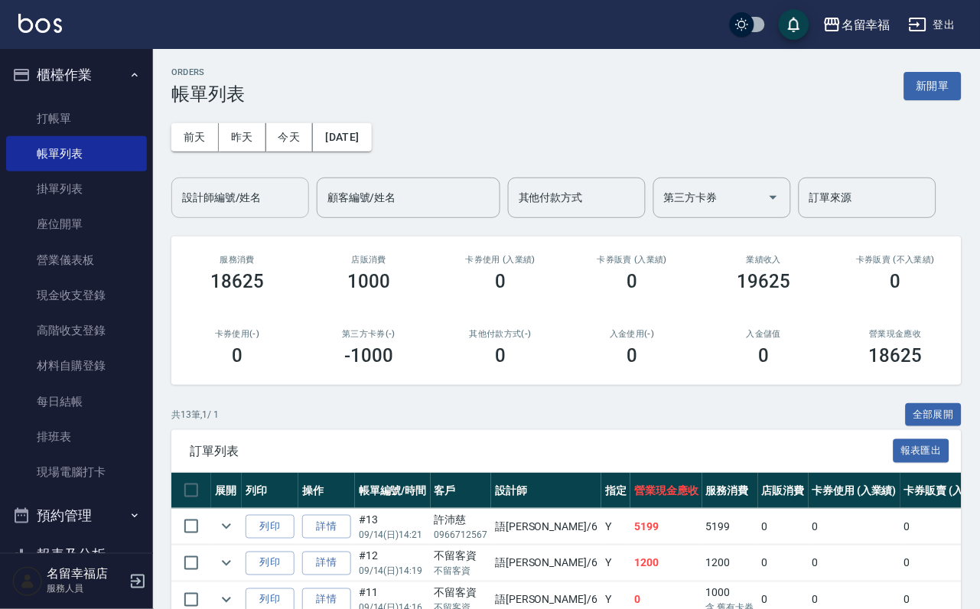
click at [227, 198] on input "設計師編號/姓名" at bounding box center [240, 197] width 124 height 27
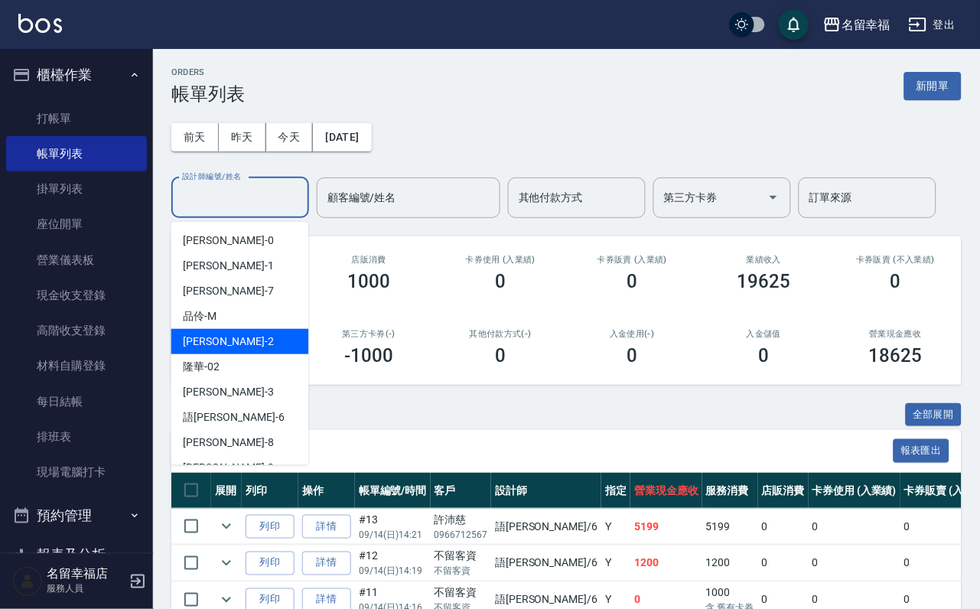
click at [210, 334] on span "[PERSON_NAME] -2" at bounding box center [229, 342] width 90 height 16
type input "[PERSON_NAME]-2"
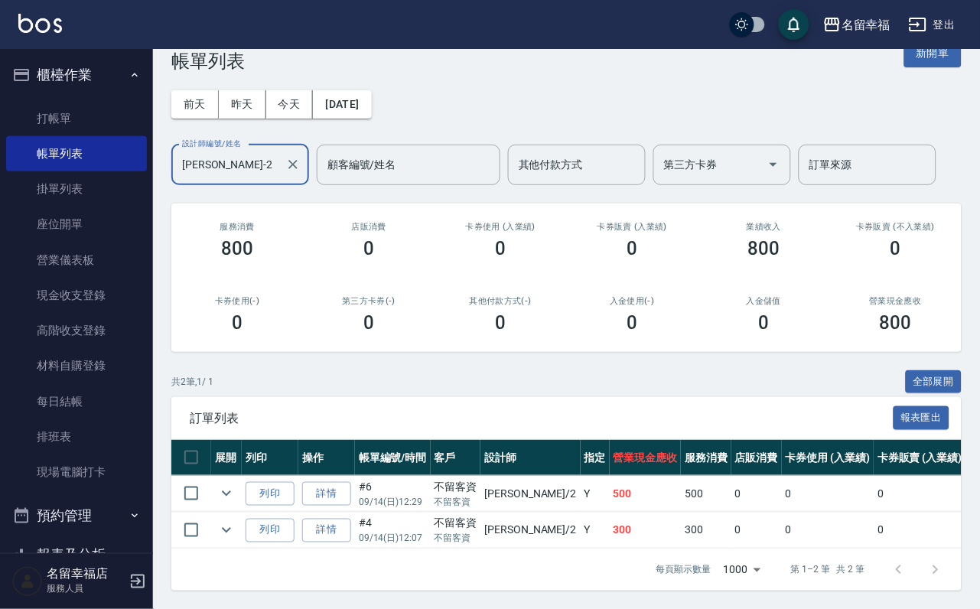
scroll to position [129, 0]
click at [83, 116] on link "打帳單" at bounding box center [76, 118] width 141 height 35
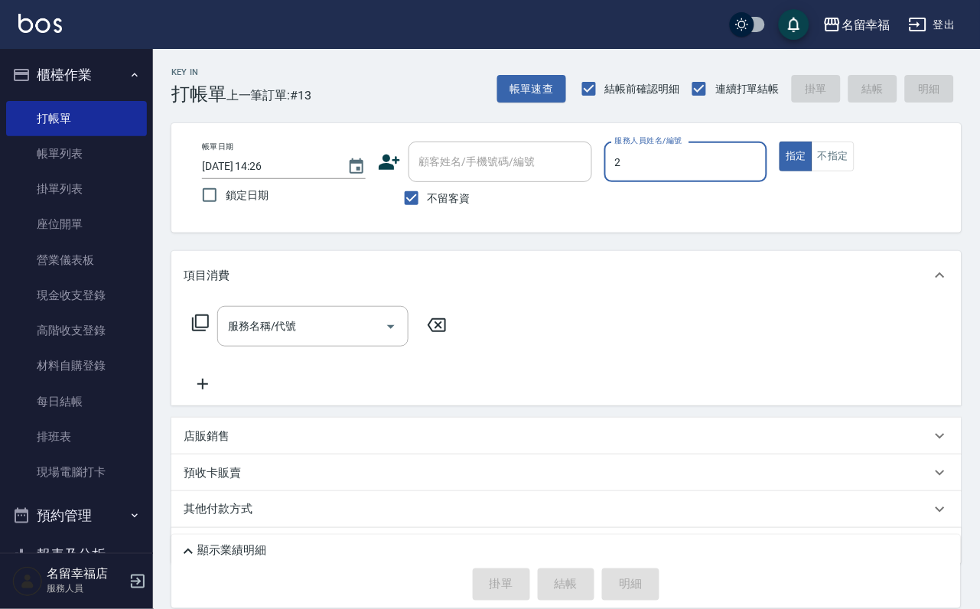
type input "[PERSON_NAME]-2"
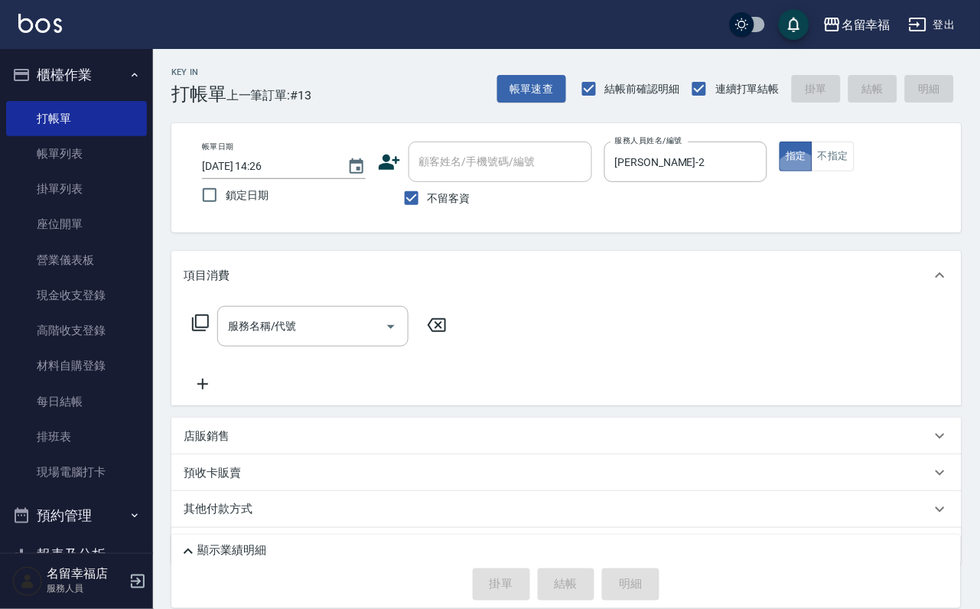
type button "true"
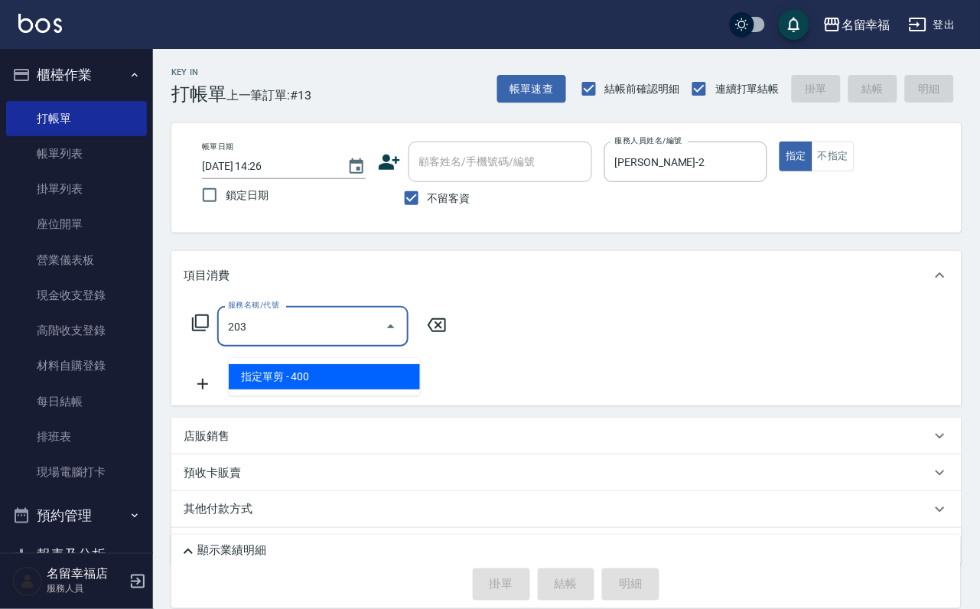
type input "指定單剪(203)"
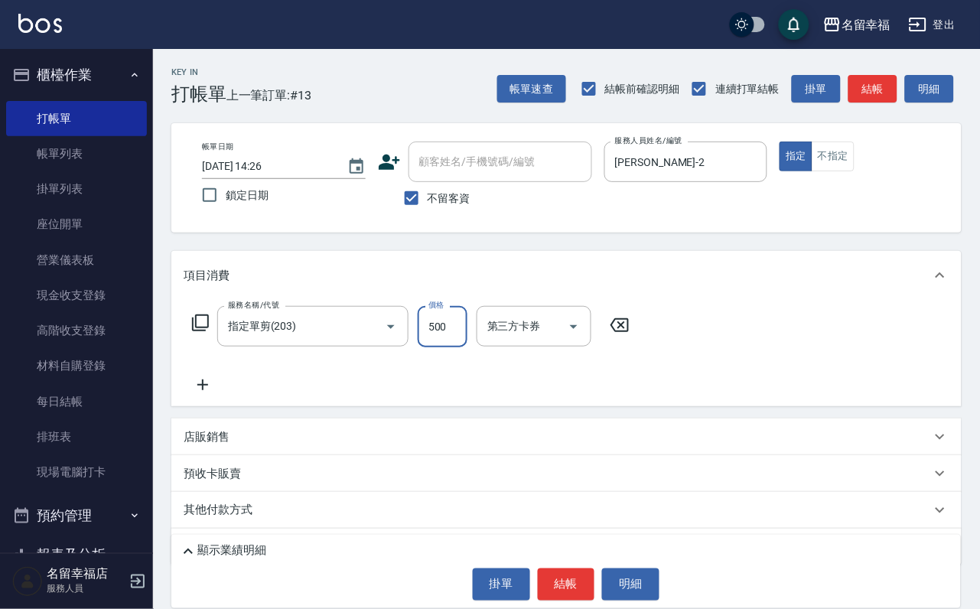
type input "500"
click at [565, 579] on button "結帳" at bounding box center [566, 585] width 57 height 32
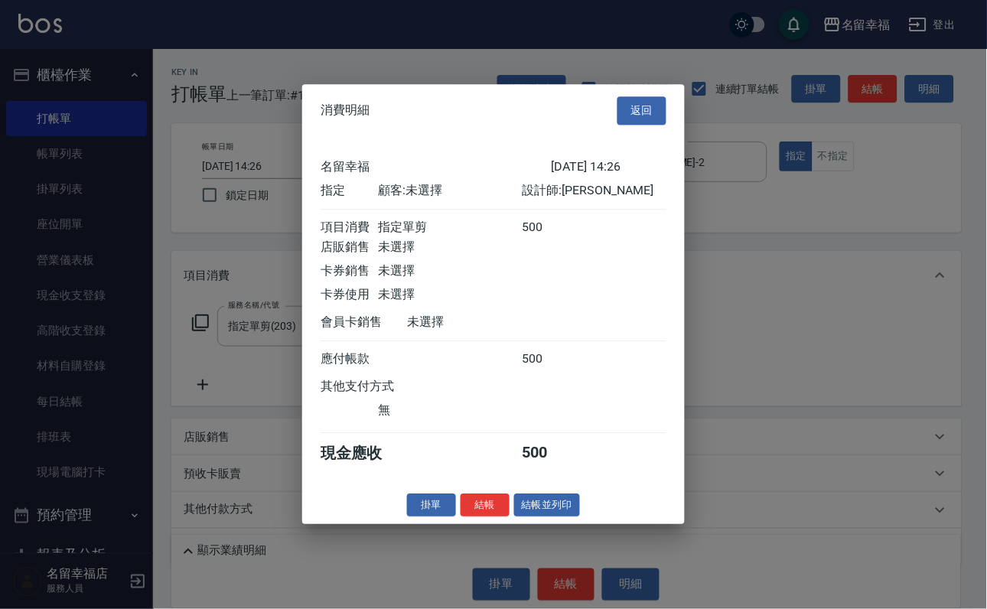
scroll to position [189, 0]
click at [474, 517] on button "結帳" at bounding box center [485, 506] width 49 height 24
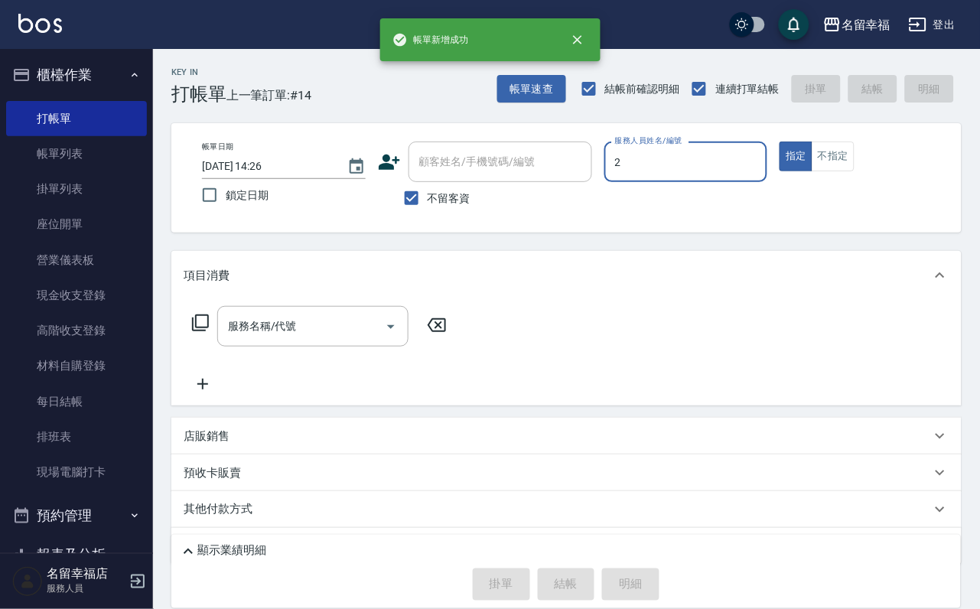
type input "[PERSON_NAME]-2"
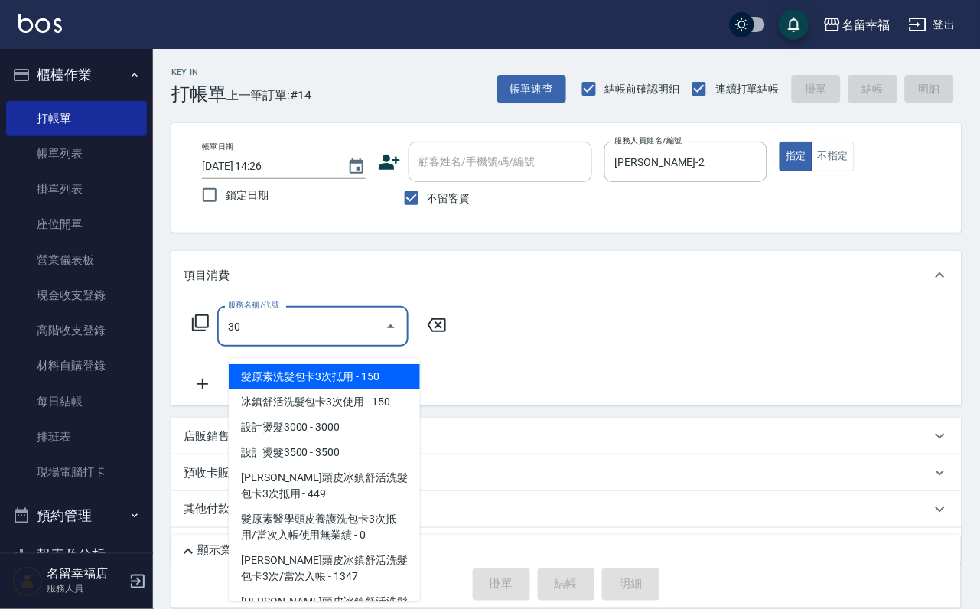
type input "3"
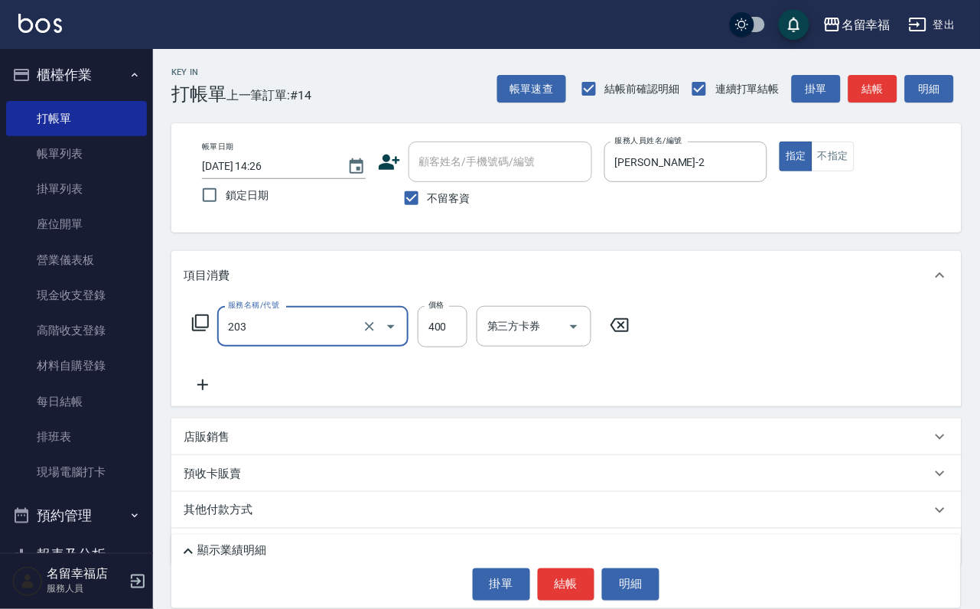
type input "指定單剪(203)"
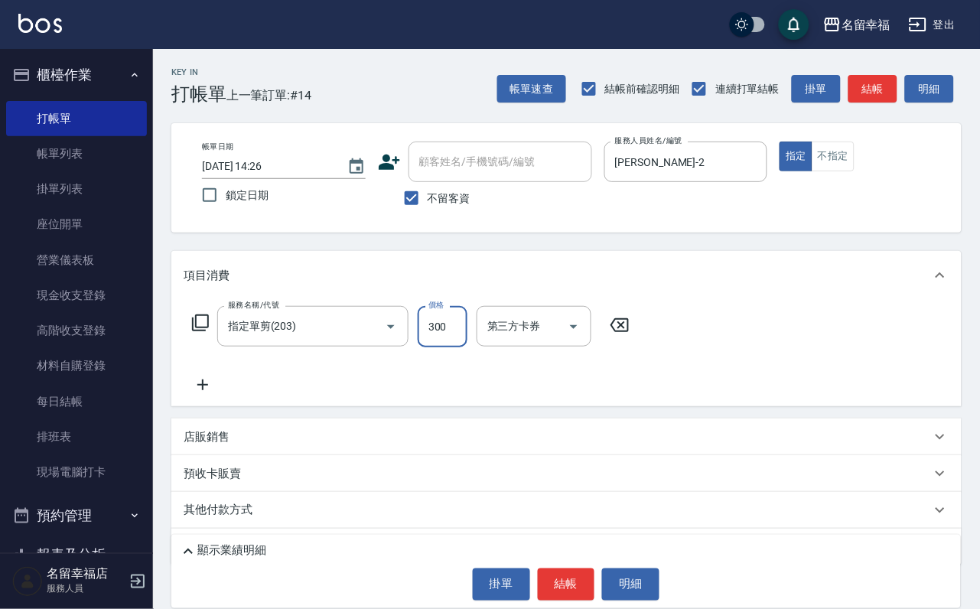
type input "300"
click at [538, 601] on button "結帳" at bounding box center [566, 585] width 57 height 32
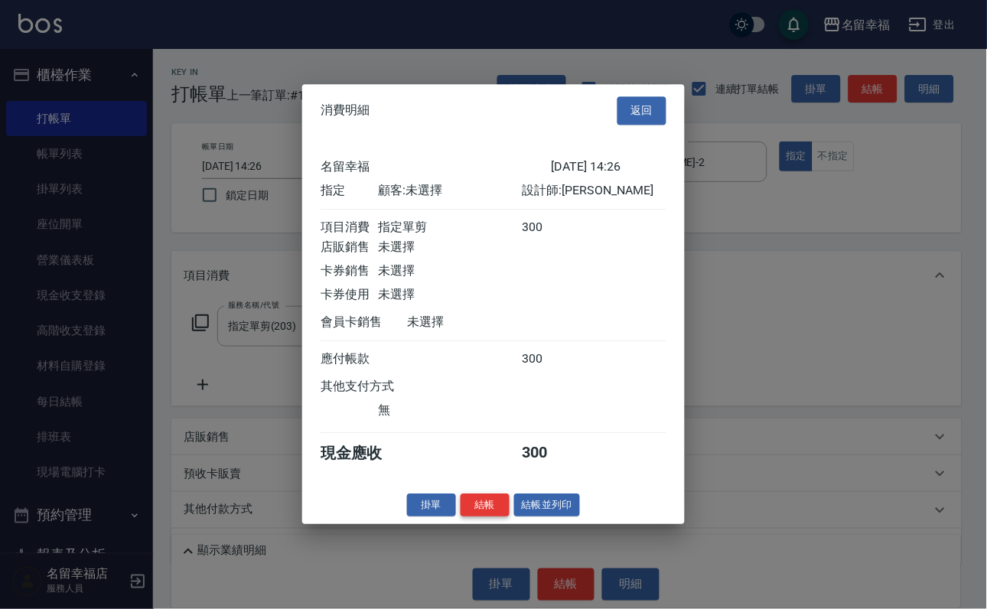
click at [471, 517] on button "結帳" at bounding box center [485, 506] width 49 height 24
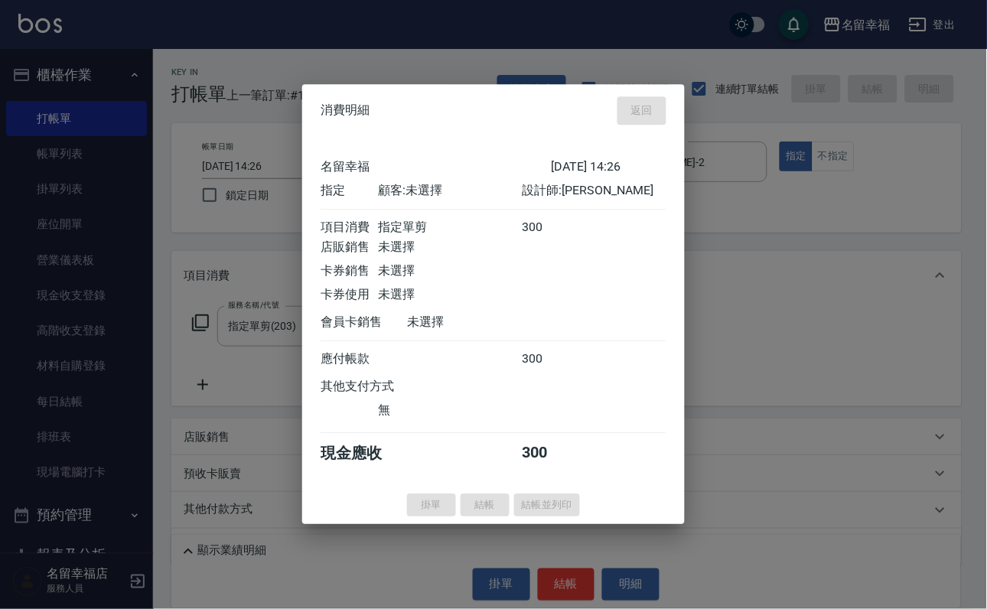
type input "[DATE] 14:27"
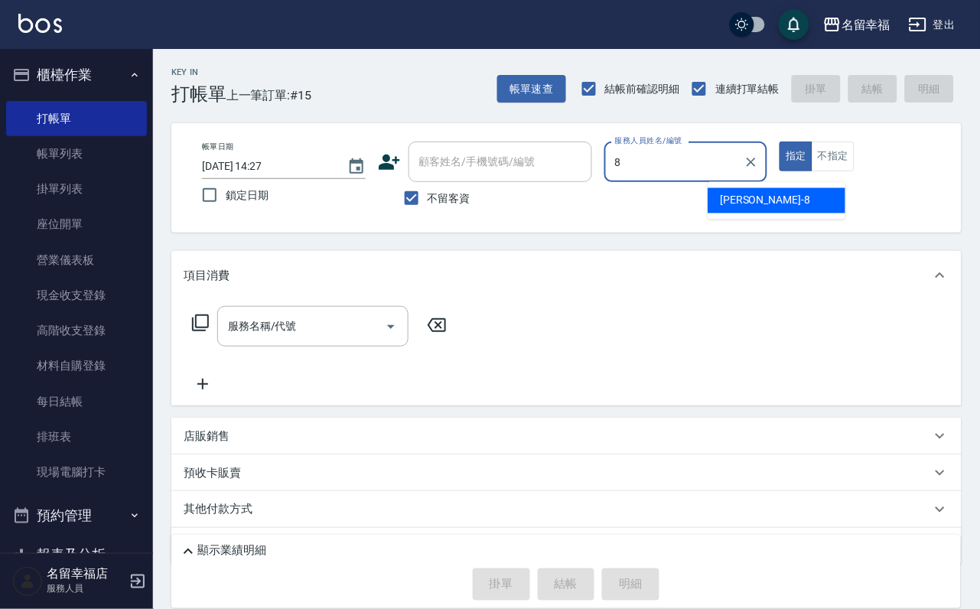
type input "[PERSON_NAME]-8"
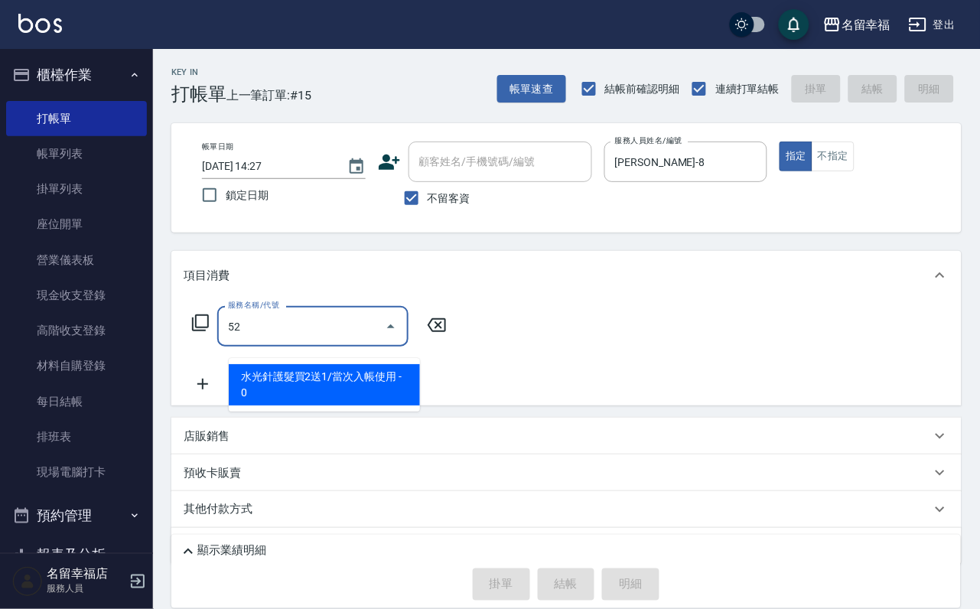
type input "5"
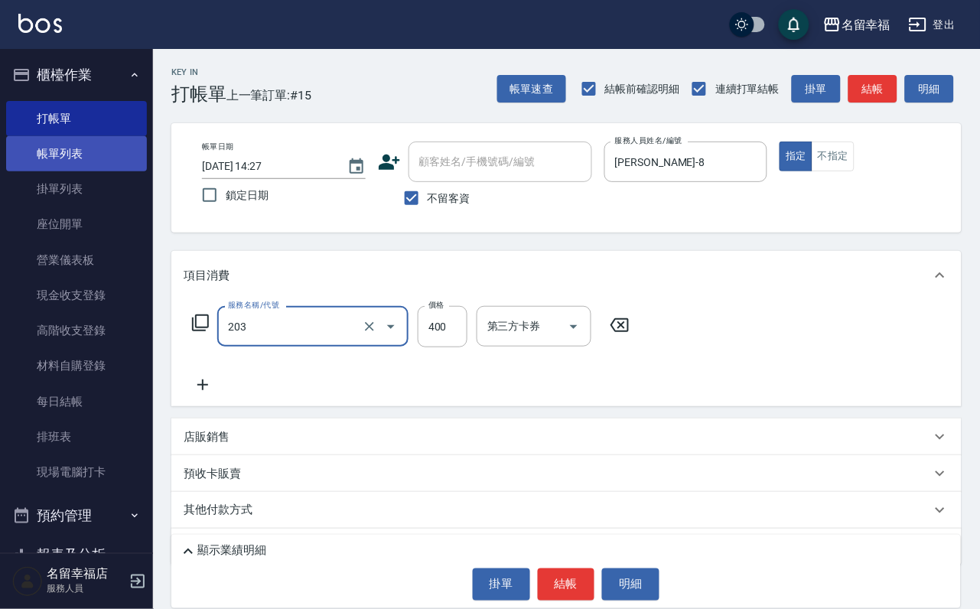
type input "指定單剪(203)"
drag, startPoint x: 107, startPoint y: 153, endPoint x: 99, endPoint y: 148, distance: 9.6
click at [107, 153] on link "帳單列表" at bounding box center [76, 153] width 141 height 35
